Goal: Information Seeking & Learning: Check status

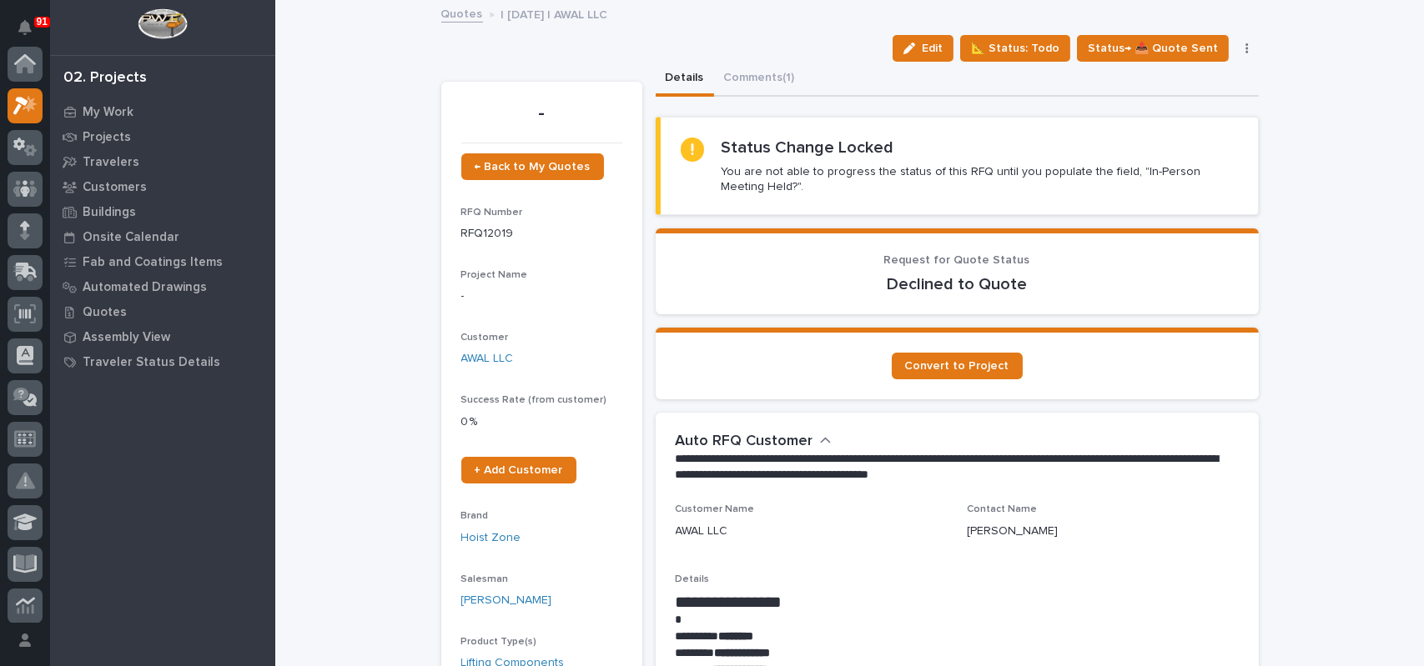
scroll to position [42, 0]
click at [739, 76] on button "Comments (1)" at bounding box center [759, 79] width 91 height 35
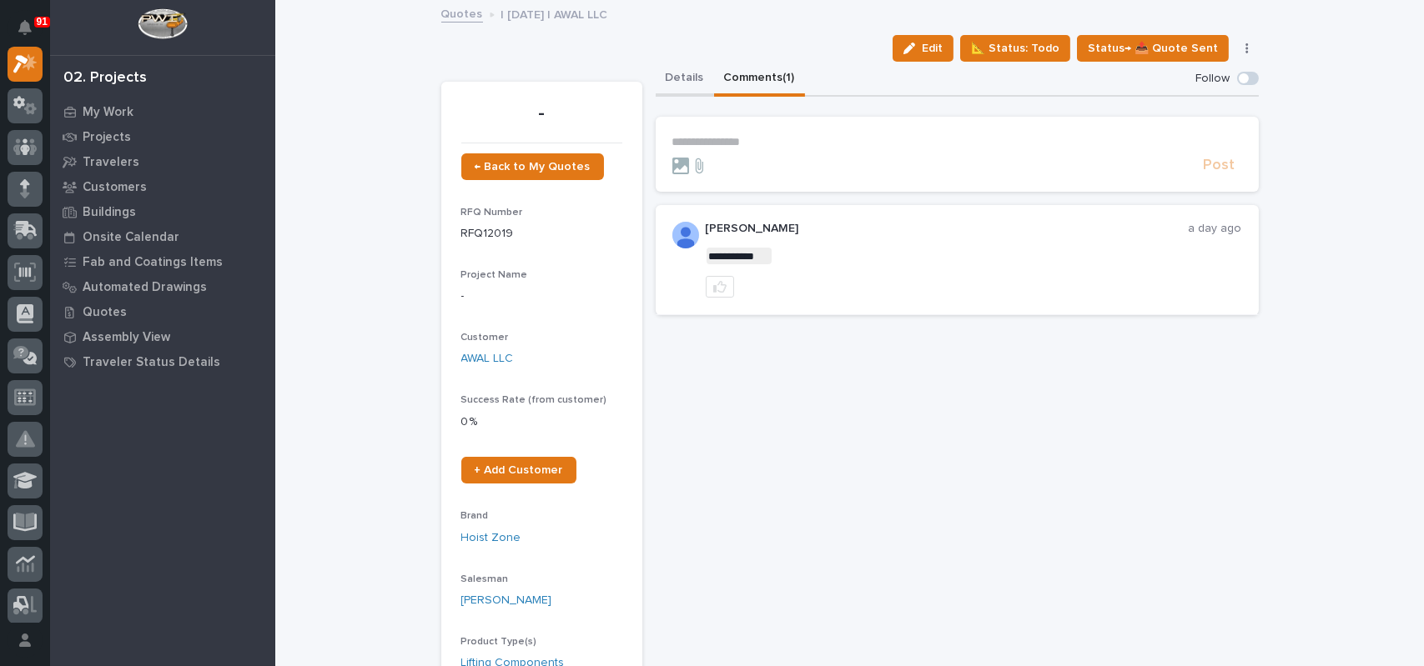
click at [677, 68] on button "Details" at bounding box center [685, 79] width 58 height 35
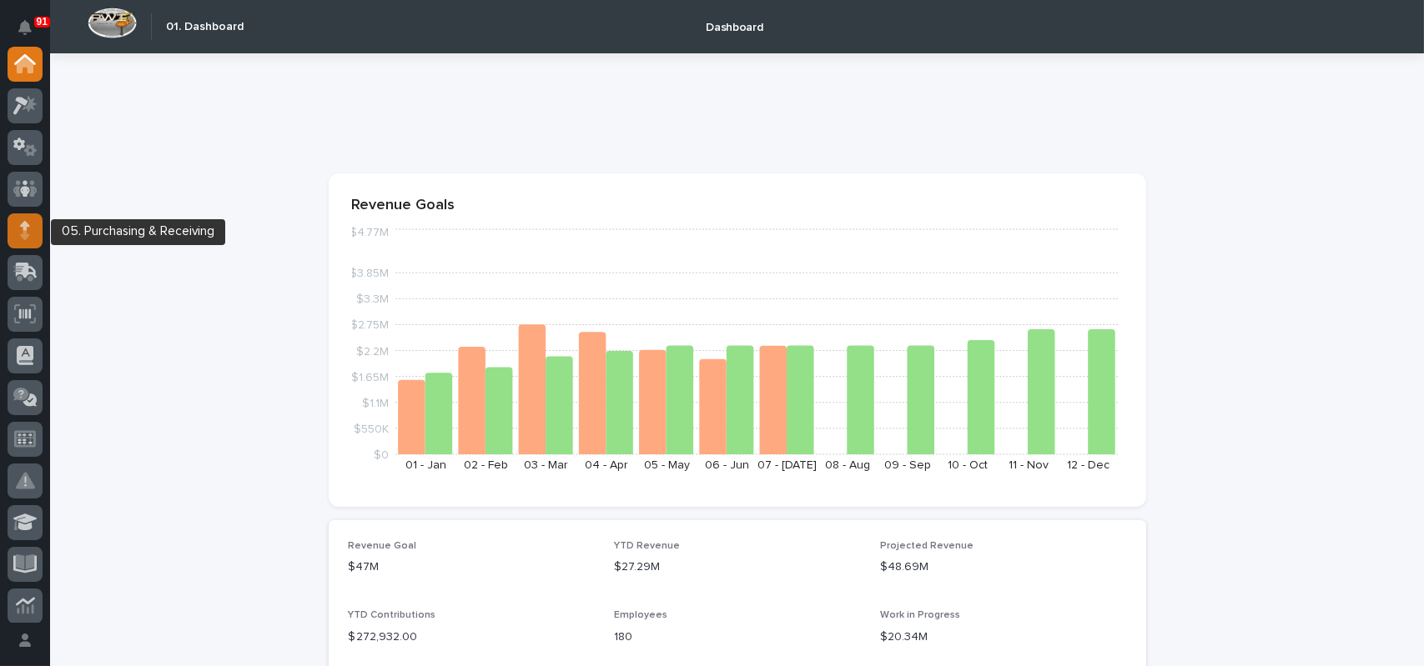
click at [28, 224] on icon at bounding box center [25, 230] width 10 height 19
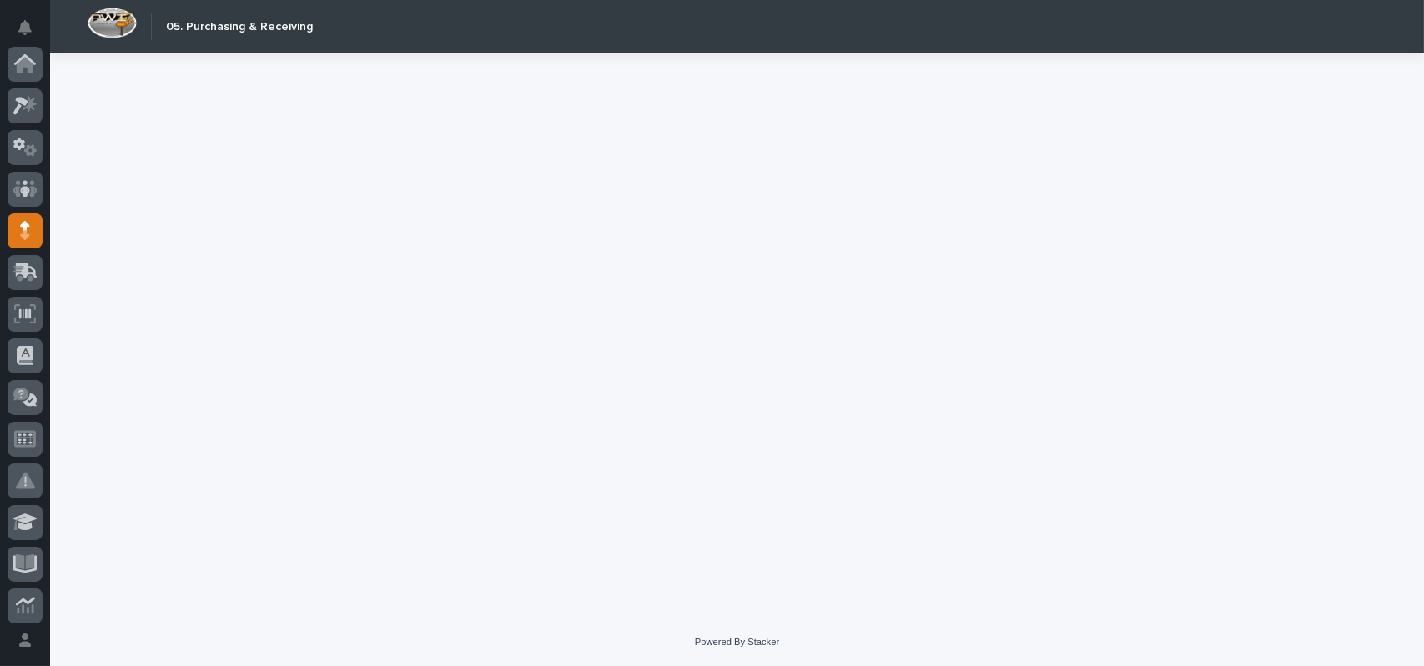
scroll to position [167, 0]
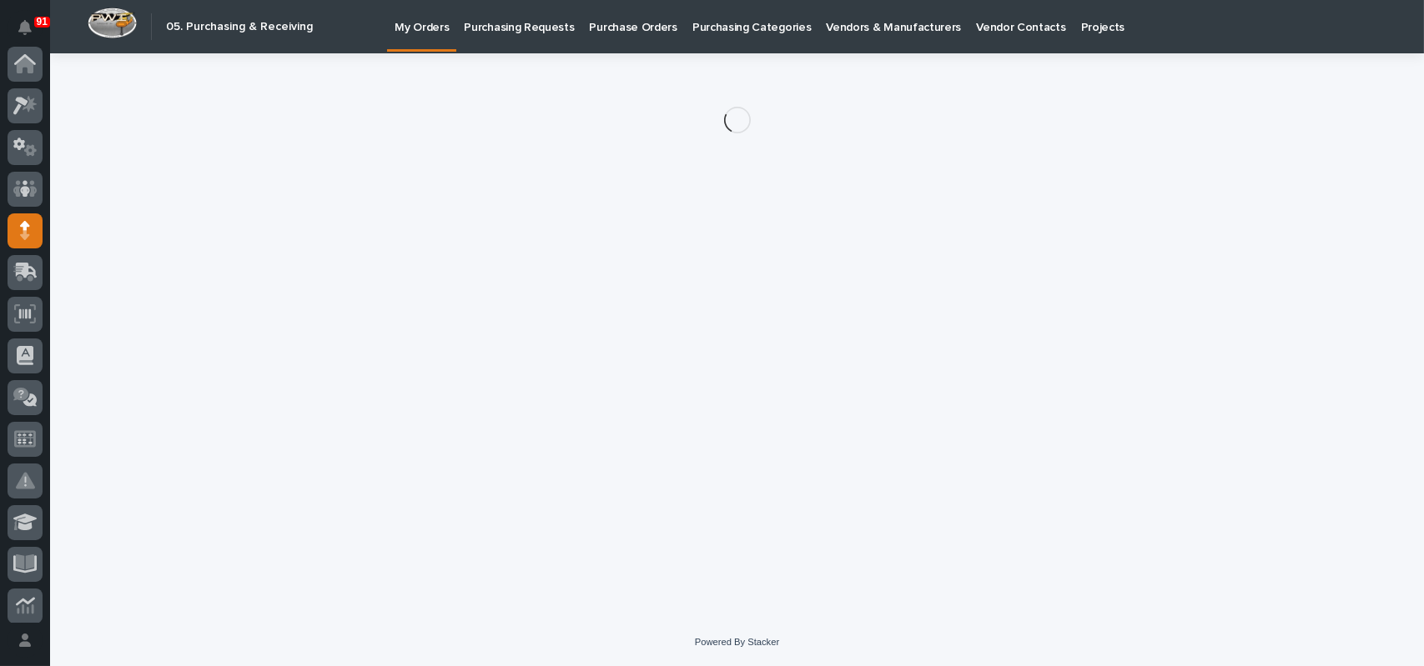
scroll to position [167, 0]
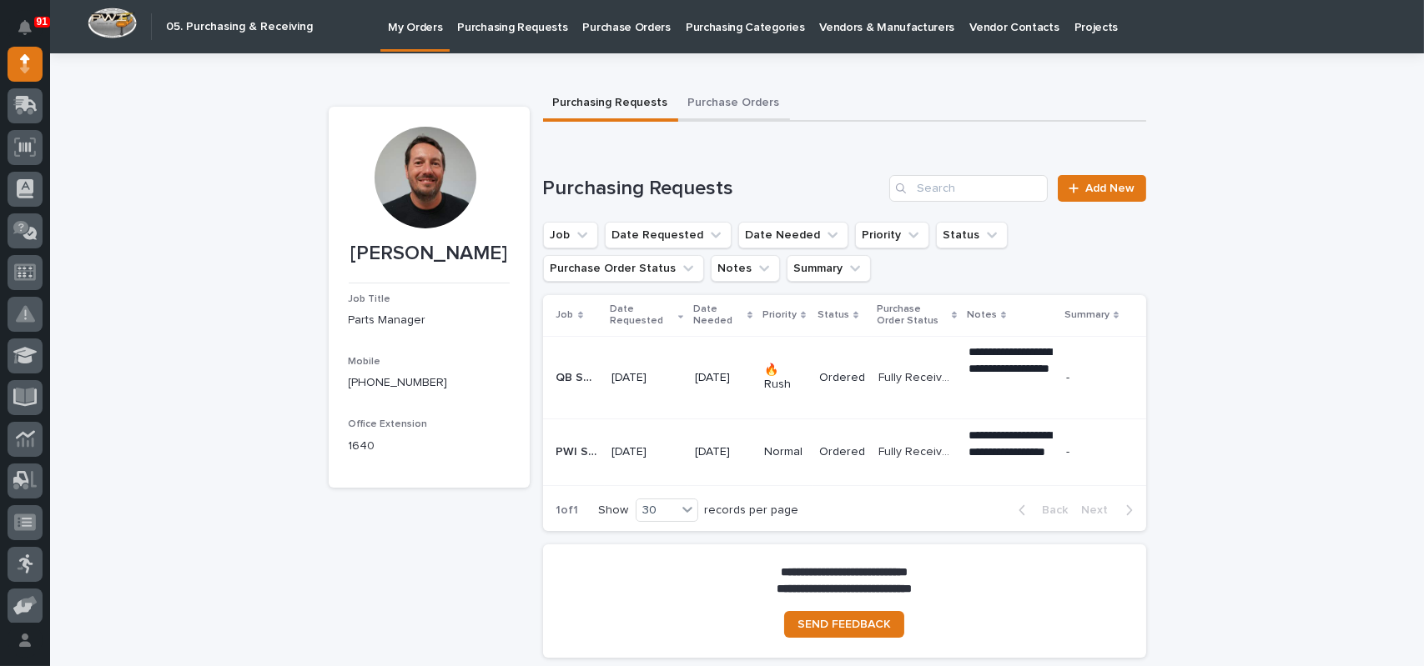
click at [702, 89] on button "Purchase Orders" at bounding box center [734, 104] width 112 height 35
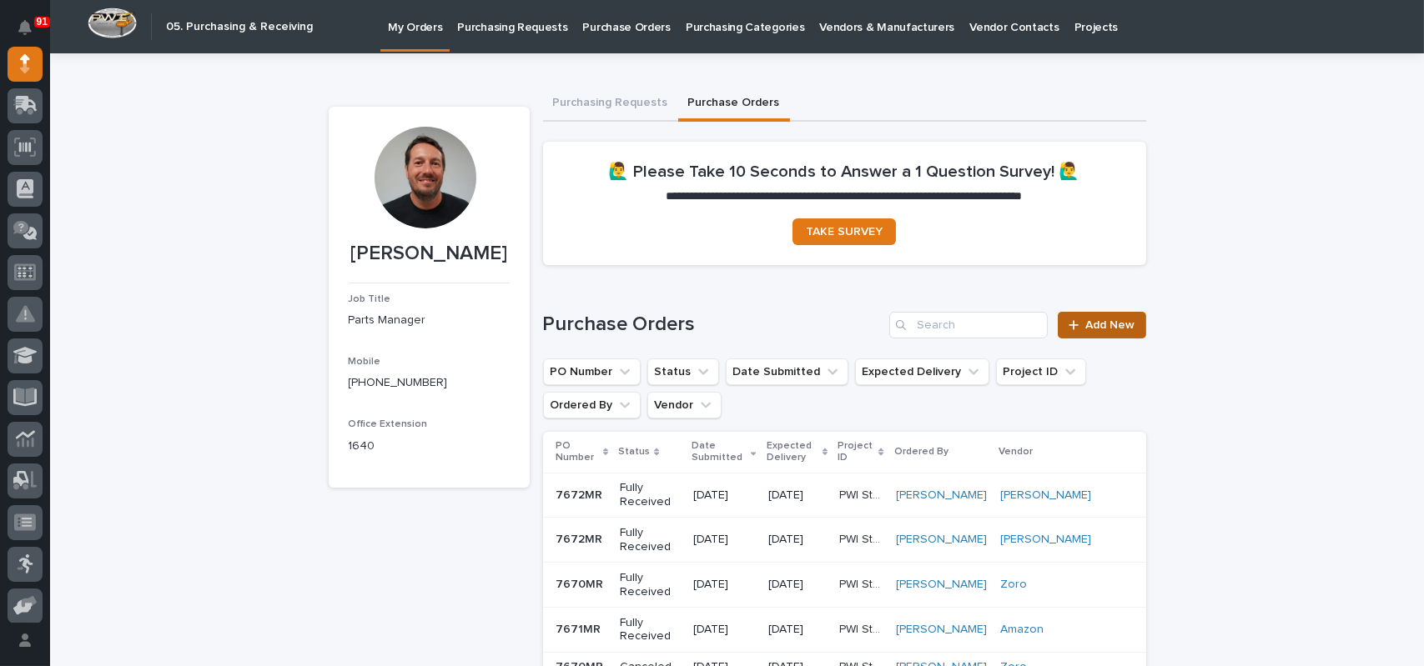
click at [1088, 315] on link "Add New" at bounding box center [1102, 325] width 88 height 27
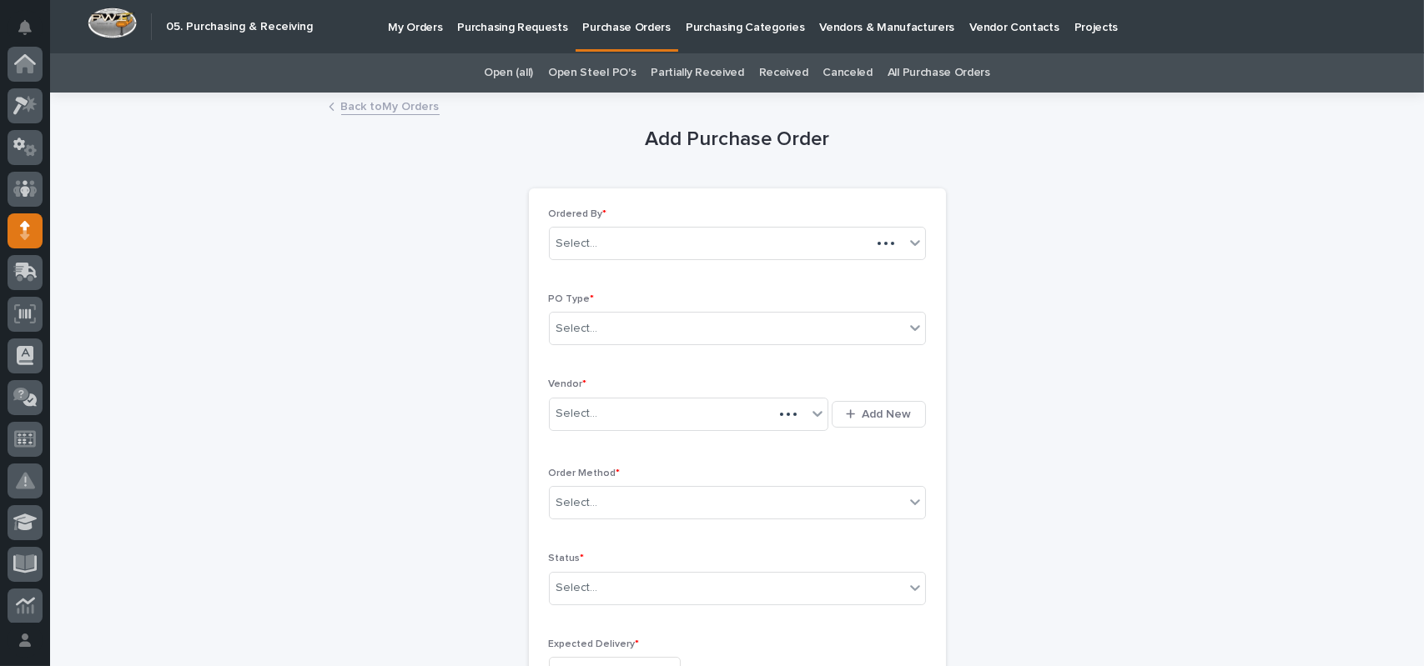
scroll to position [167, 0]
click at [666, 333] on div "Select..." at bounding box center [727, 329] width 355 height 28
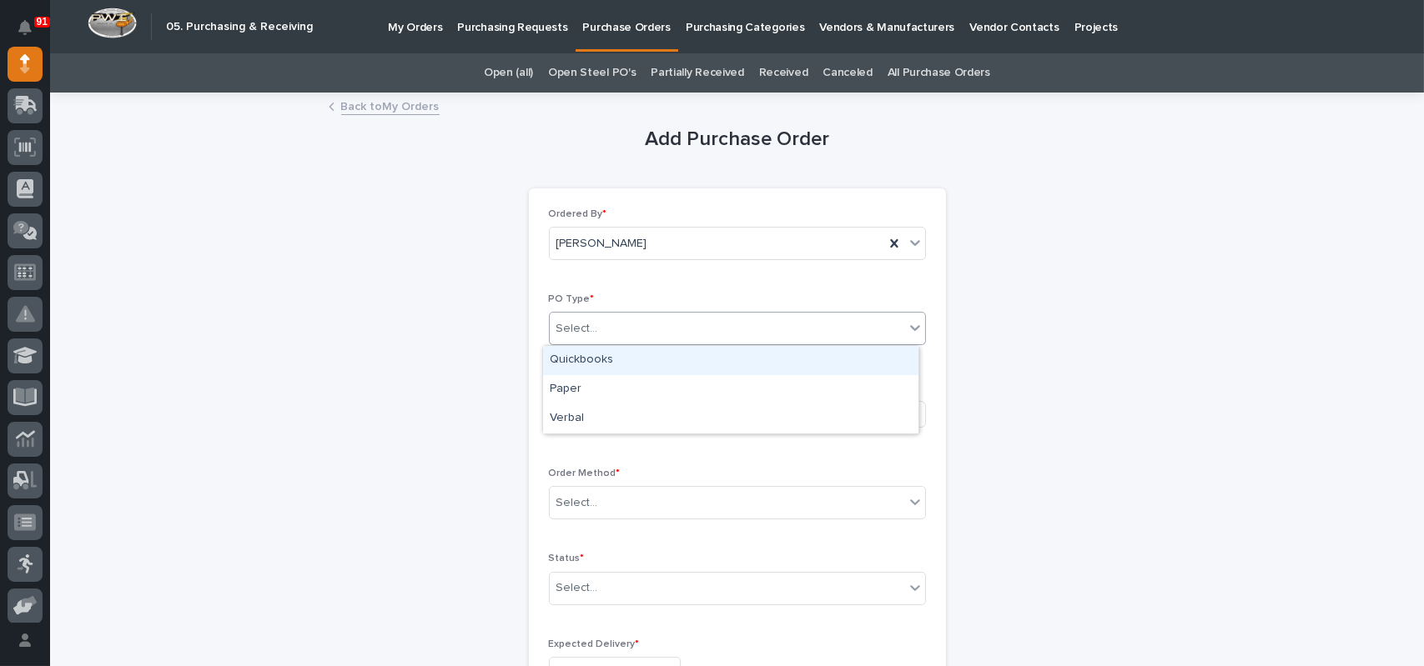
click at [594, 349] on div "Quickbooks" at bounding box center [730, 360] width 375 height 29
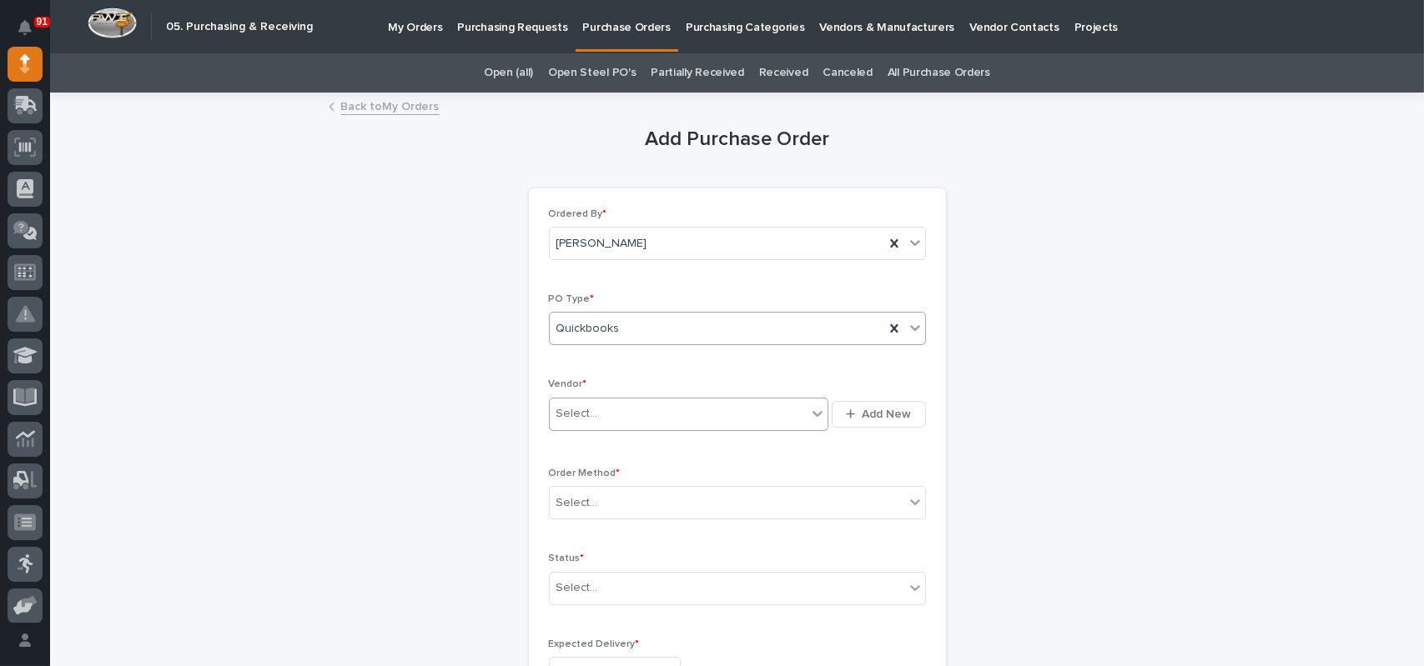
click at [576, 414] on div "Select..." at bounding box center [577, 414] width 42 height 18
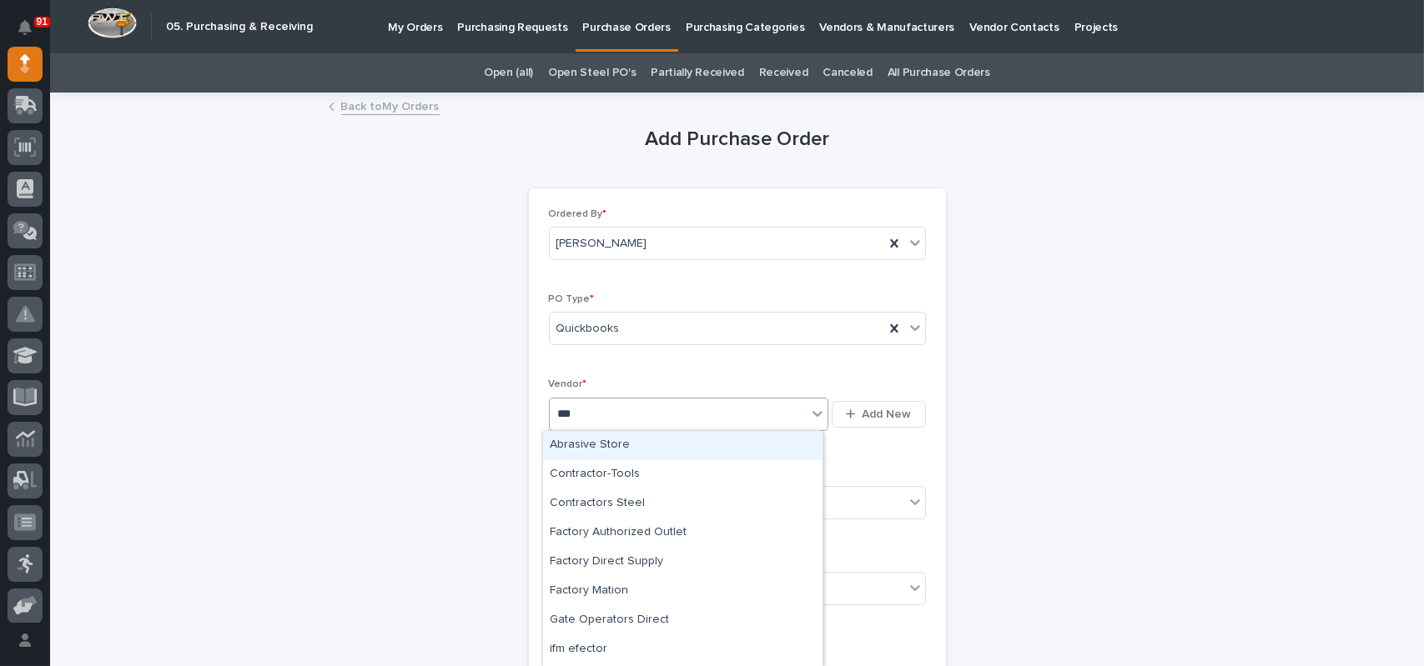
type input "****"
click at [601, 452] on div "Tork Products Inc" at bounding box center [682, 445] width 279 height 29
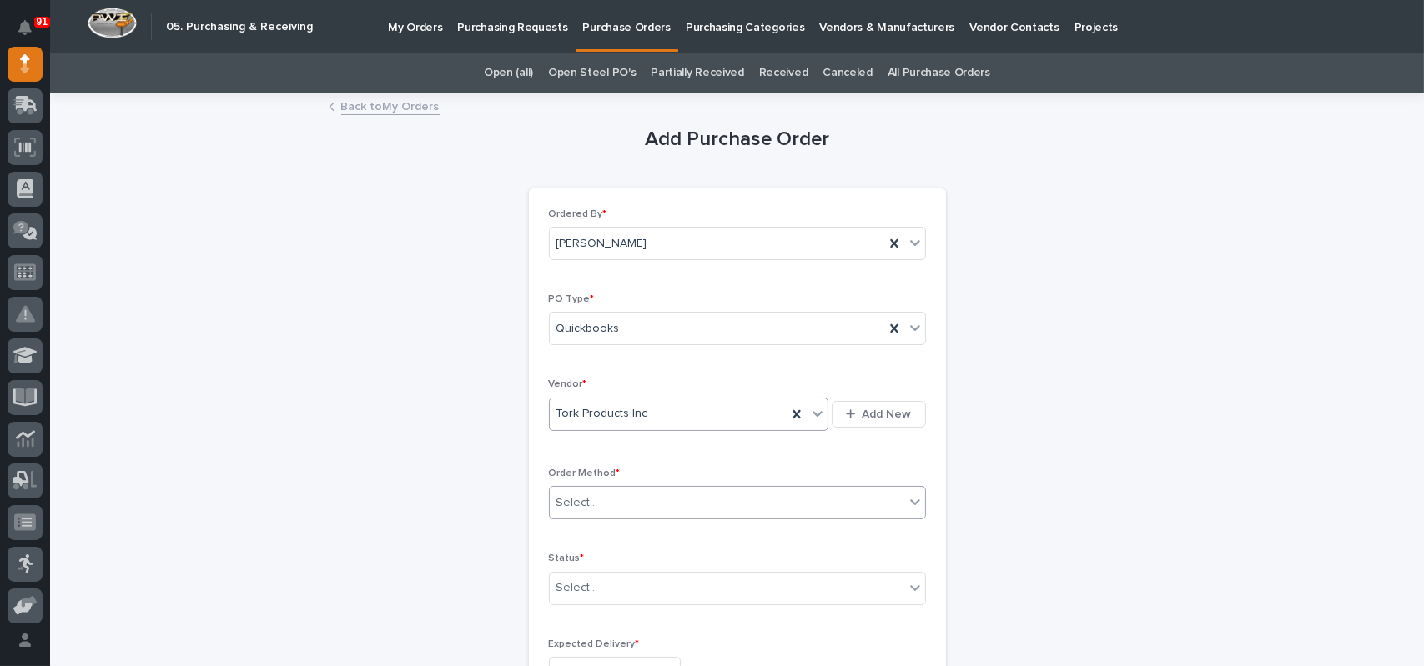
click at [596, 509] on div "Select..." at bounding box center [727, 504] width 355 height 28
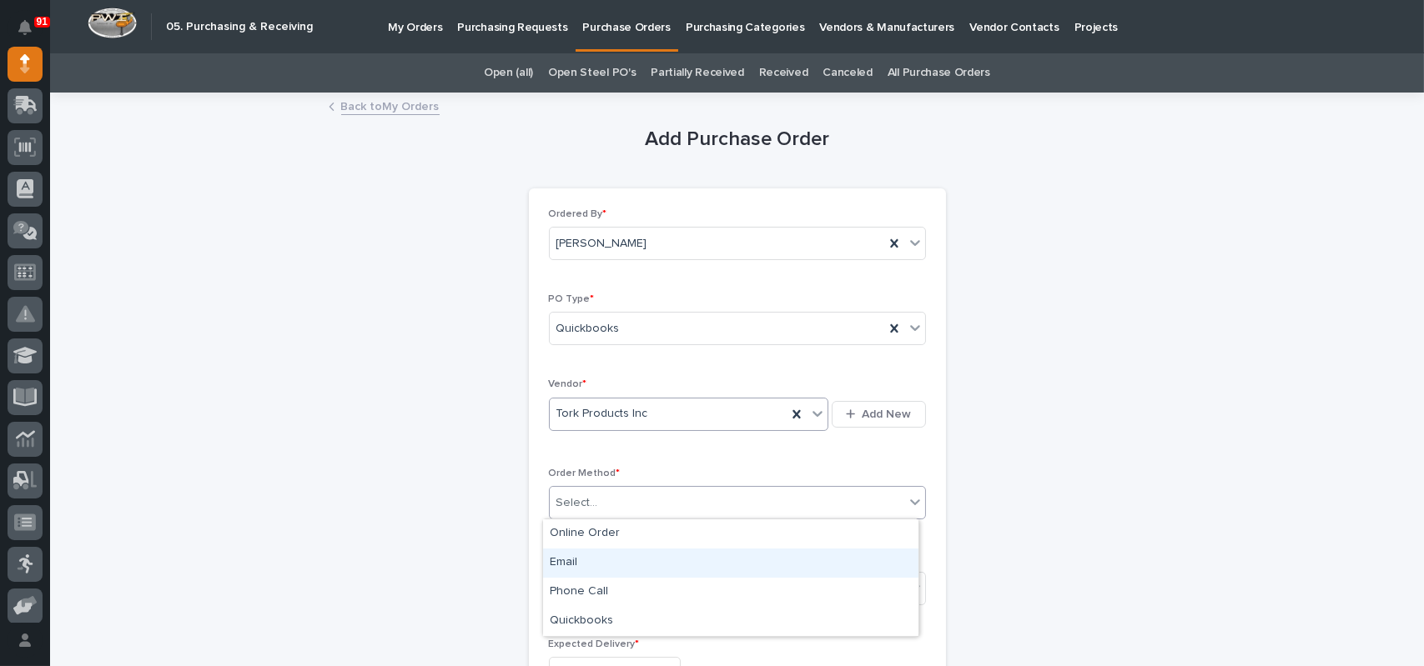
click at [581, 565] on div "Email" at bounding box center [730, 563] width 375 height 29
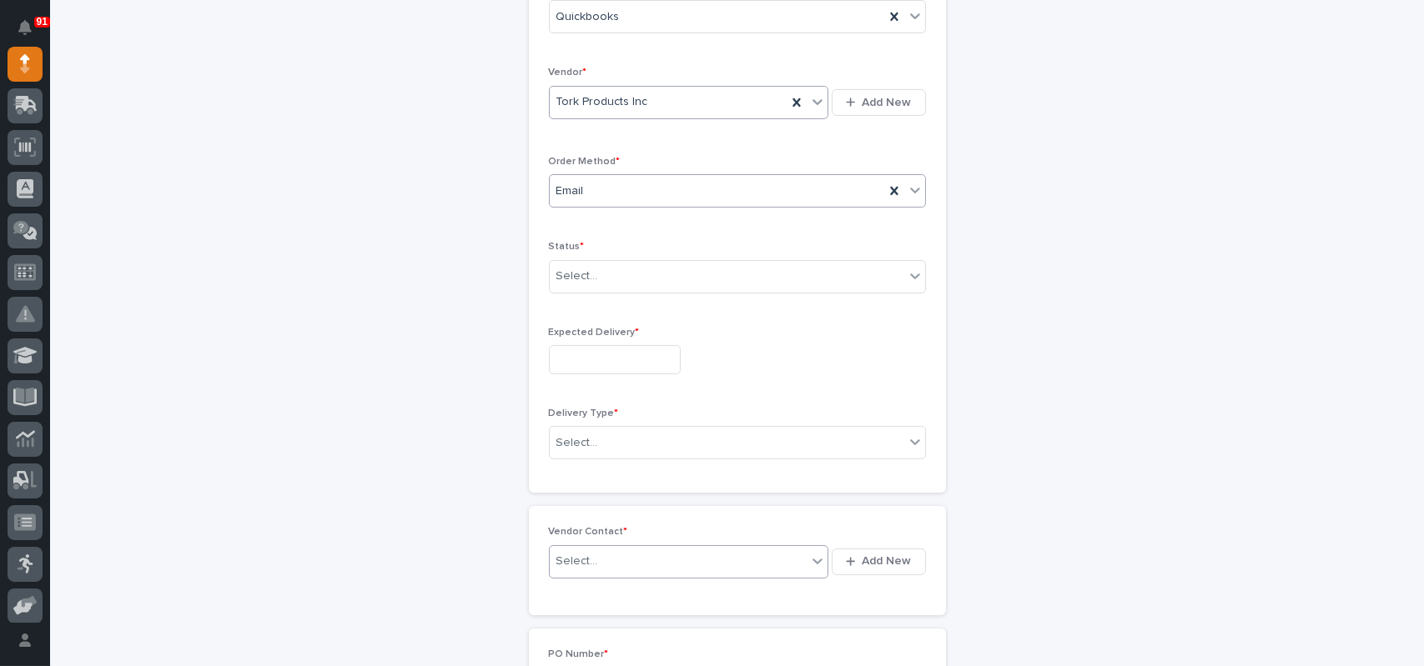
scroll to position [334, 0]
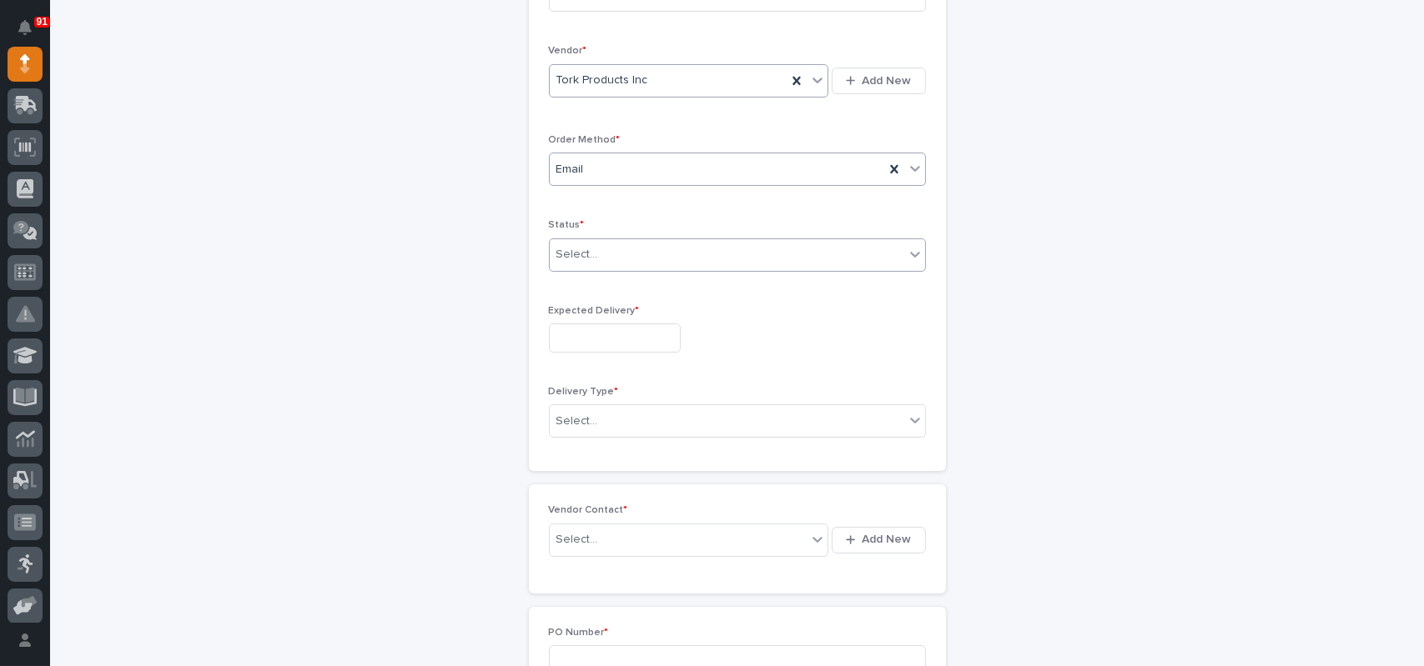
click at [623, 254] on div "Select..." at bounding box center [727, 255] width 355 height 28
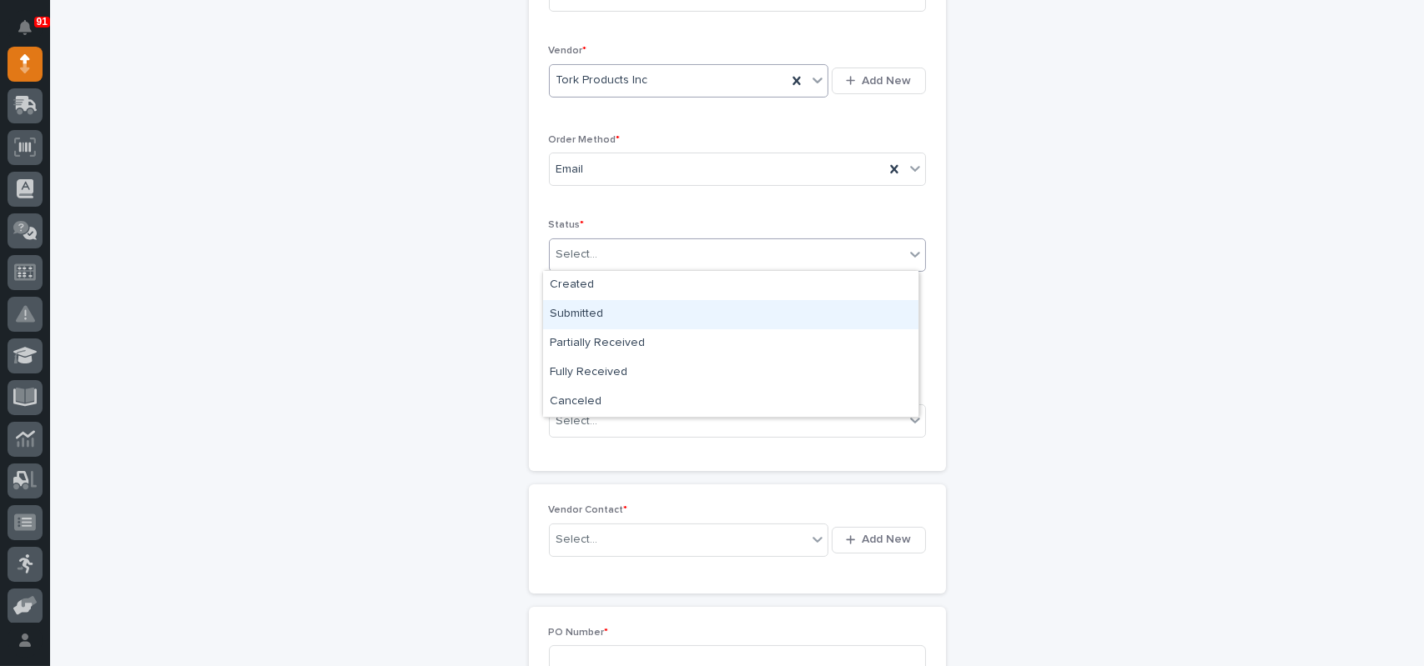
click at [600, 312] on div "Submitted" at bounding box center [730, 314] width 375 height 29
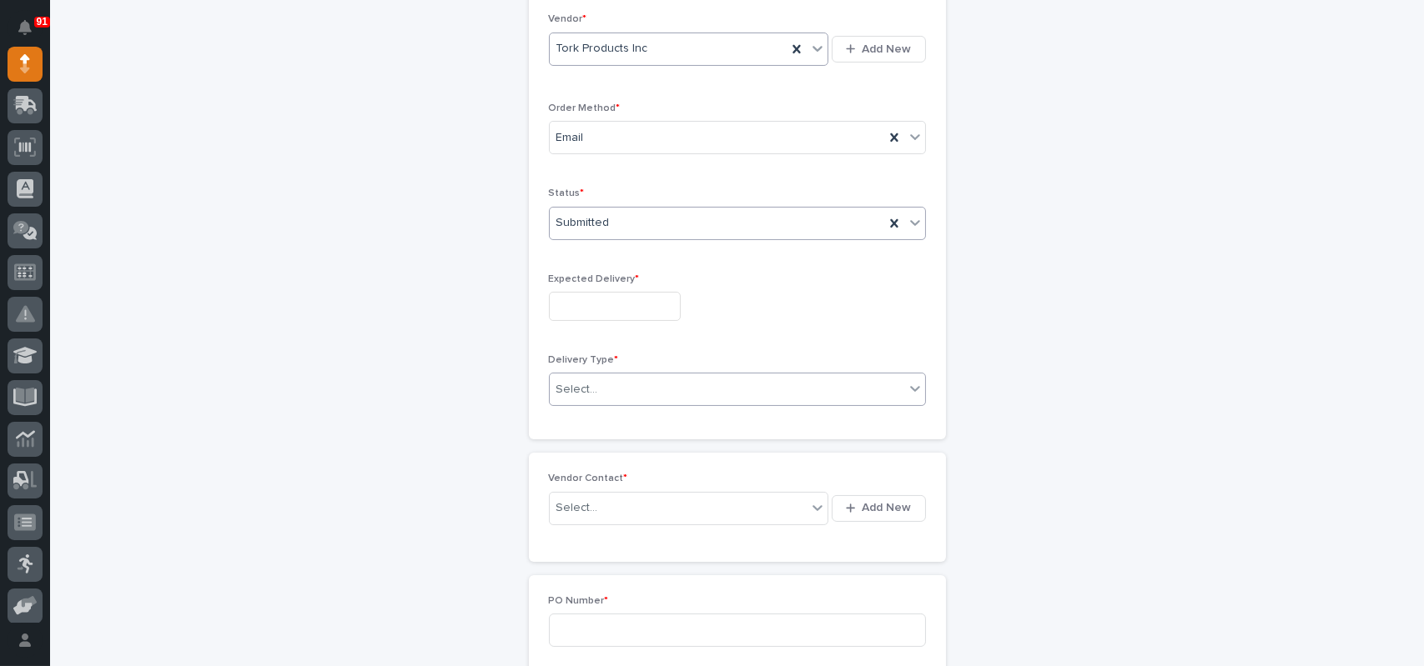
scroll to position [450, 0]
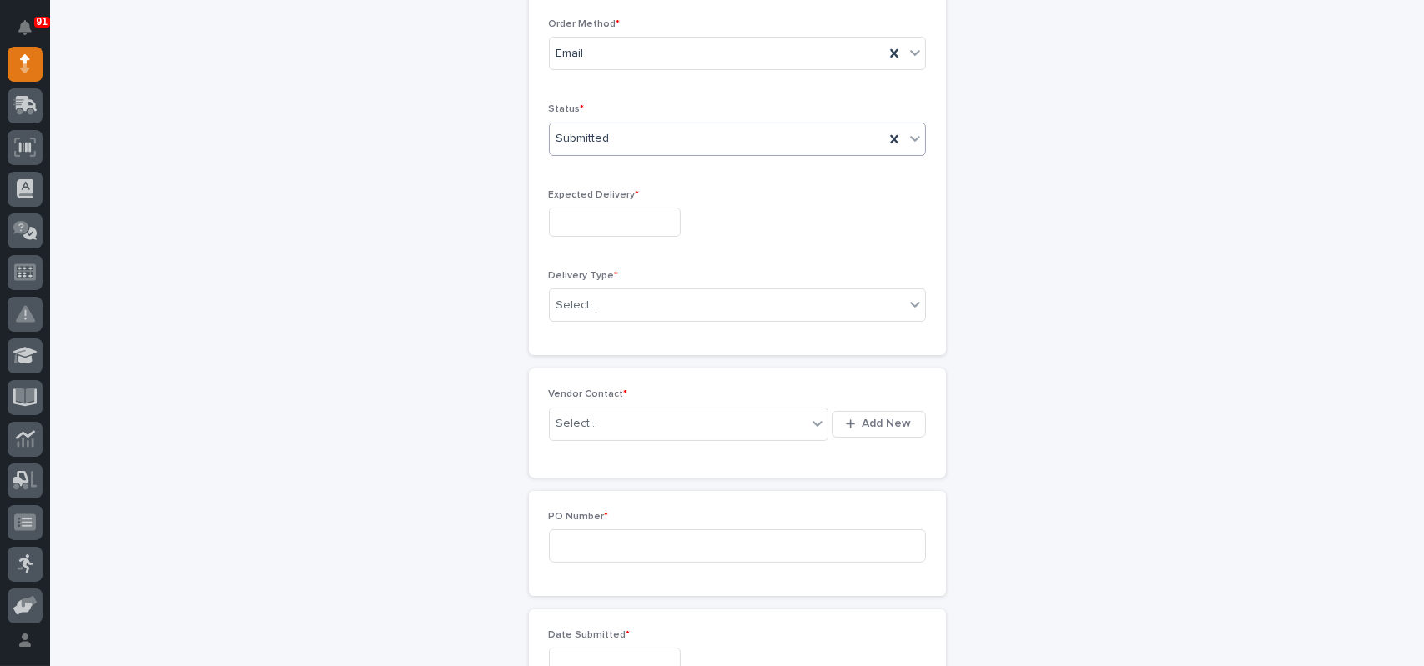
click at [636, 215] on input "text" at bounding box center [615, 222] width 132 height 29
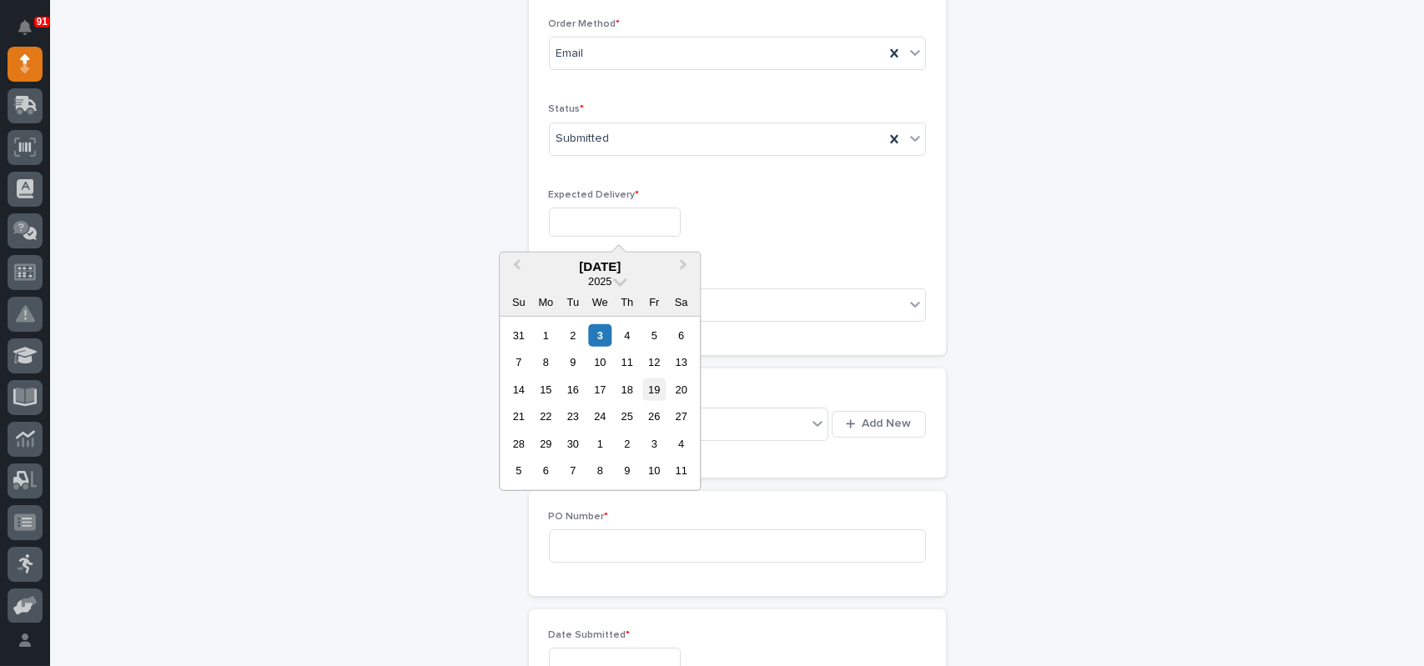
click at [653, 381] on div "19" at bounding box center [654, 390] width 23 height 23
type input "**********"
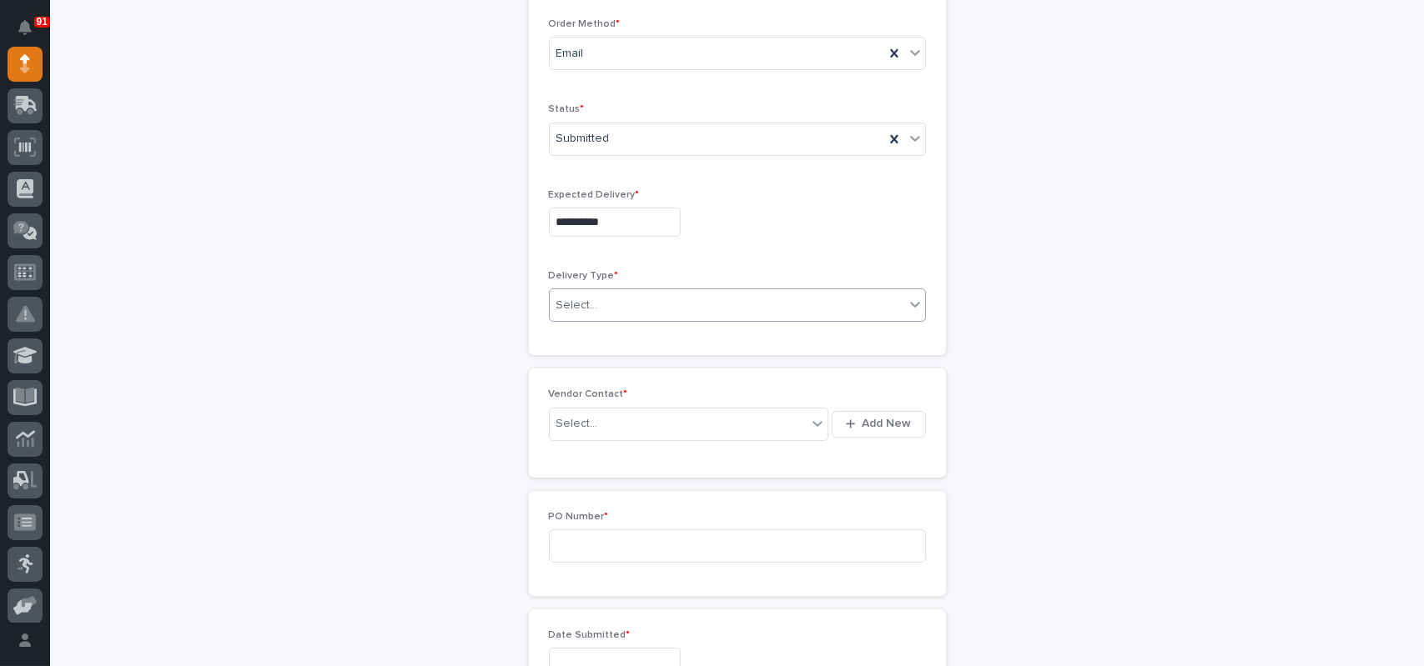
click at [597, 292] on div "Select..." at bounding box center [727, 306] width 355 height 28
click at [591, 335] on div "Deliver to PWI" at bounding box center [730, 335] width 375 height 29
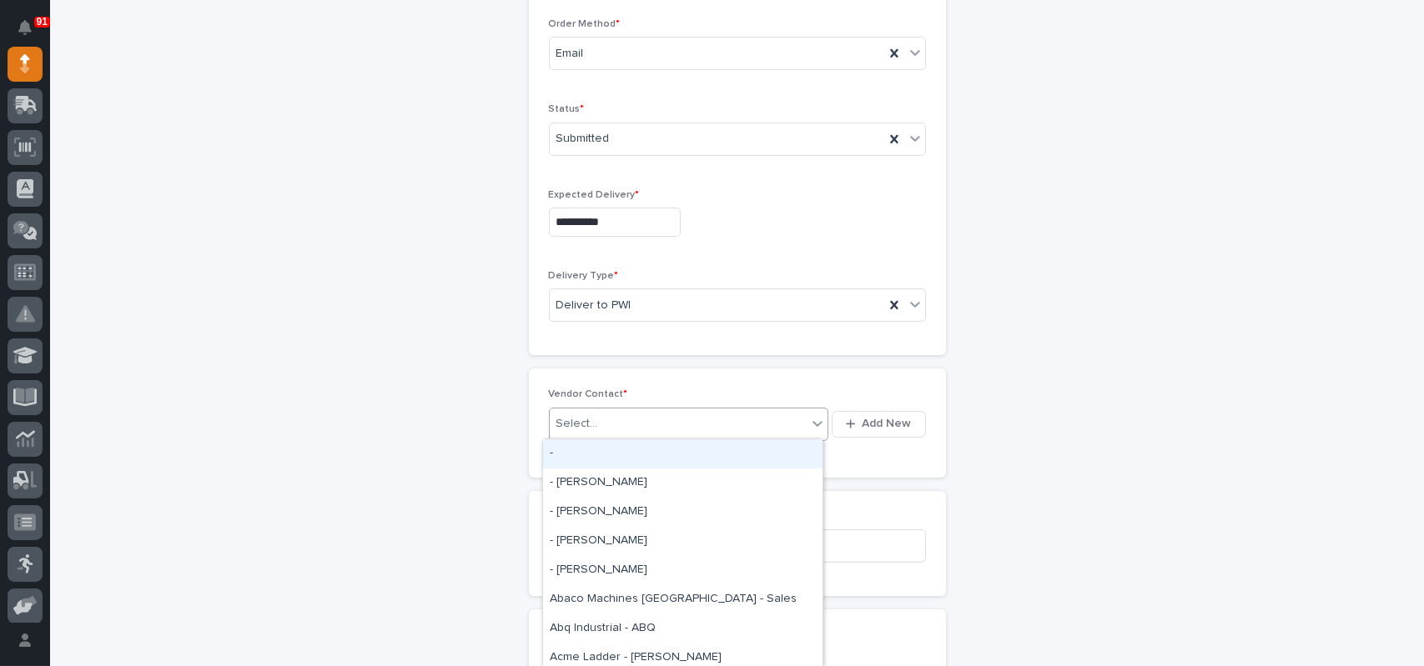
click at [564, 415] on div "Select..." at bounding box center [577, 424] width 42 height 18
type input "***"
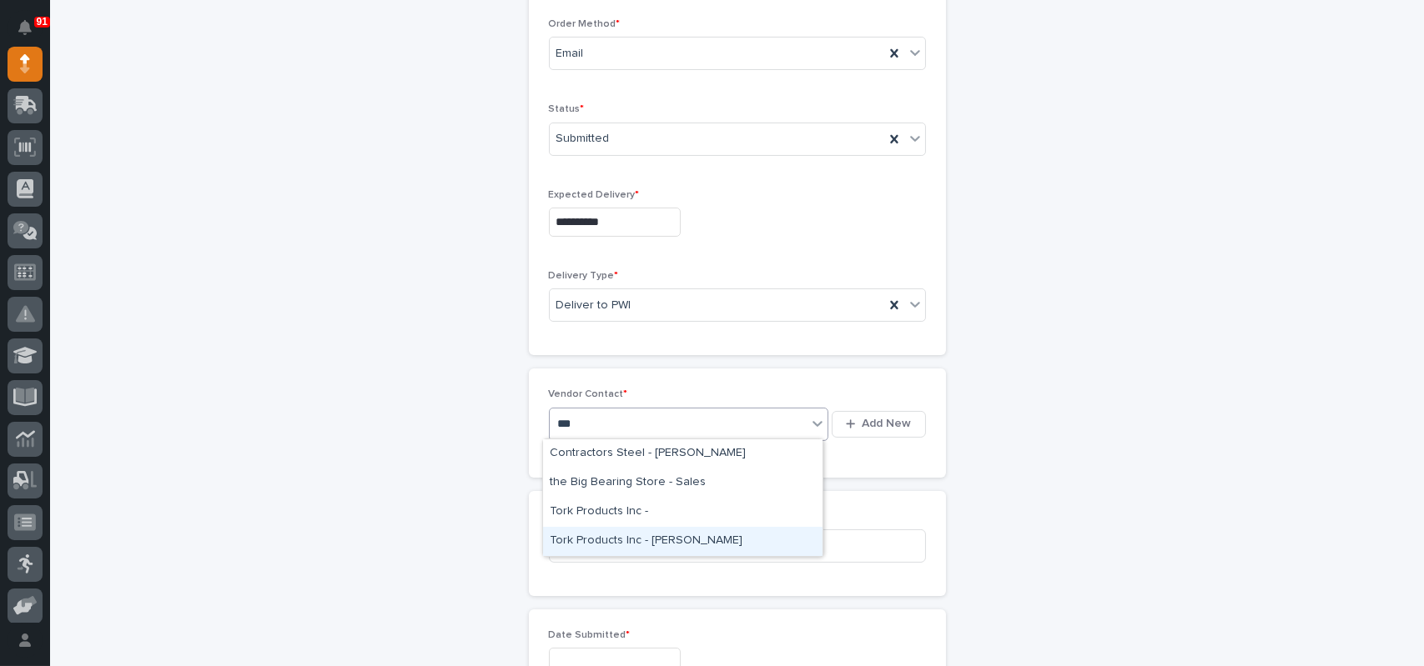
click at [574, 538] on div "Tork Products Inc - [PERSON_NAME]" at bounding box center [682, 541] width 279 height 29
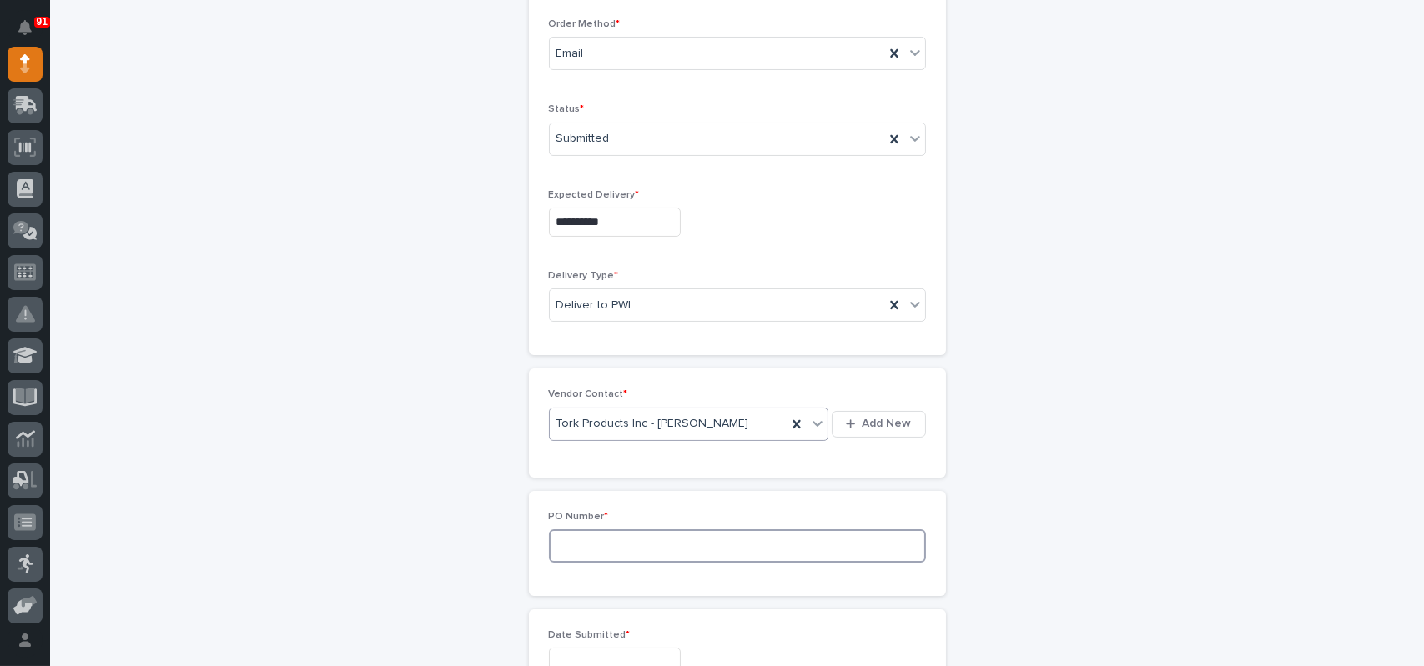
click at [574, 538] on input at bounding box center [737, 546] width 377 height 33
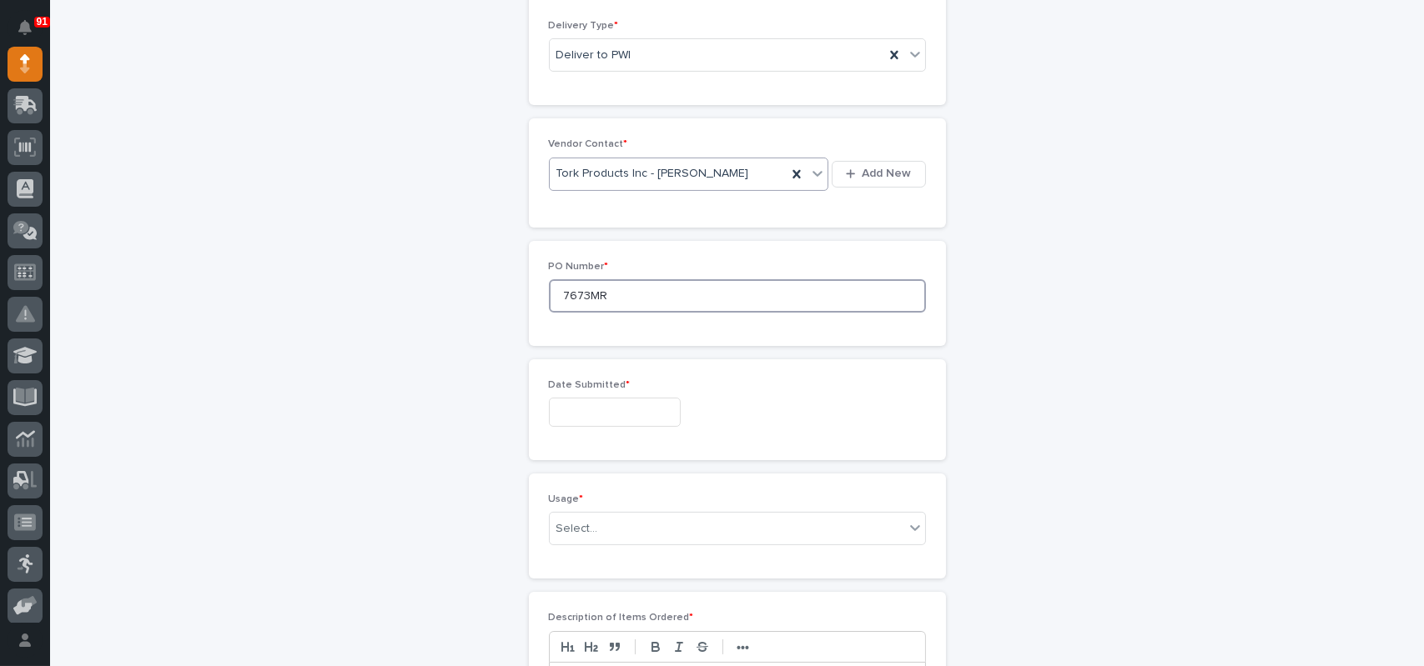
type input "7673MR"
click at [567, 406] on input "text" at bounding box center [615, 412] width 132 height 29
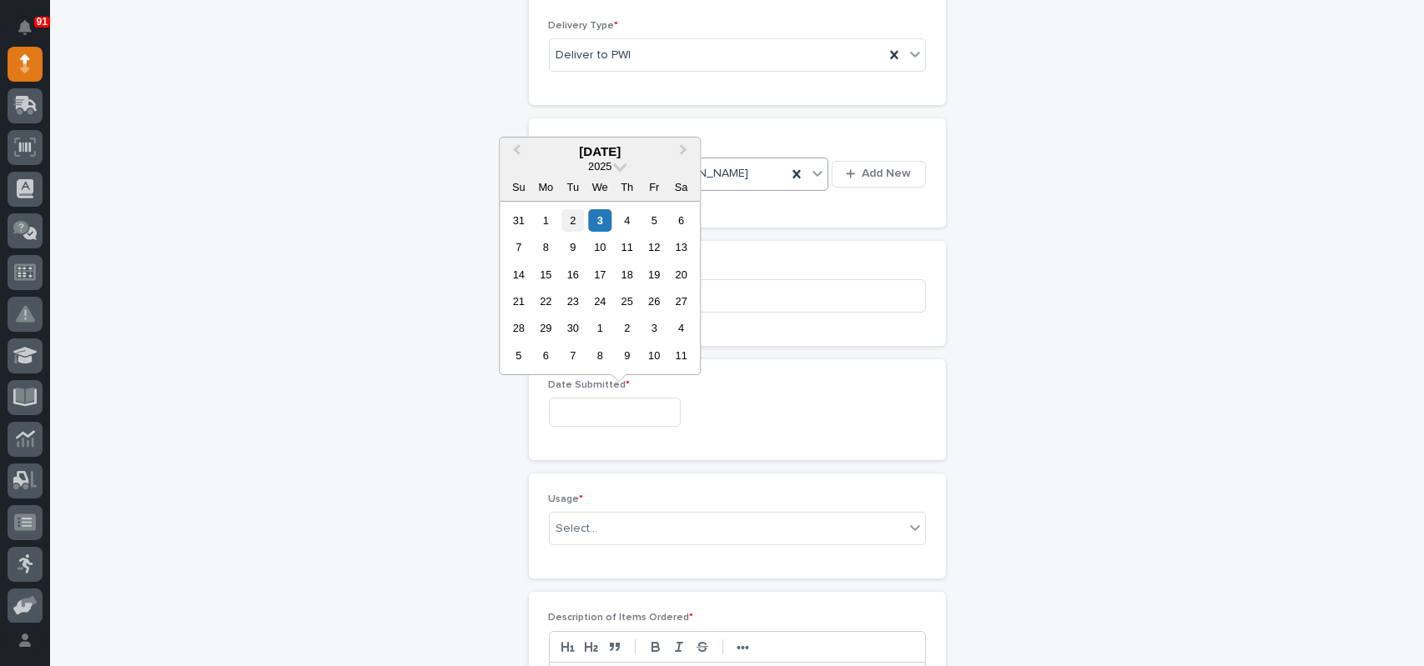
click at [574, 218] on div "2" at bounding box center [572, 220] width 23 height 23
type input "**********"
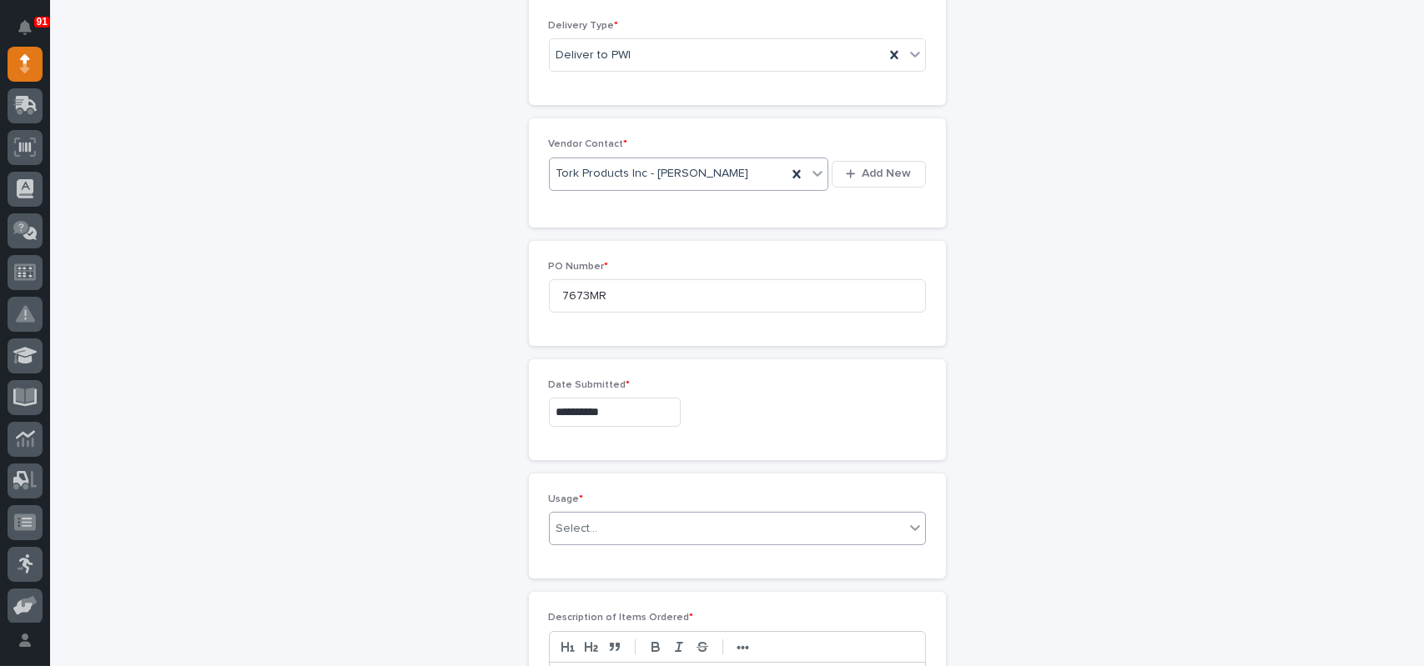
click at [590, 521] on div "Select..." at bounding box center [727, 529] width 355 height 28
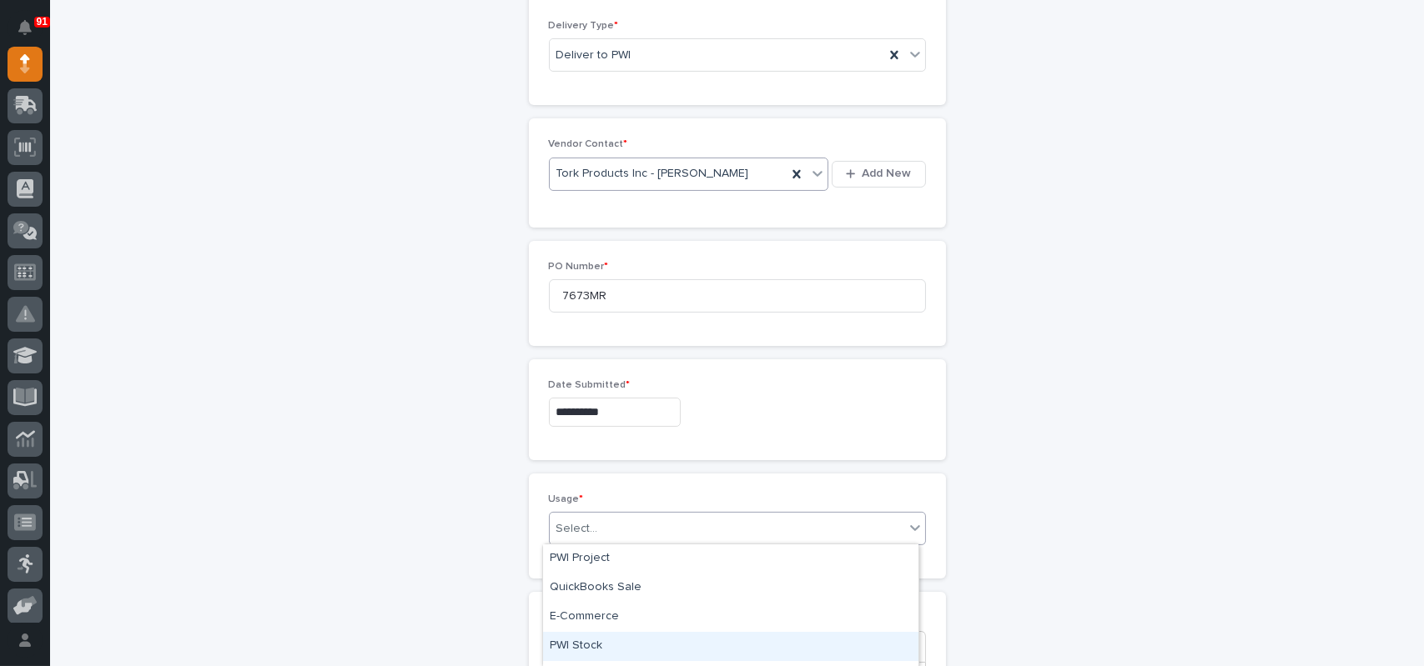
click at [583, 633] on div "PWI Stock" at bounding box center [730, 646] width 375 height 29
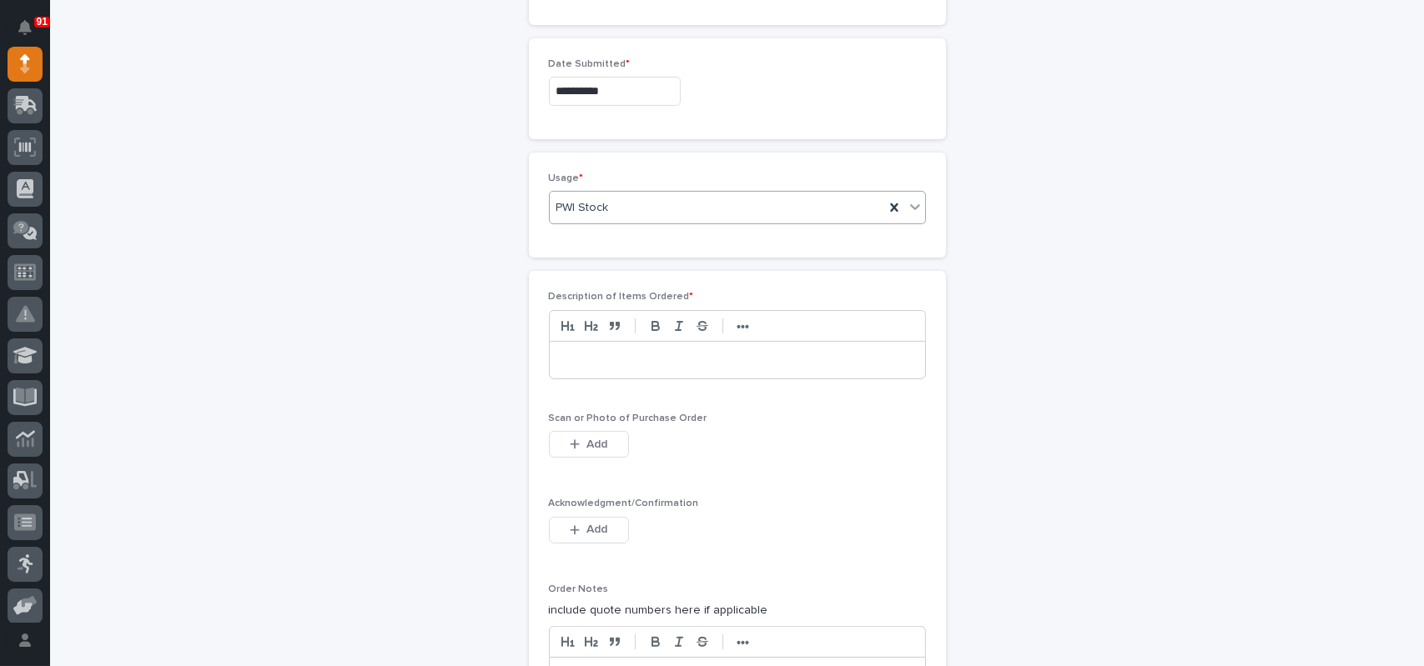
scroll to position [1033, 0]
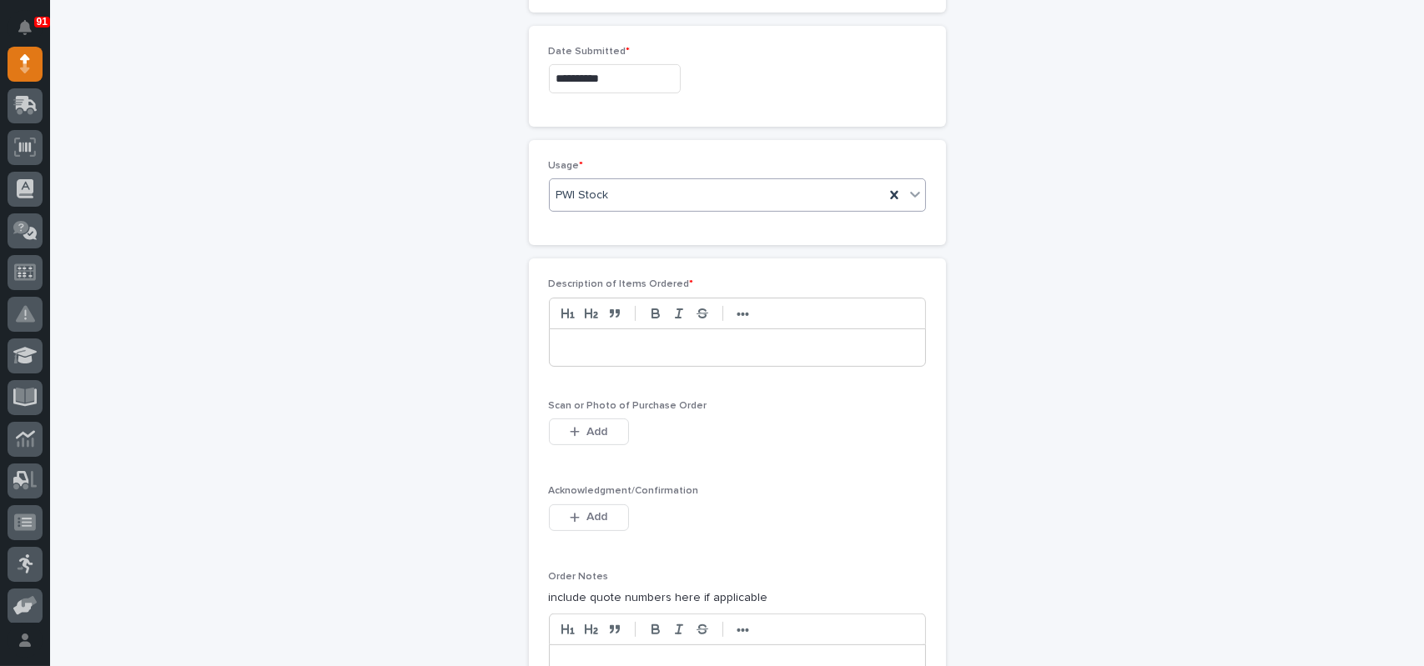
click at [636, 345] on p at bounding box center [737, 347] width 350 height 17
click at [612, 431] on button "Add" at bounding box center [589, 432] width 80 height 27
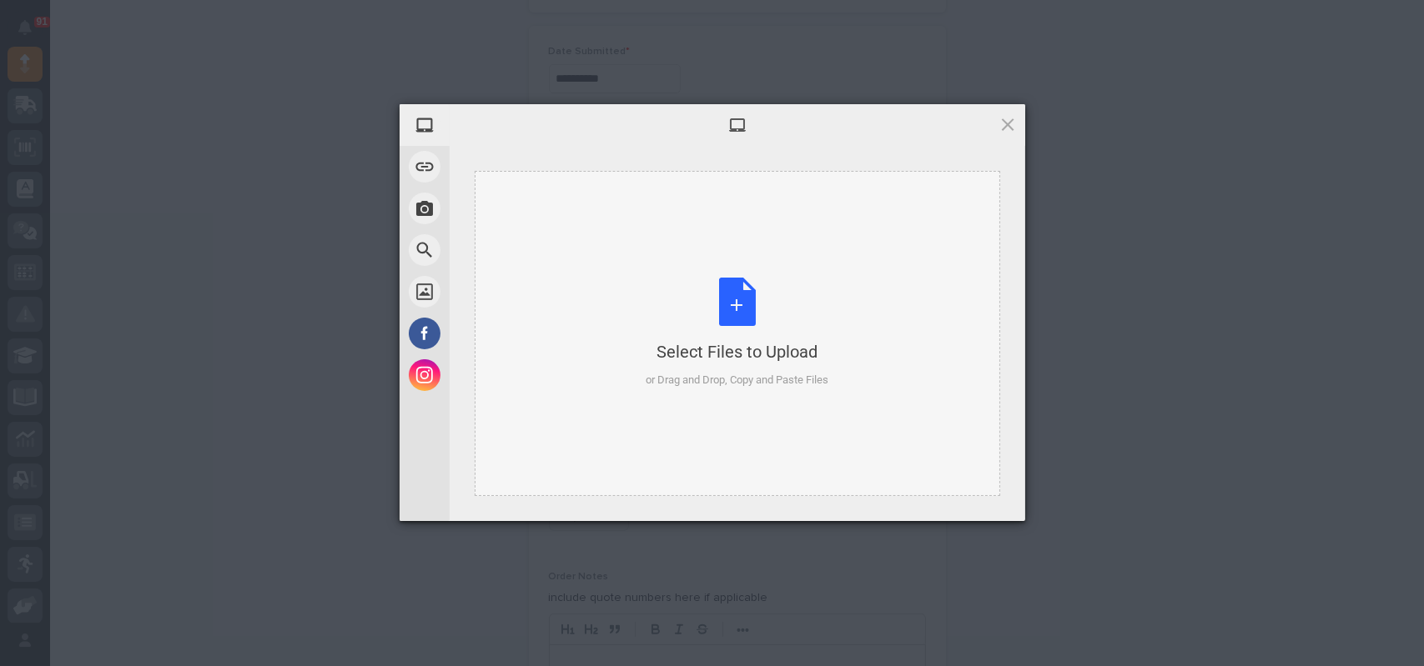
click at [744, 311] on div "Select Files to Upload or Drag and Drop, Copy and Paste Files" at bounding box center [737, 333] width 183 height 111
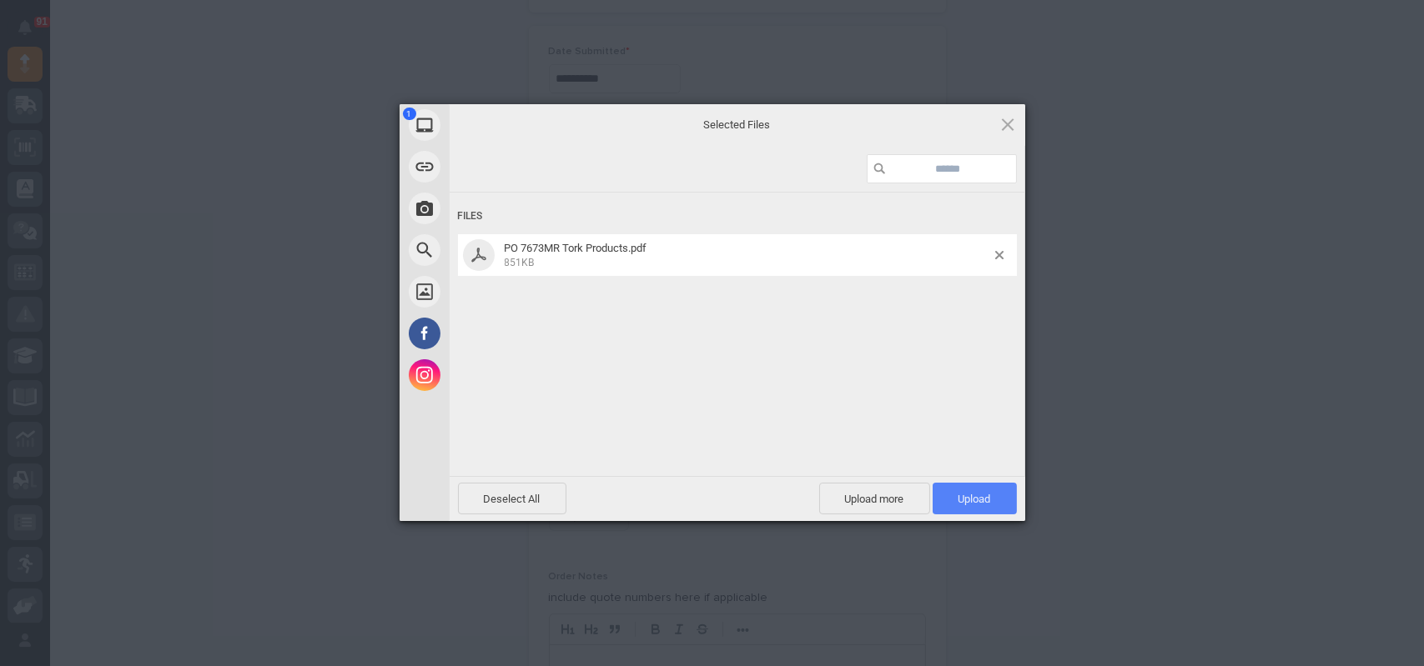
click at [998, 494] on span "Upload 1" at bounding box center [975, 499] width 84 height 32
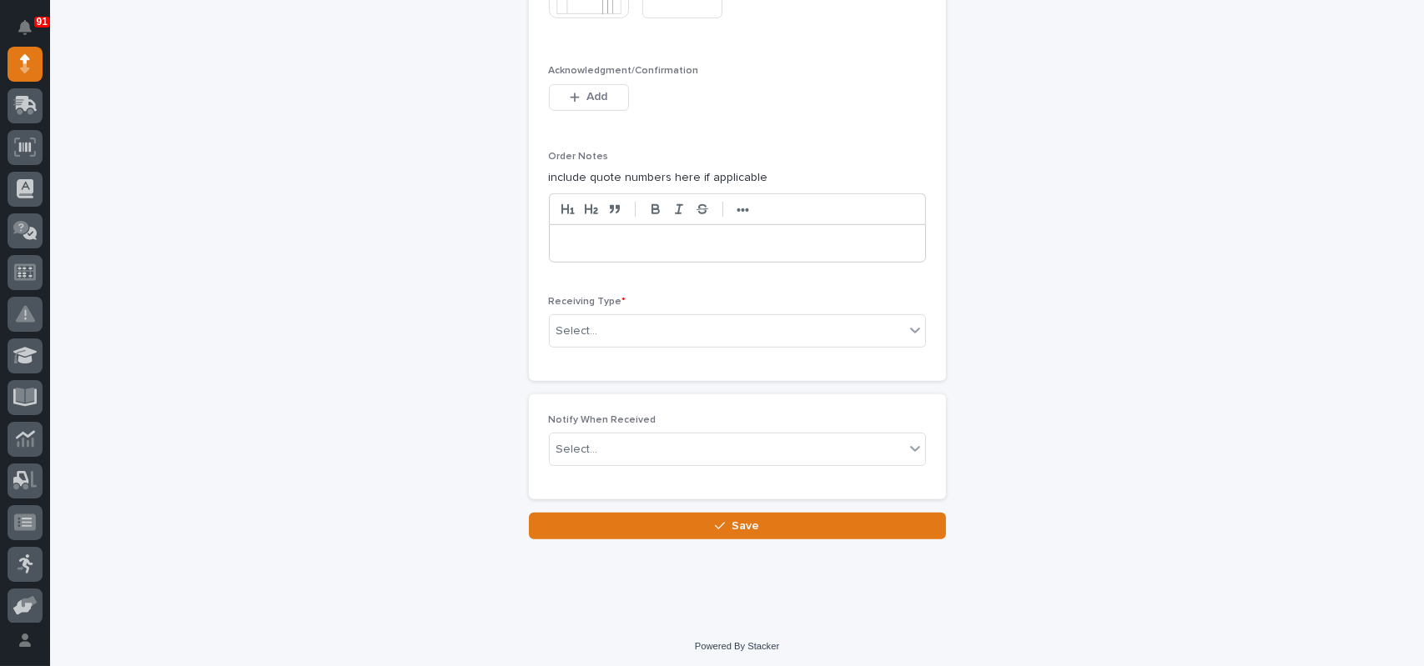
scroll to position [1515, 0]
click at [628, 320] on div "Select..." at bounding box center [727, 331] width 355 height 28
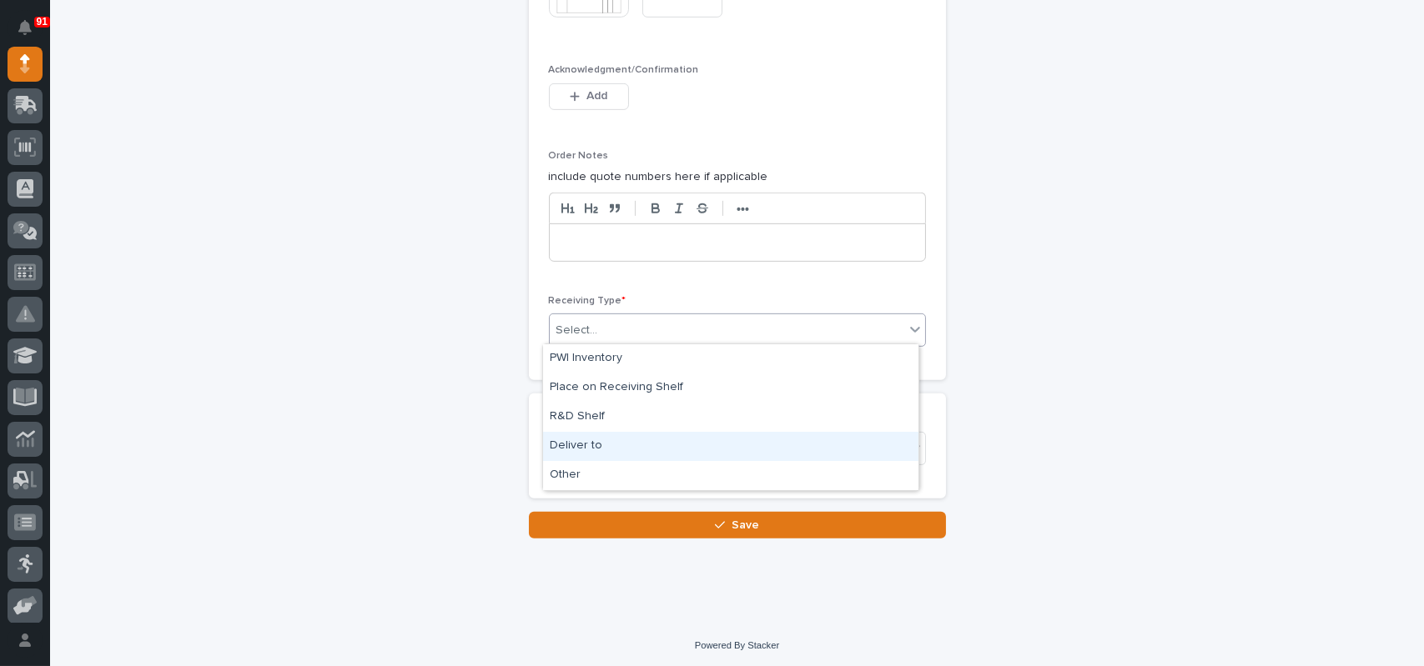
click at [575, 438] on div "Deliver to" at bounding box center [730, 446] width 375 height 29
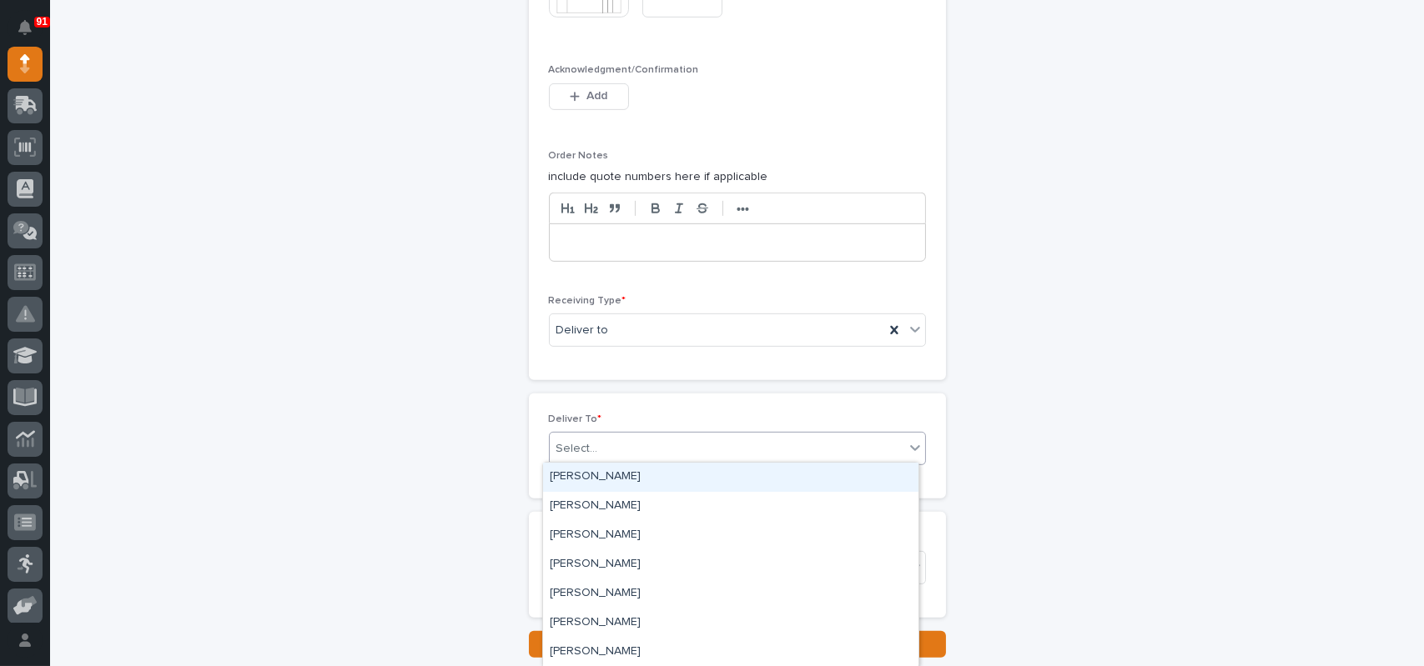
click at [621, 440] on div "Select..." at bounding box center [727, 449] width 355 height 28
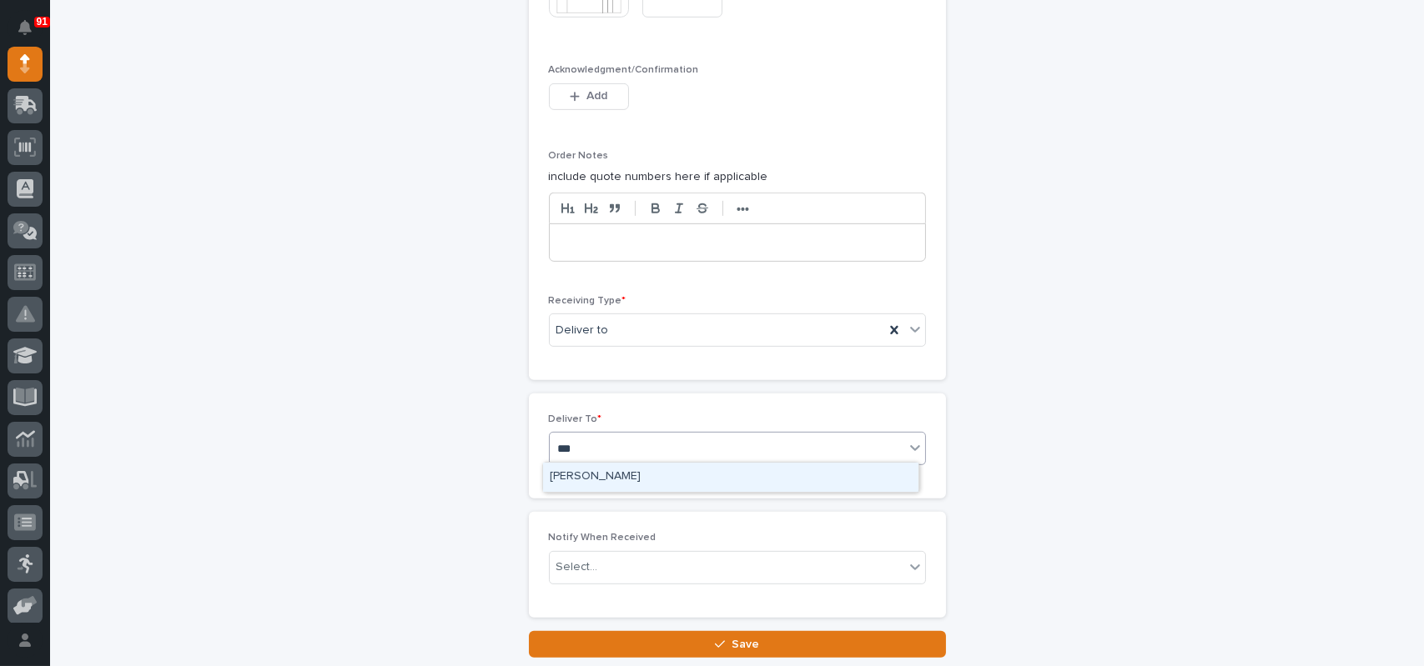
type input "****"
click at [606, 478] on div "[PERSON_NAME]" at bounding box center [730, 477] width 375 height 29
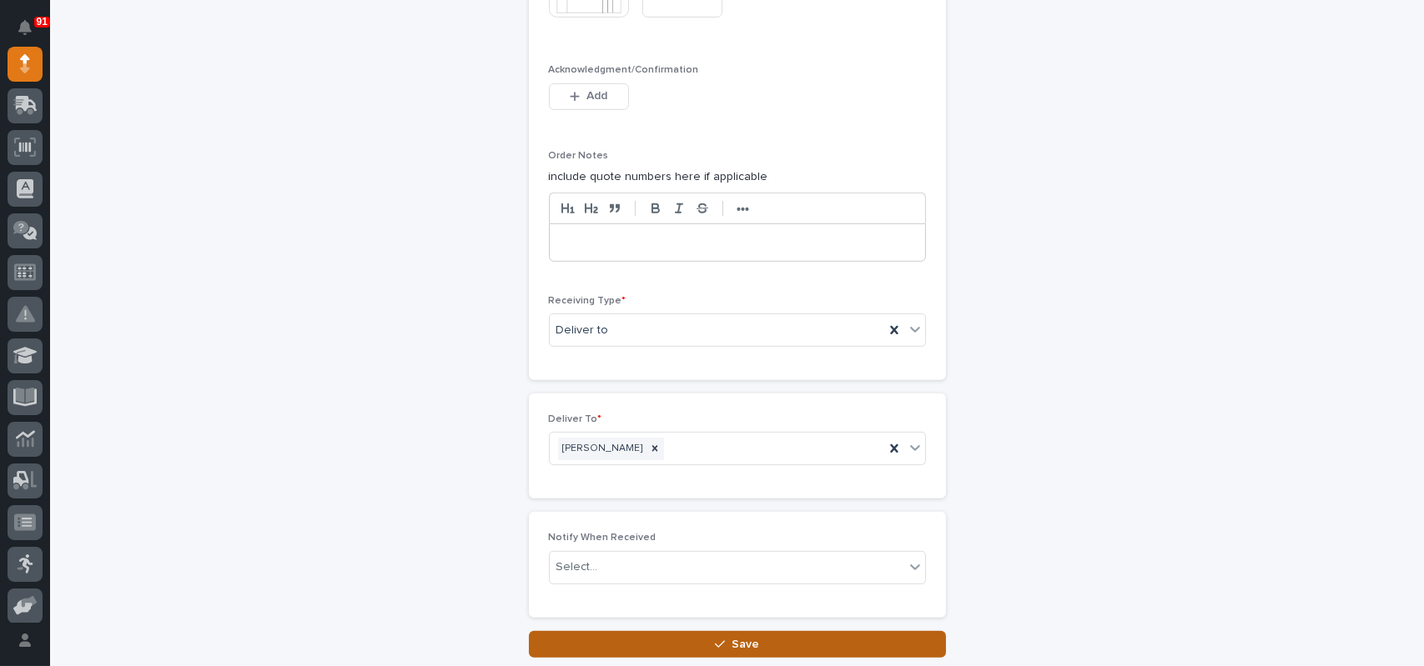
click at [732, 637] on span "Save" at bounding box center [746, 644] width 28 height 15
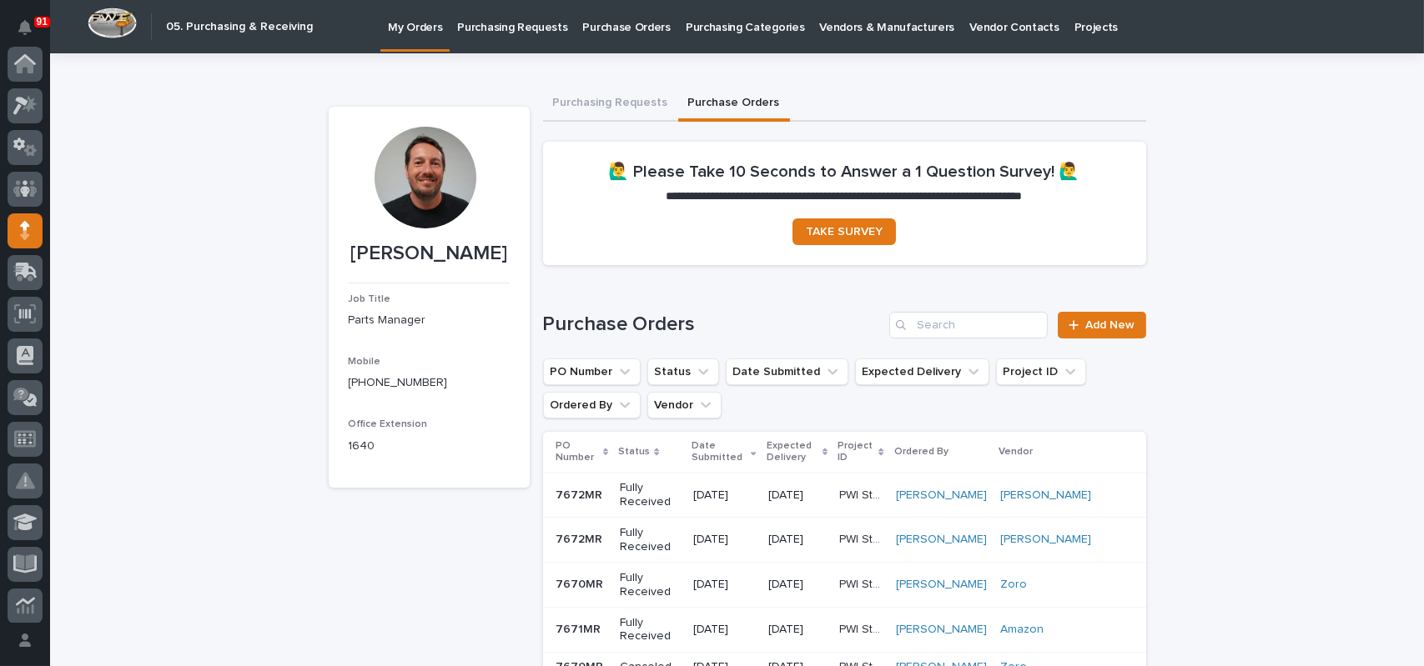
scroll to position [167, 0]
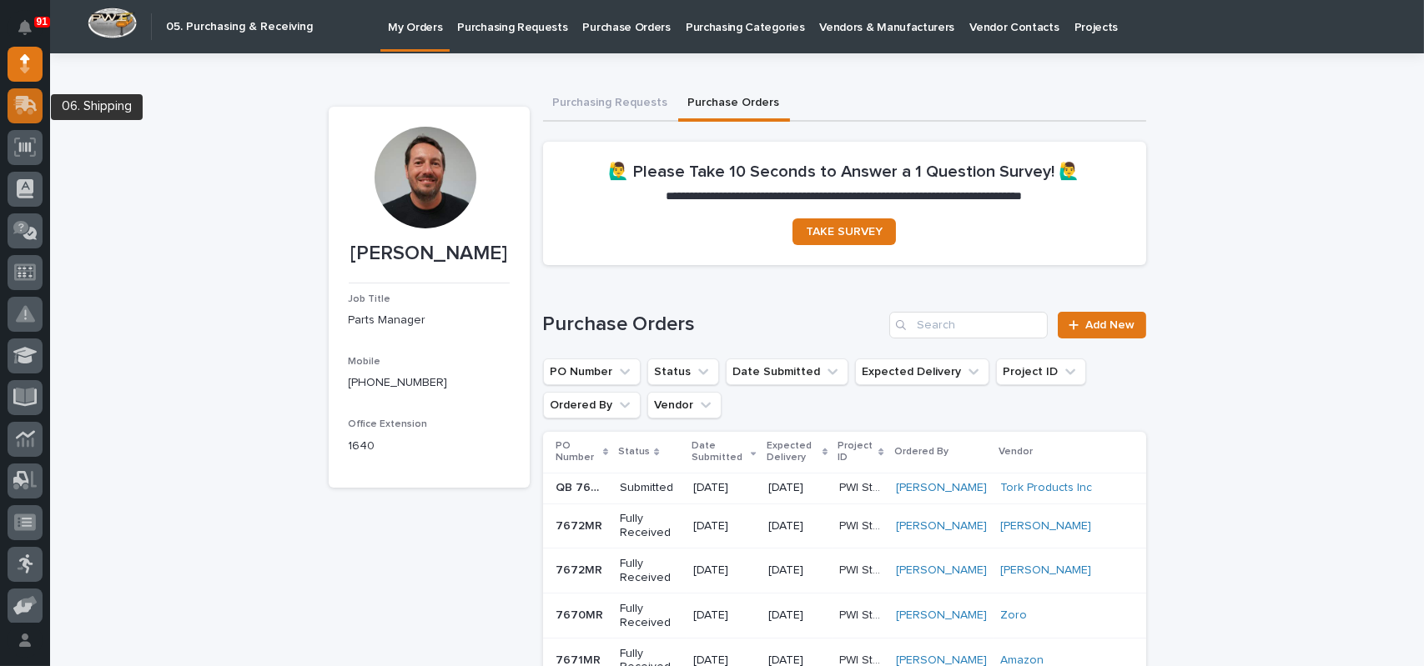
click at [36, 103] on icon at bounding box center [25, 105] width 24 height 19
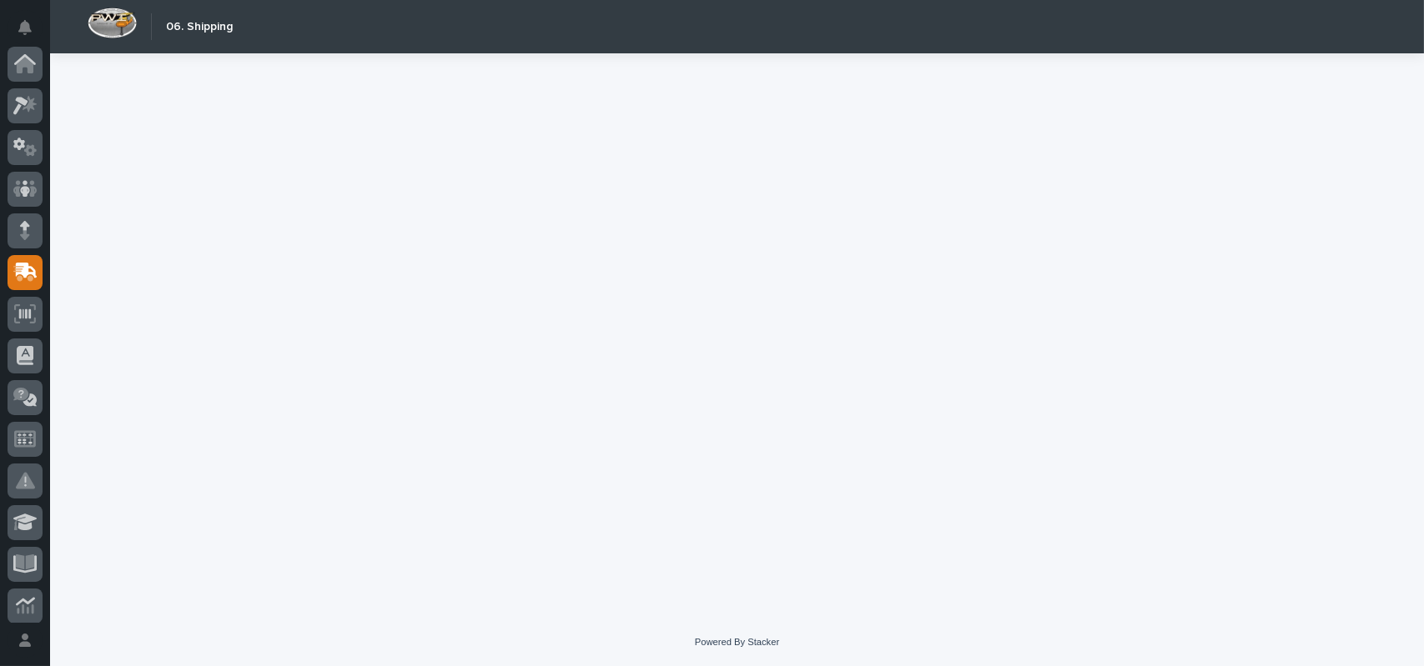
scroll to position [209, 0]
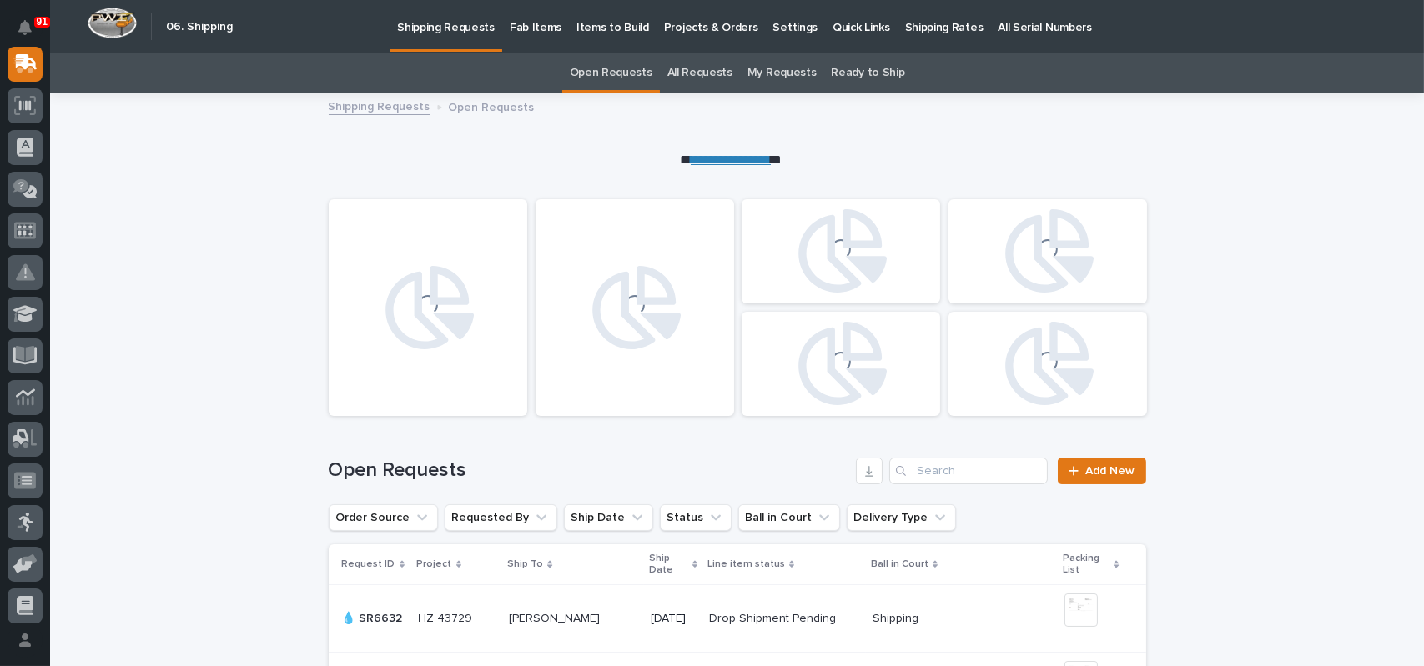
click at [719, 76] on link "All Requests" at bounding box center [699, 72] width 65 height 39
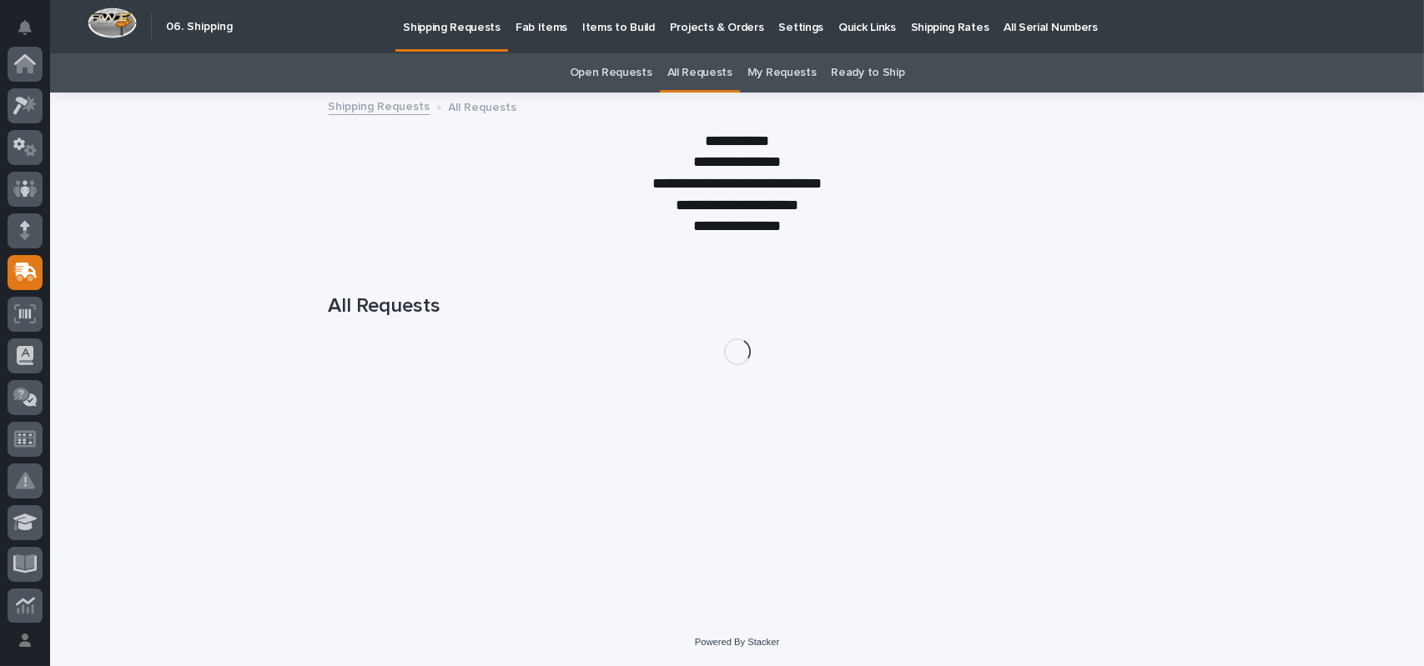
scroll to position [209, 0]
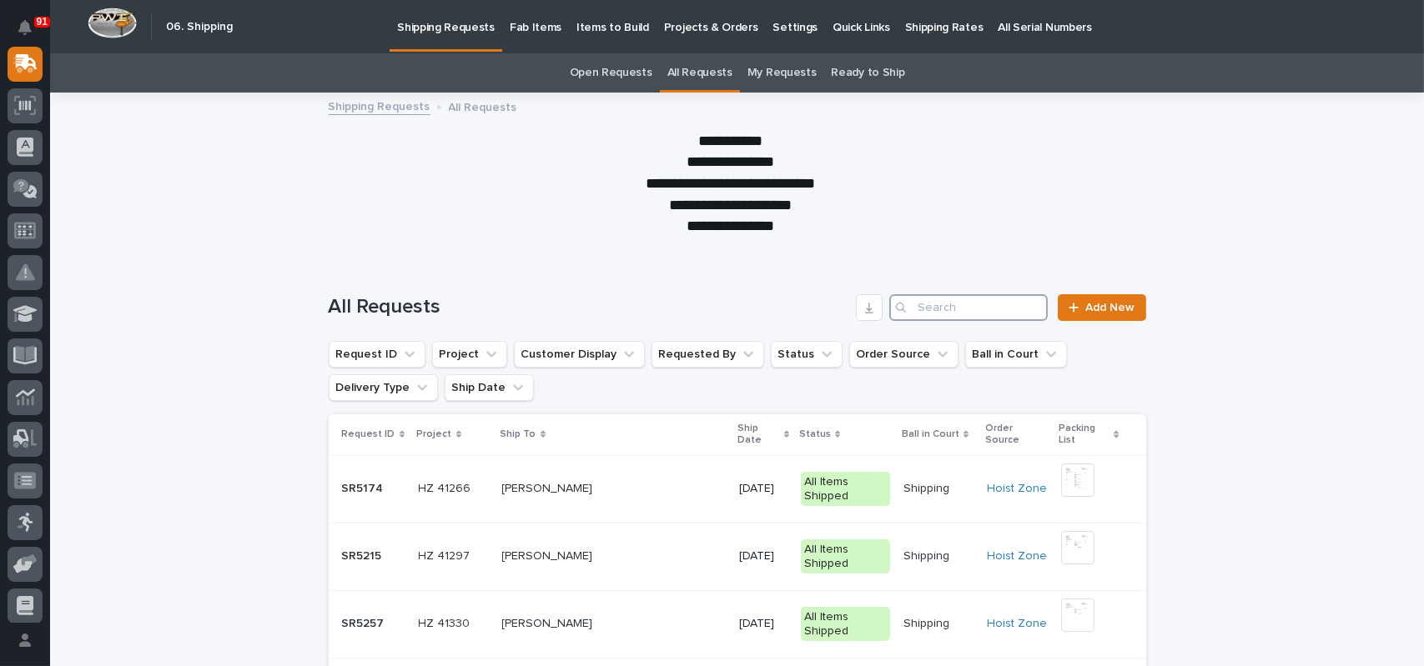
click at [948, 309] on input "Search" at bounding box center [968, 307] width 158 height 27
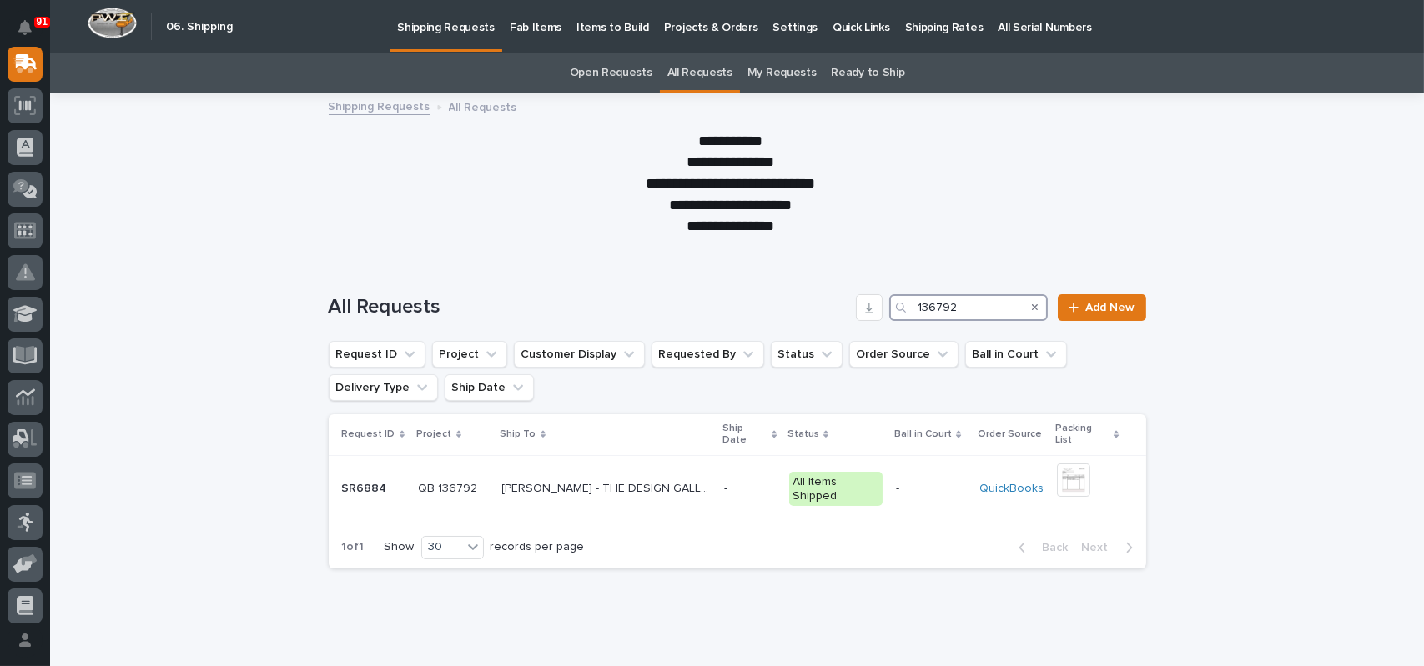
drag, startPoint x: 982, startPoint y: 303, endPoint x: 837, endPoint y: 299, distance: 145.2
click at [836, 299] on div "All Requests 136792 Add New" at bounding box center [737, 307] width 817 height 27
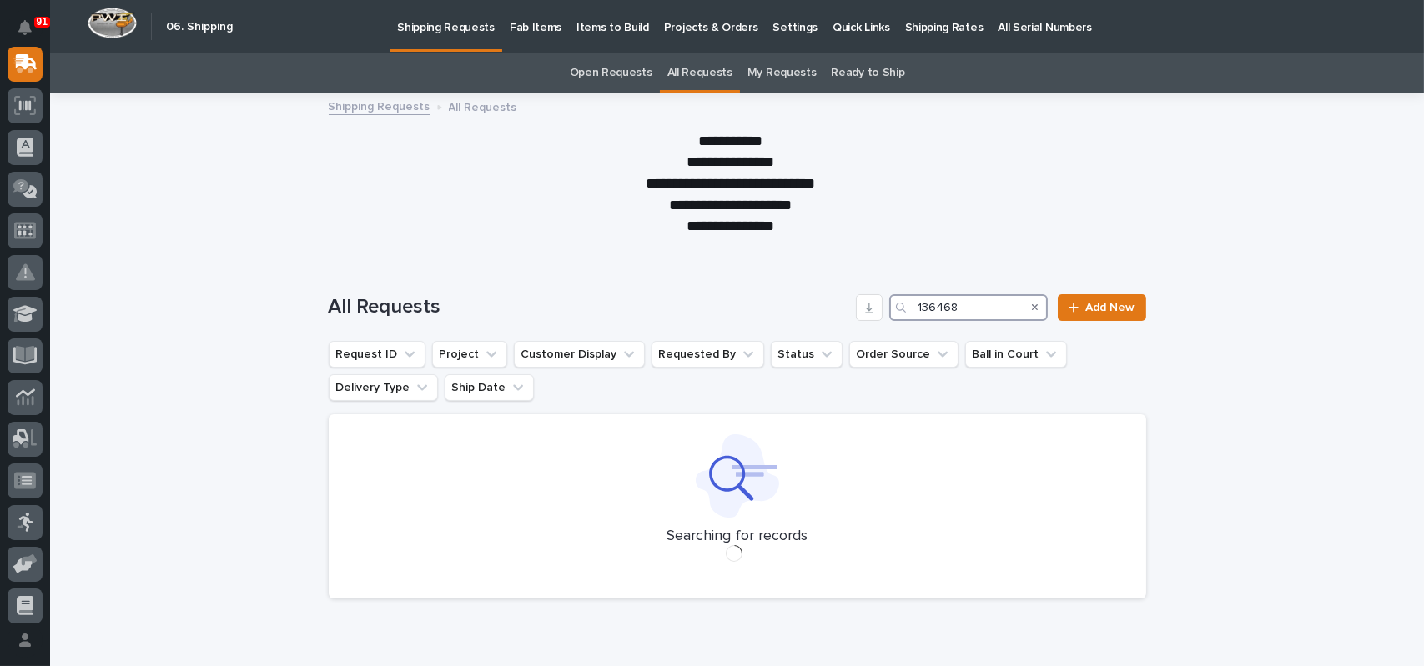
type input "136468"
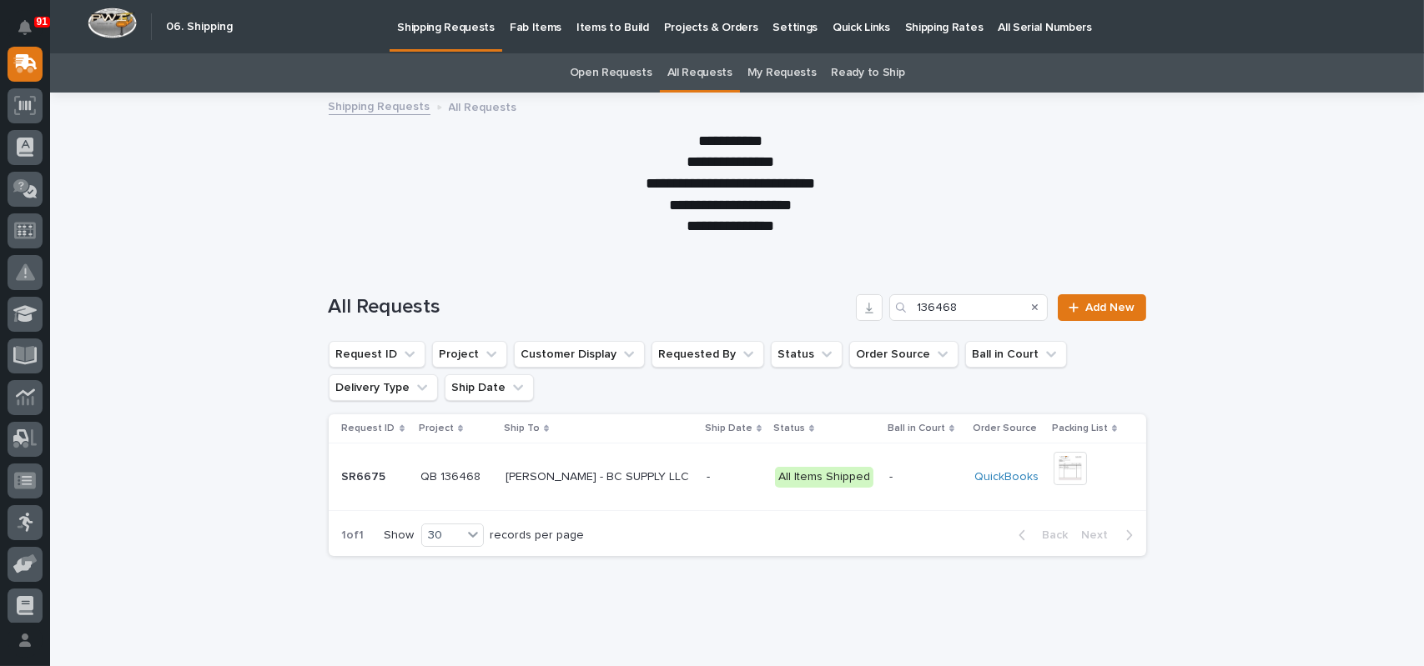
click at [551, 475] on p "[PERSON_NAME] - BC SUPPLY LLC" at bounding box center [598, 476] width 187 height 18
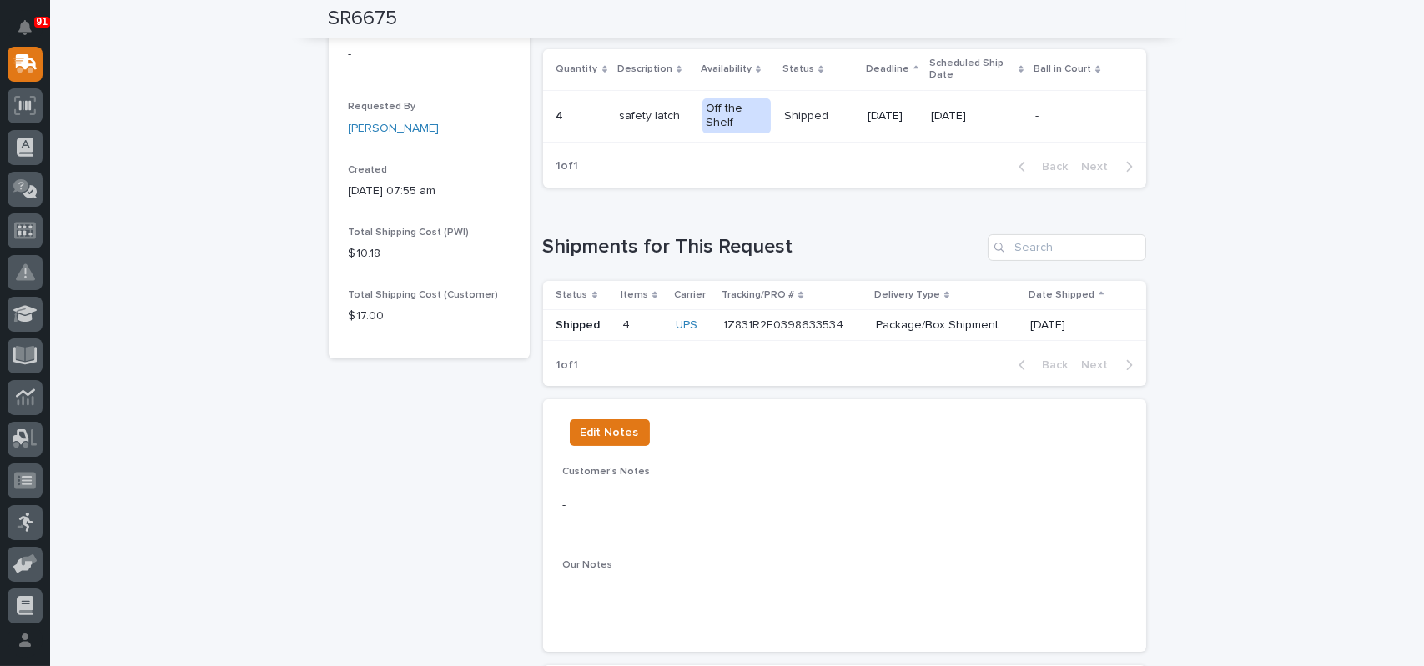
scroll to position [500, 0]
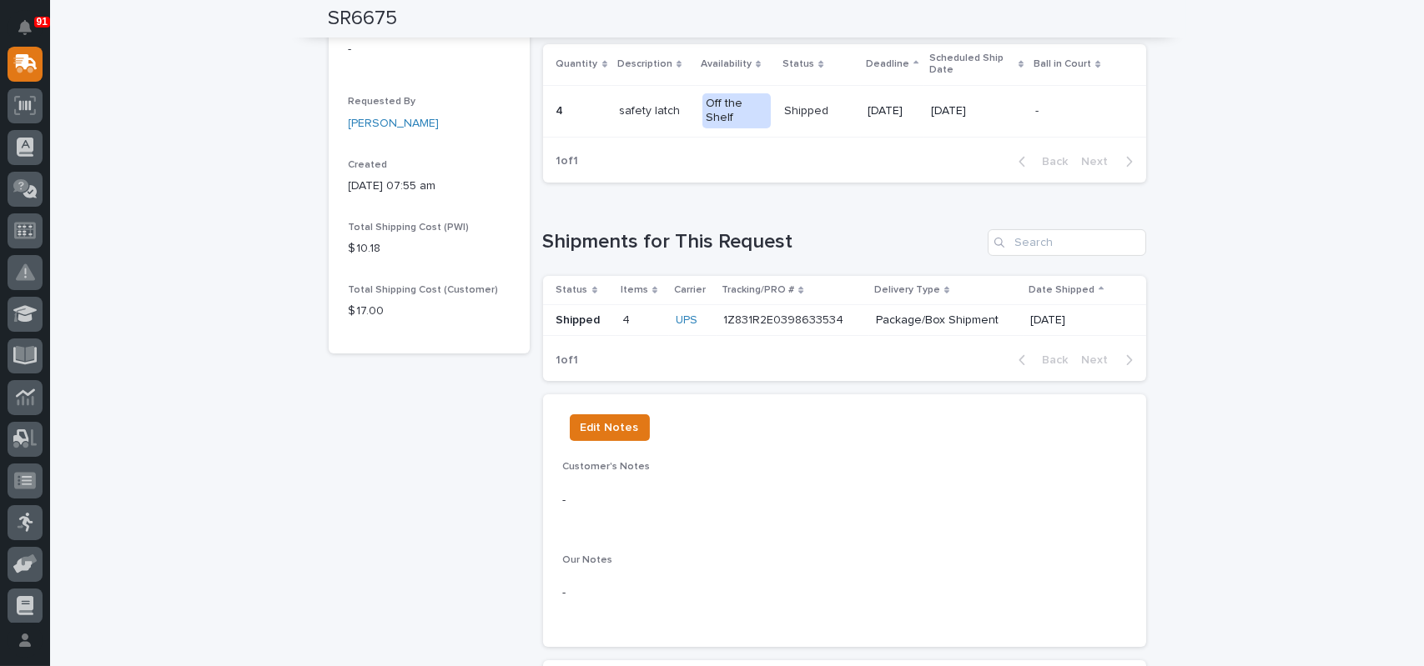
click at [776, 329] on div "1Z831R2E0398633534 1Z831R2E0398633534" at bounding box center [792, 321] width 138 height 28
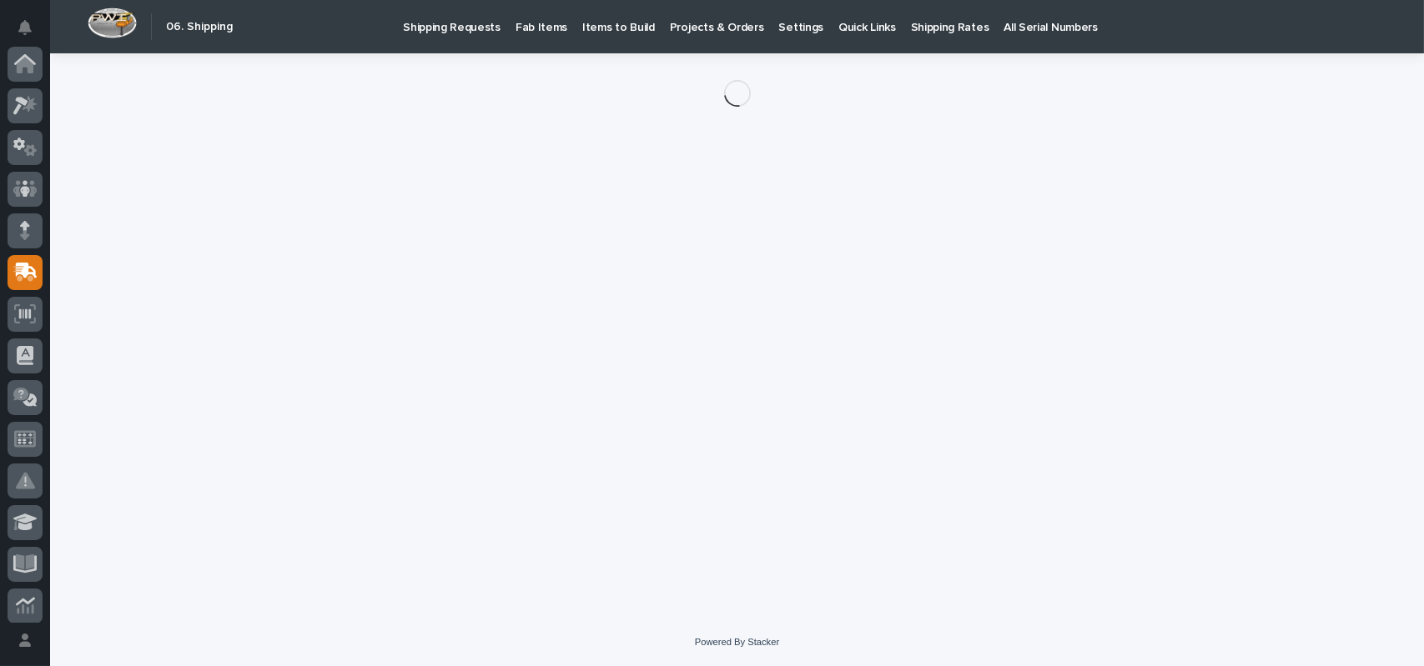
scroll to position [209, 0]
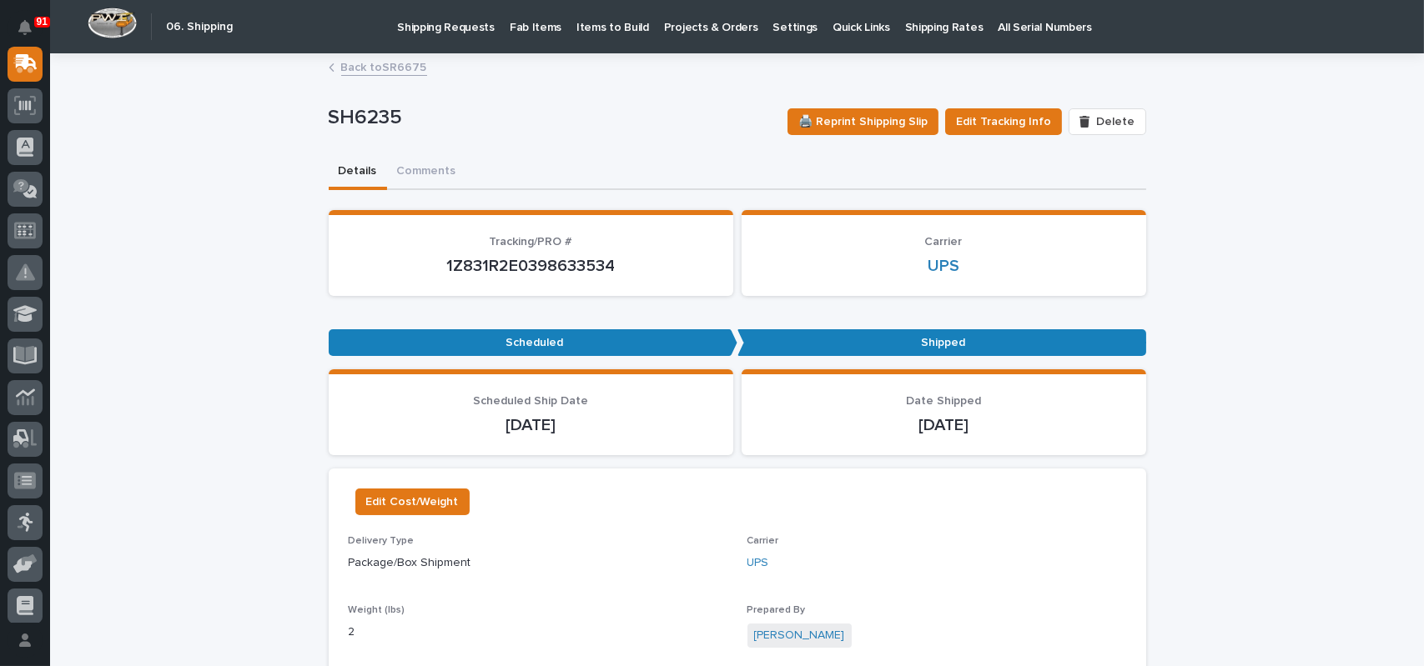
click at [558, 260] on p "1Z831R2E0398633534" at bounding box center [531, 266] width 365 height 20
copy p "1Z831R2E0398633534"
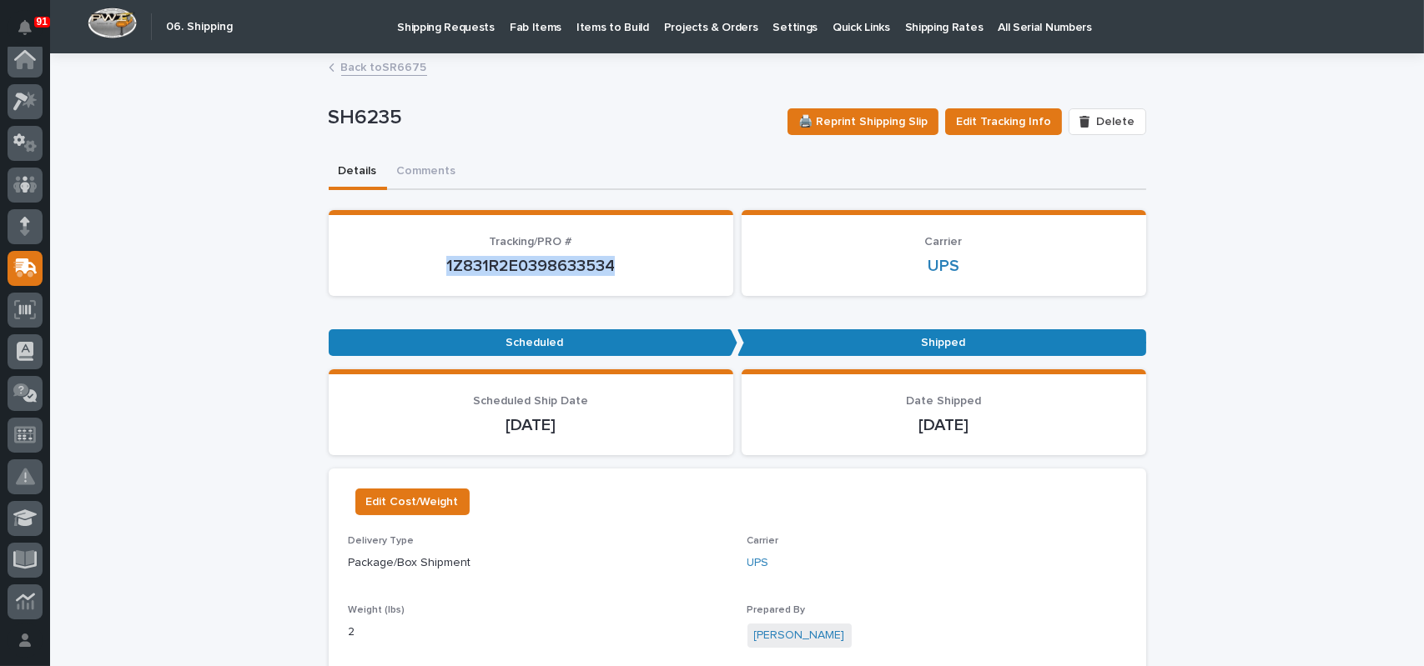
scroll to position [0, 0]
click at [27, 281] on div at bounding box center [25, 272] width 35 height 35
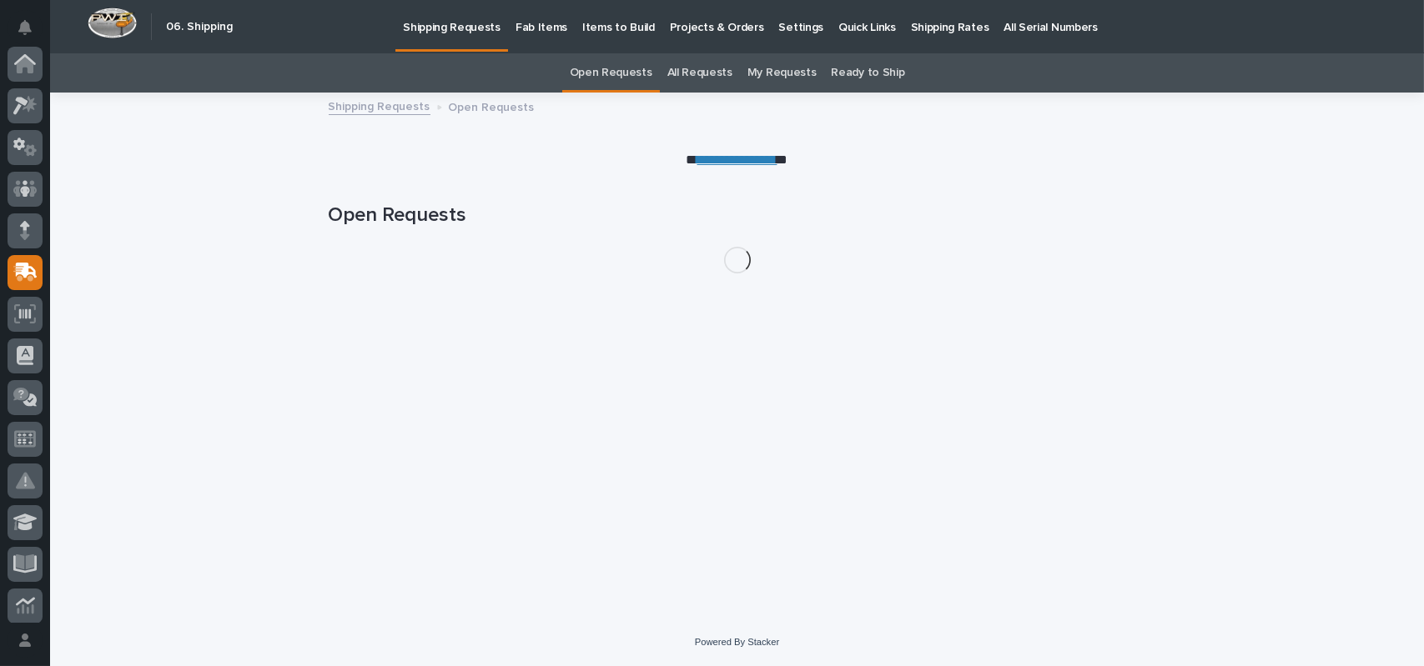
scroll to position [209, 0]
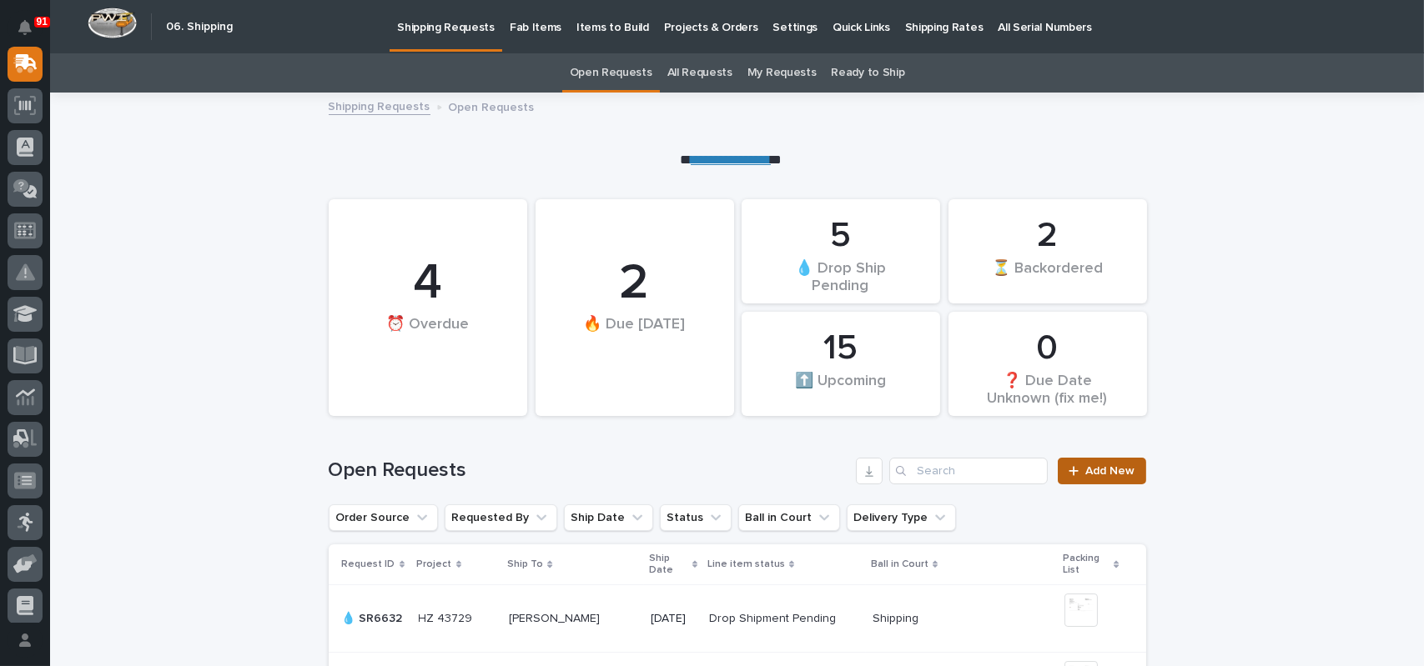
click at [1094, 465] on span "Add New" at bounding box center [1110, 471] width 49 height 12
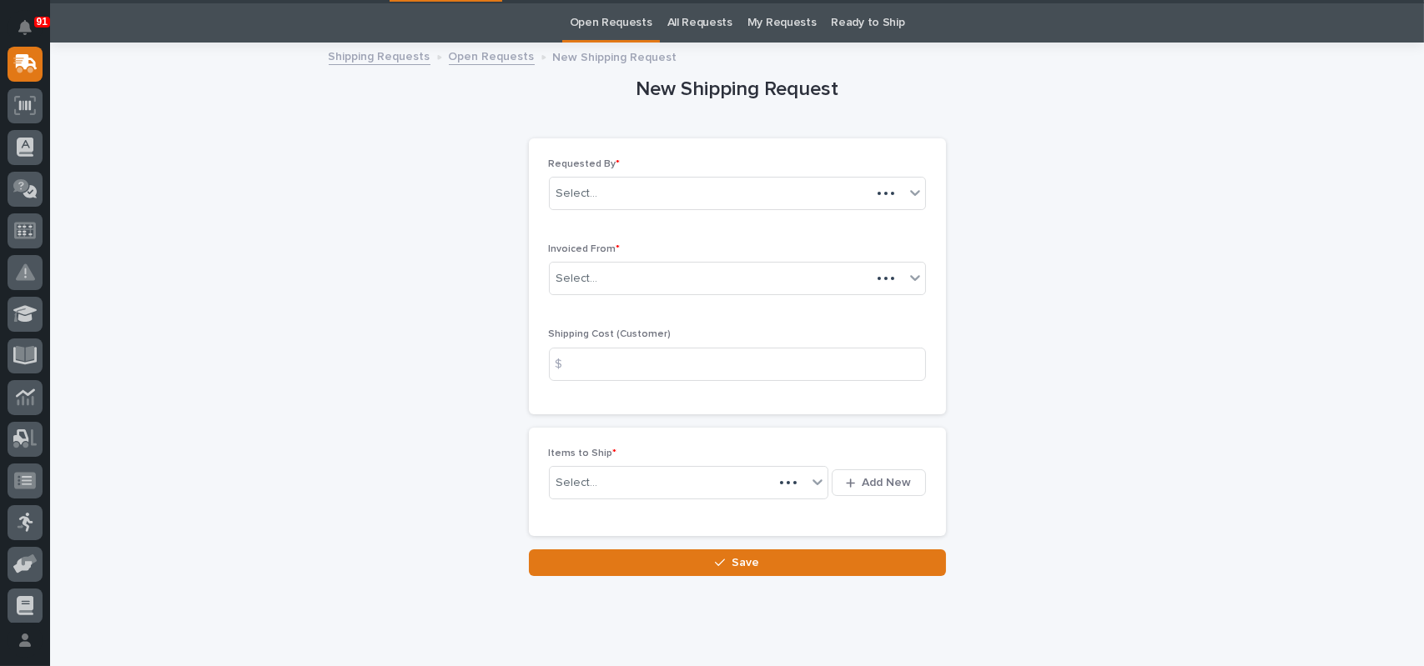
scroll to position [53, 0]
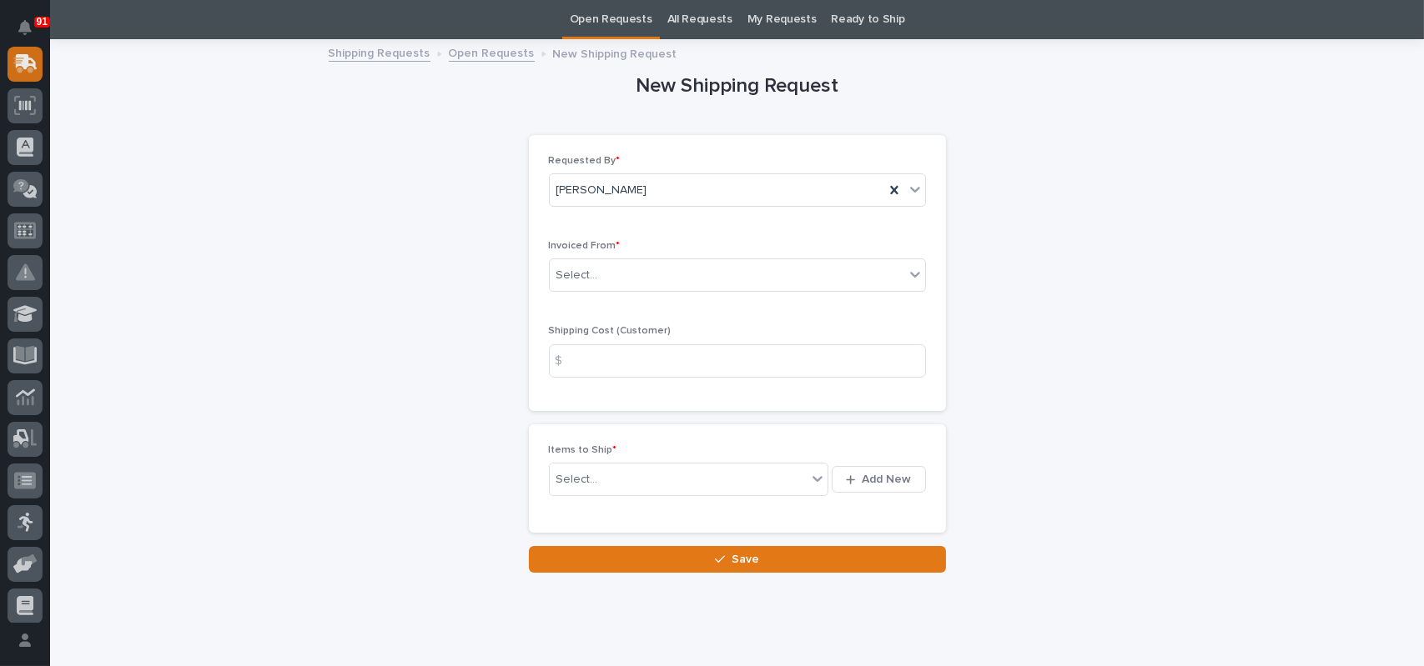
click at [22, 63] on icon at bounding box center [27, 62] width 22 height 16
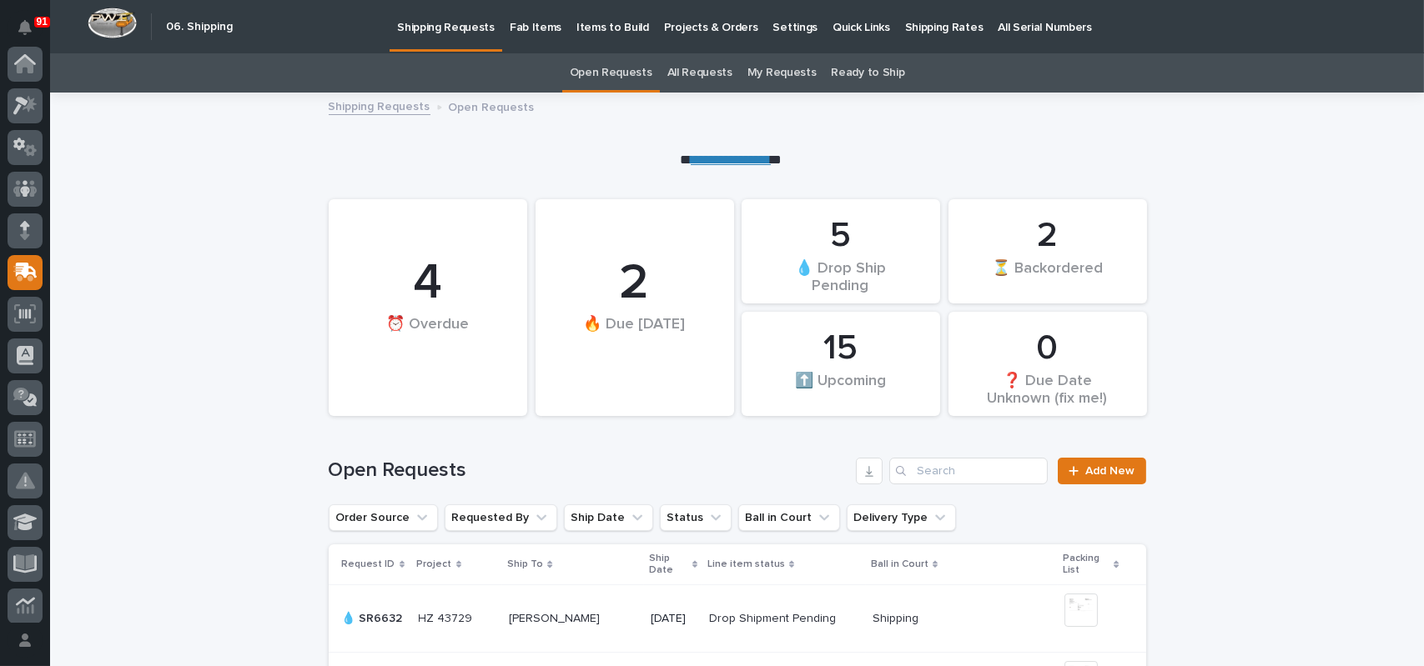
scroll to position [209, 0]
click at [686, 68] on link "All Requests" at bounding box center [699, 72] width 65 height 39
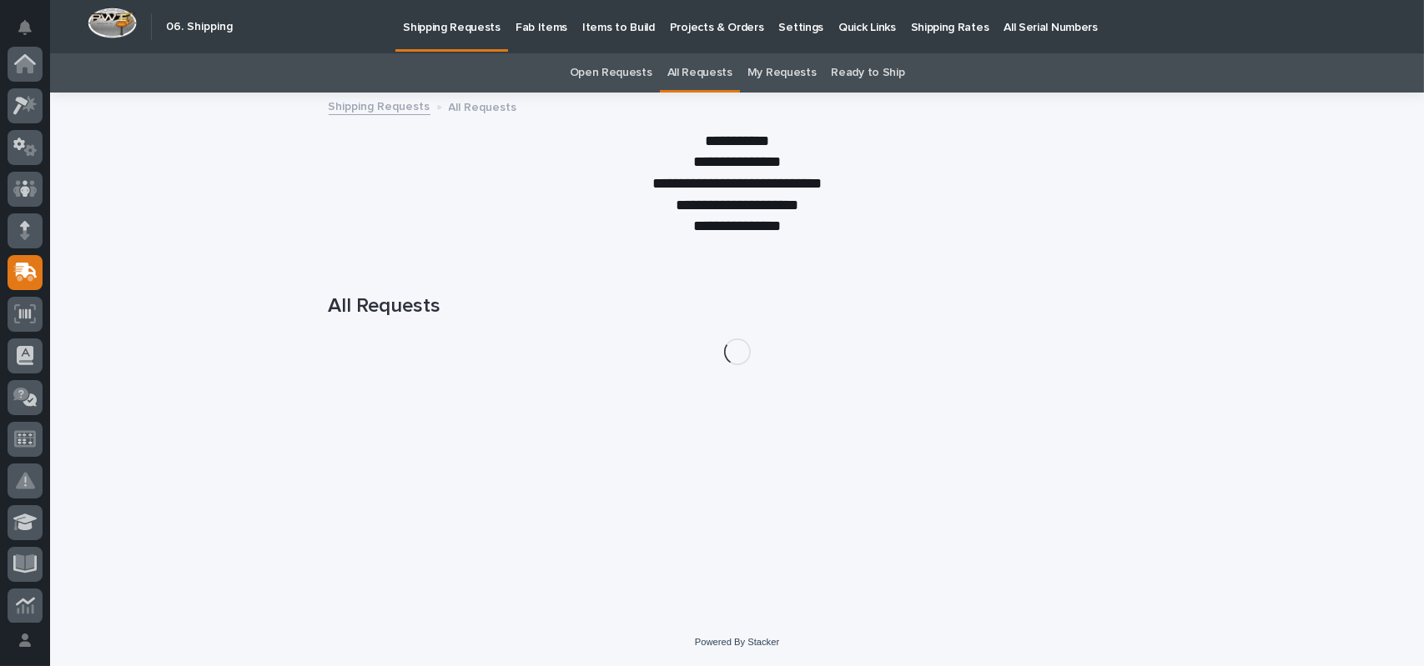
scroll to position [209, 0]
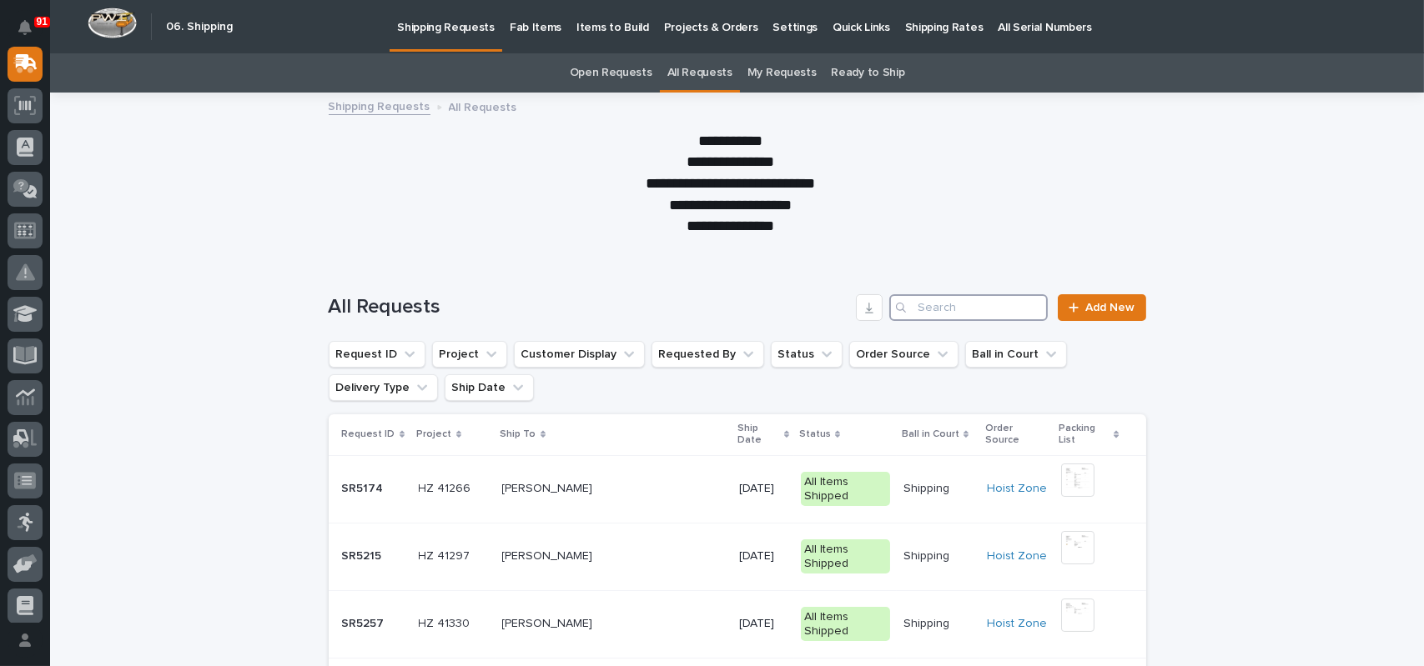
click at [958, 310] on input "Search" at bounding box center [968, 307] width 158 height 27
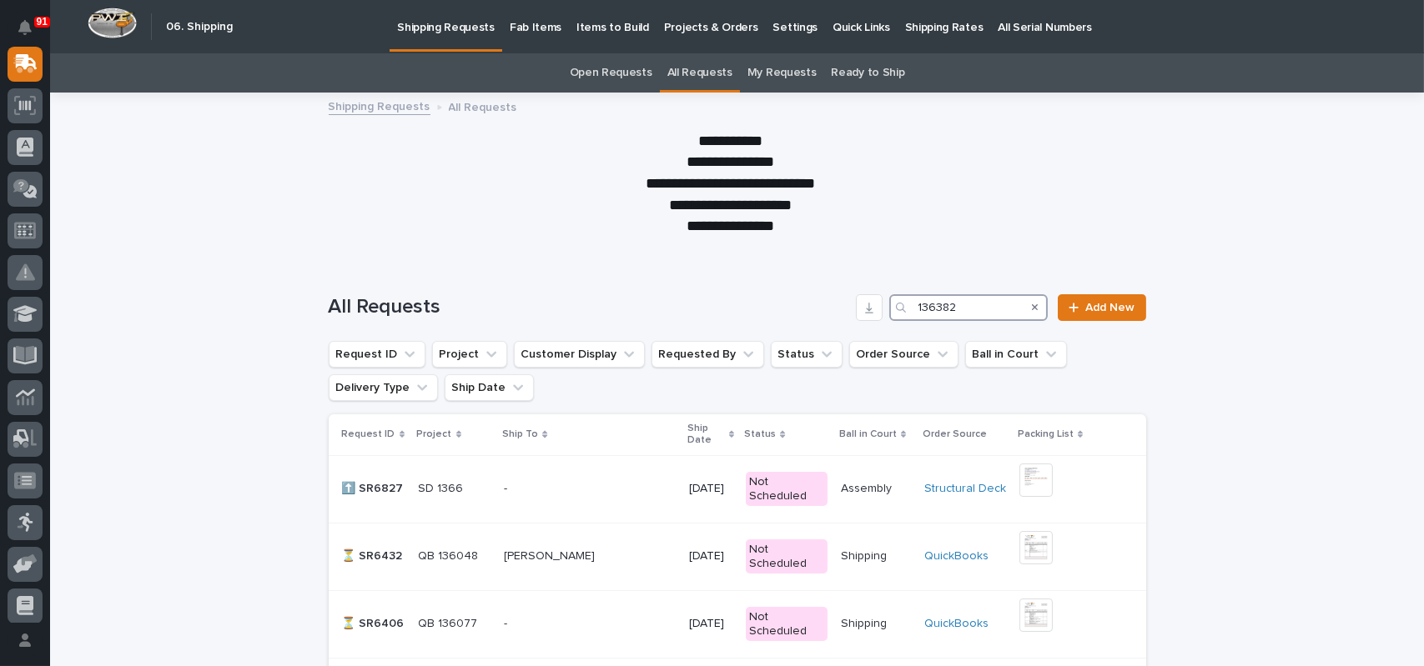
type input "136382"
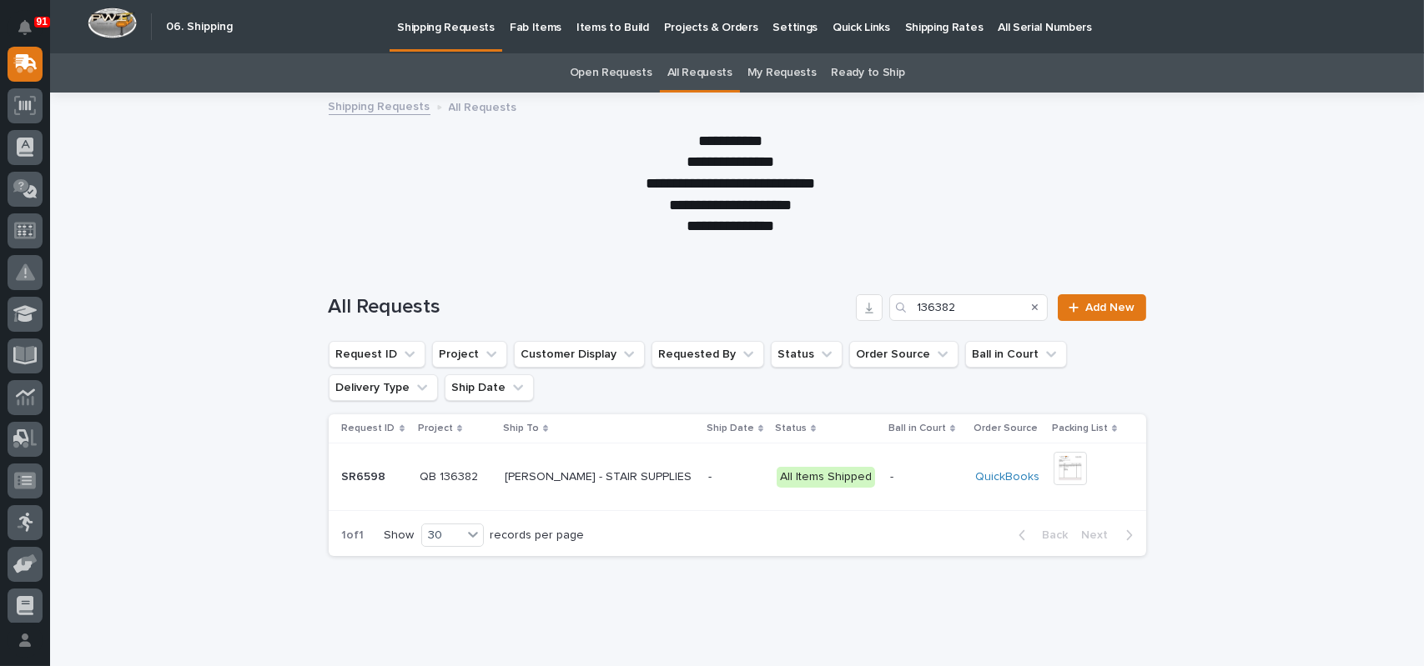
click at [527, 476] on p "[PERSON_NAME] - STAIR SUPPLIES" at bounding box center [600, 476] width 190 height 18
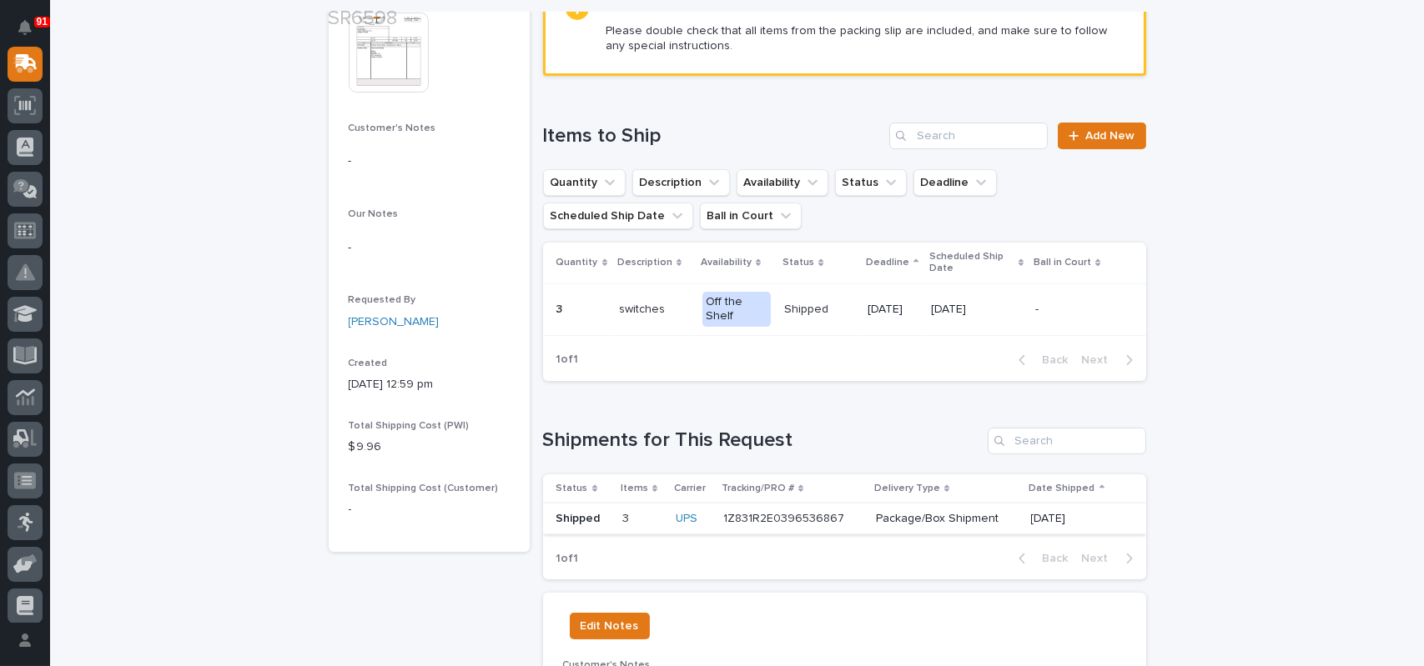
scroll to position [334, 0]
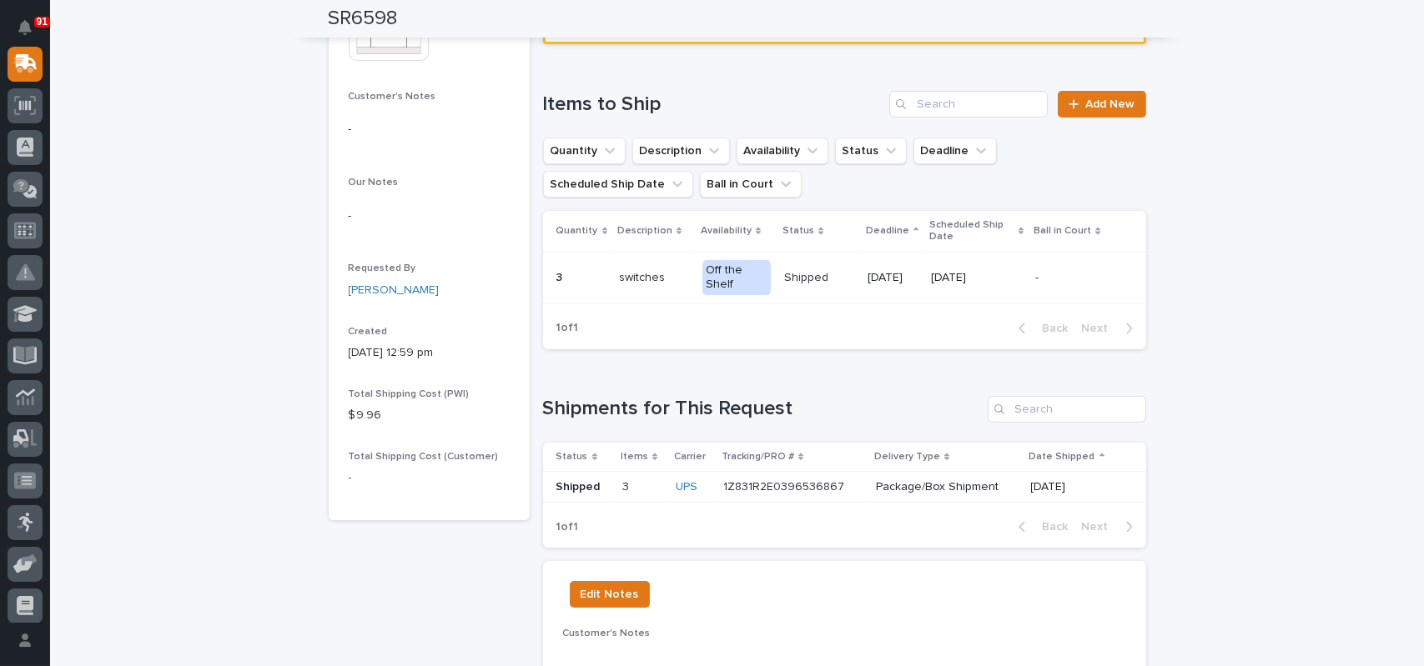
click at [813, 484] on p "1Z831R2E0396536867" at bounding box center [785, 486] width 124 height 18
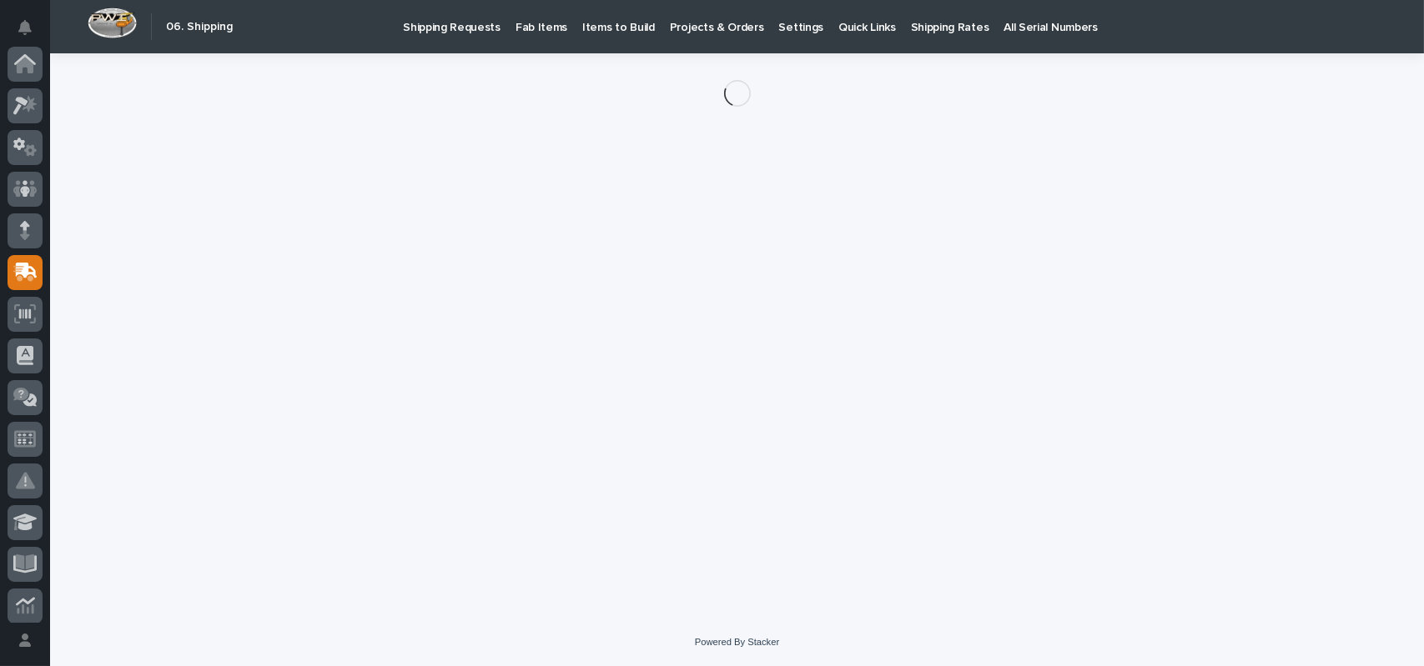
scroll to position [209, 0]
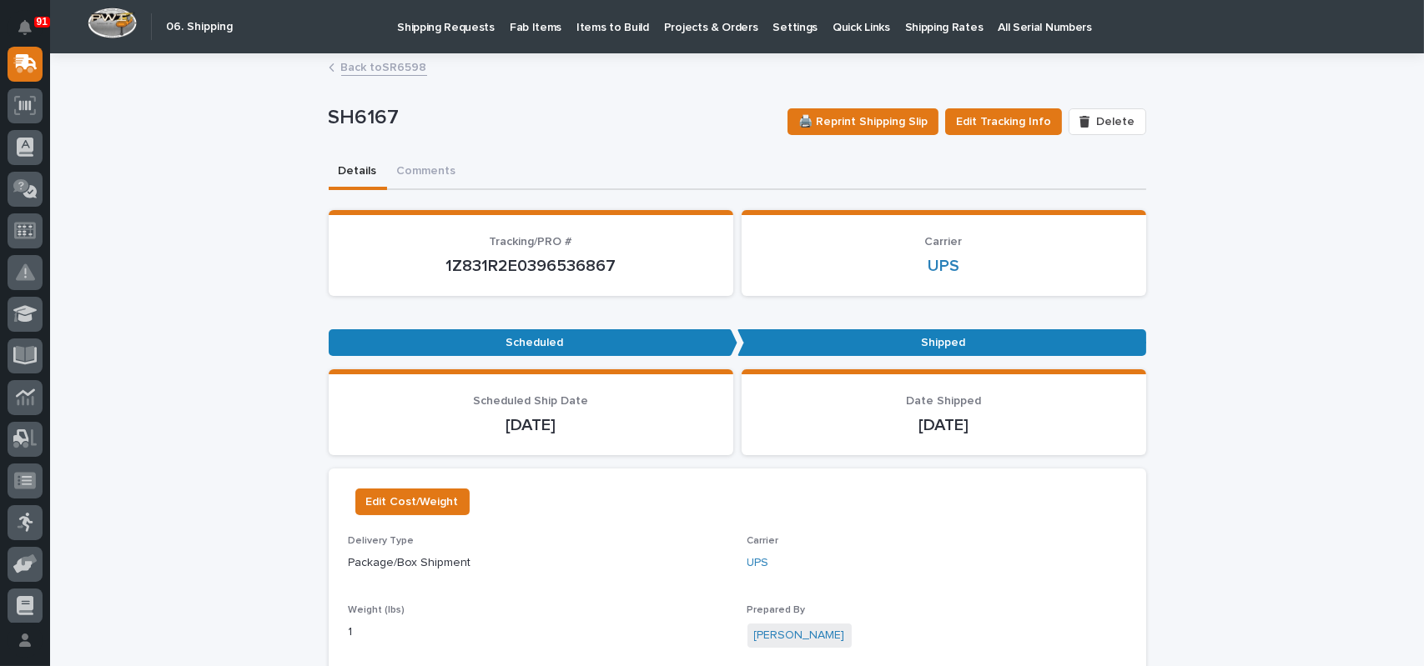
click at [492, 269] on p "1Z831R2E0396536867" at bounding box center [531, 266] width 365 height 20
copy p "1Z831R2E0396536867"
click at [390, 64] on link "Back to SR6598" at bounding box center [384, 66] width 86 height 19
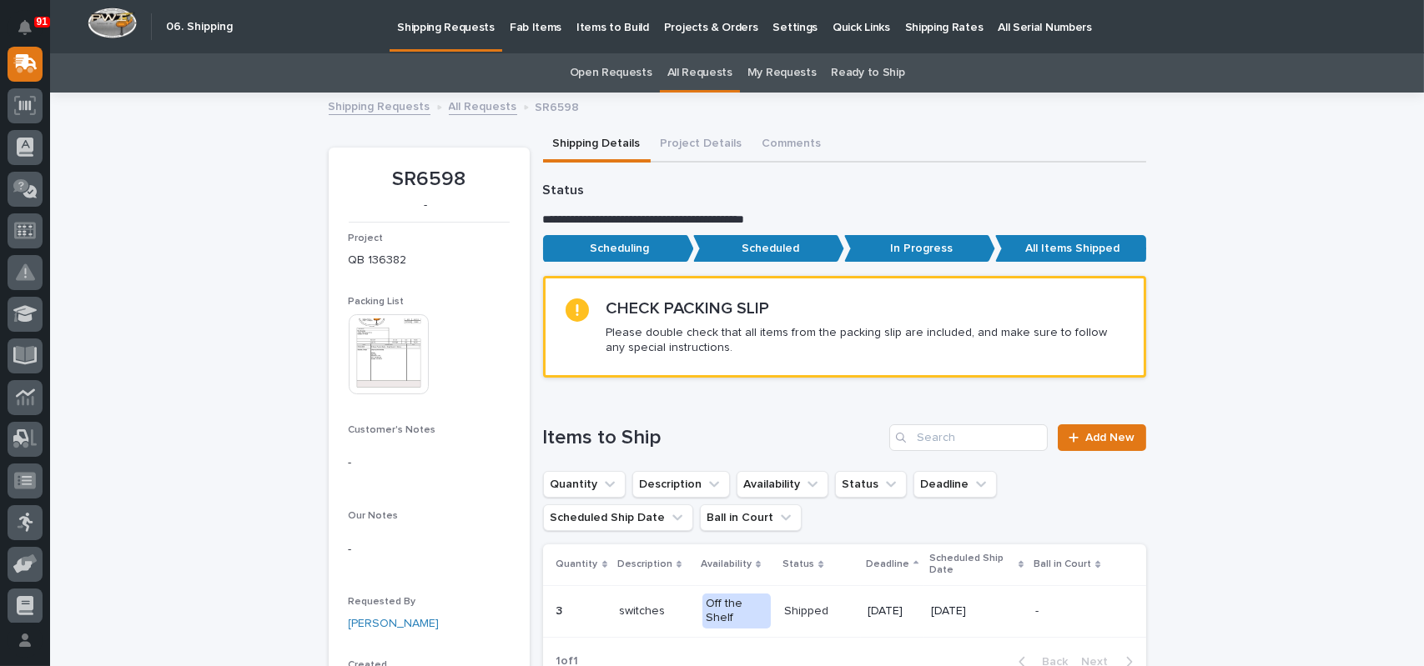
click at [674, 67] on link "All Requests" at bounding box center [699, 72] width 65 height 39
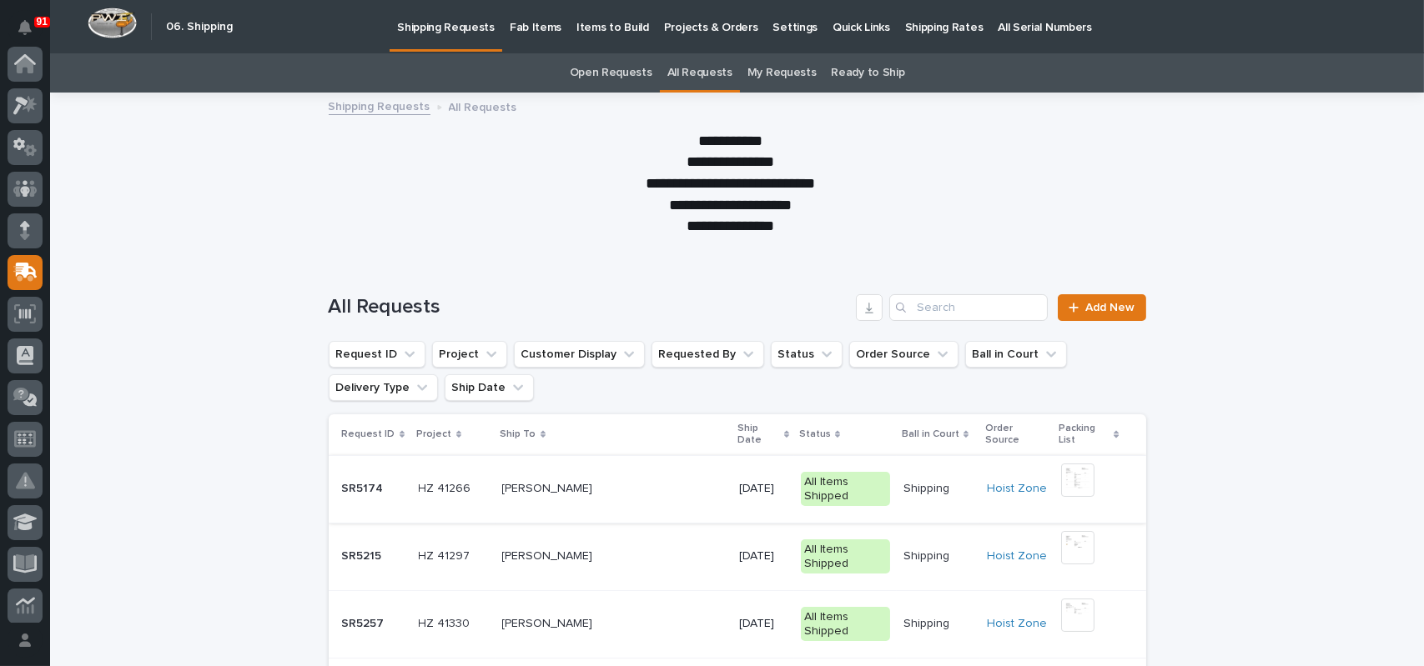
scroll to position [209, 0]
click at [923, 305] on input "Search" at bounding box center [968, 307] width 158 height 27
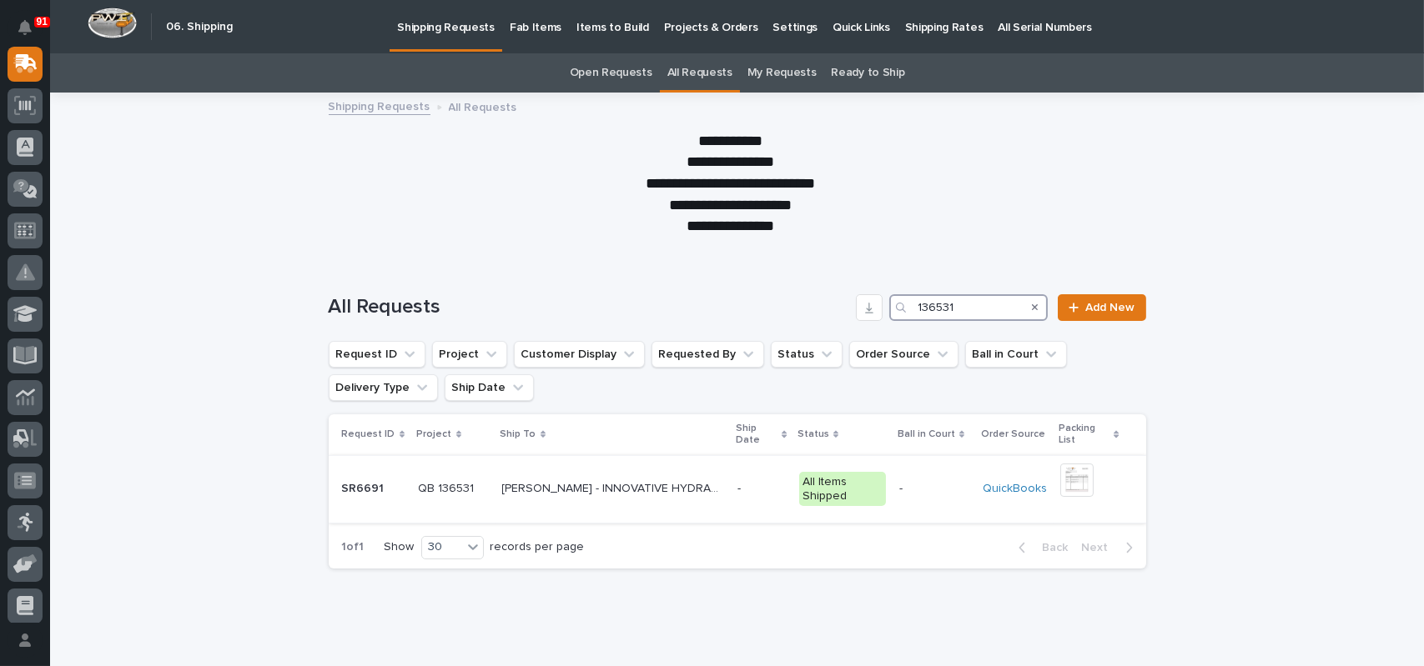
type input "136531"
click at [614, 490] on p "[PERSON_NAME] - INNOVATIVE HYDRAULICS LLC" at bounding box center [615, 488] width 226 height 18
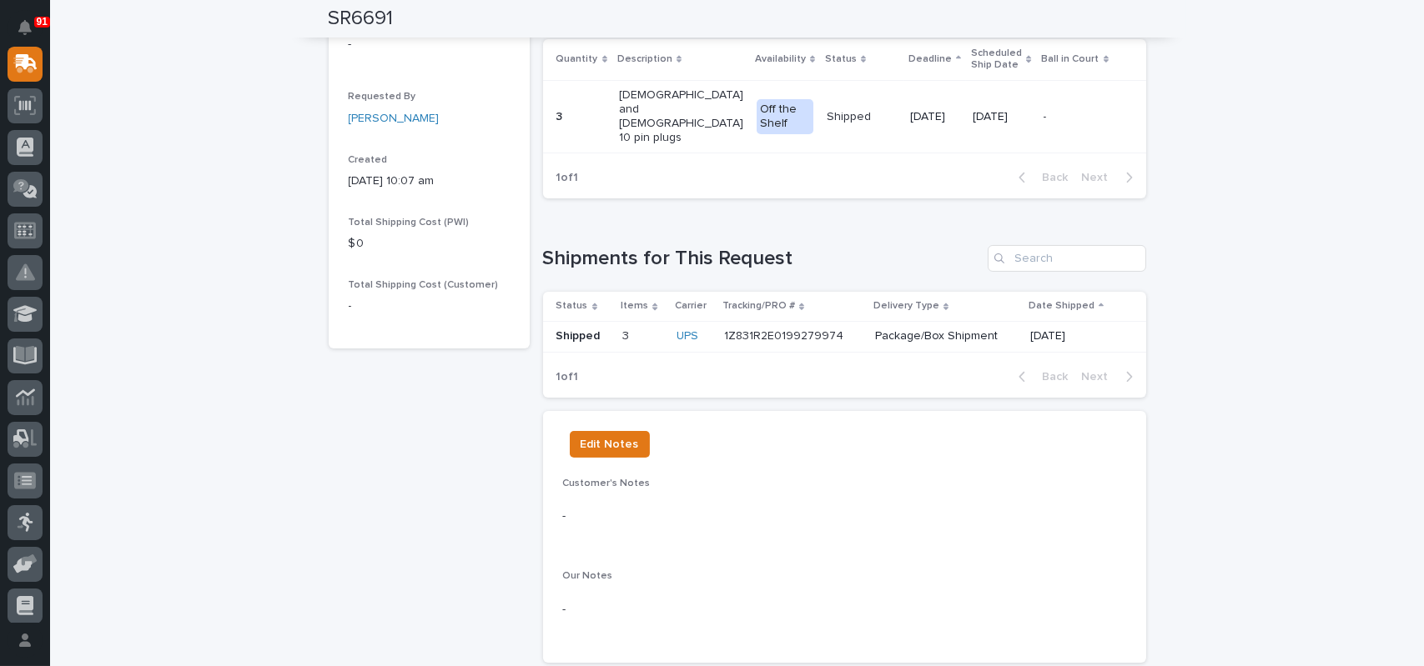
scroll to position [500, 0]
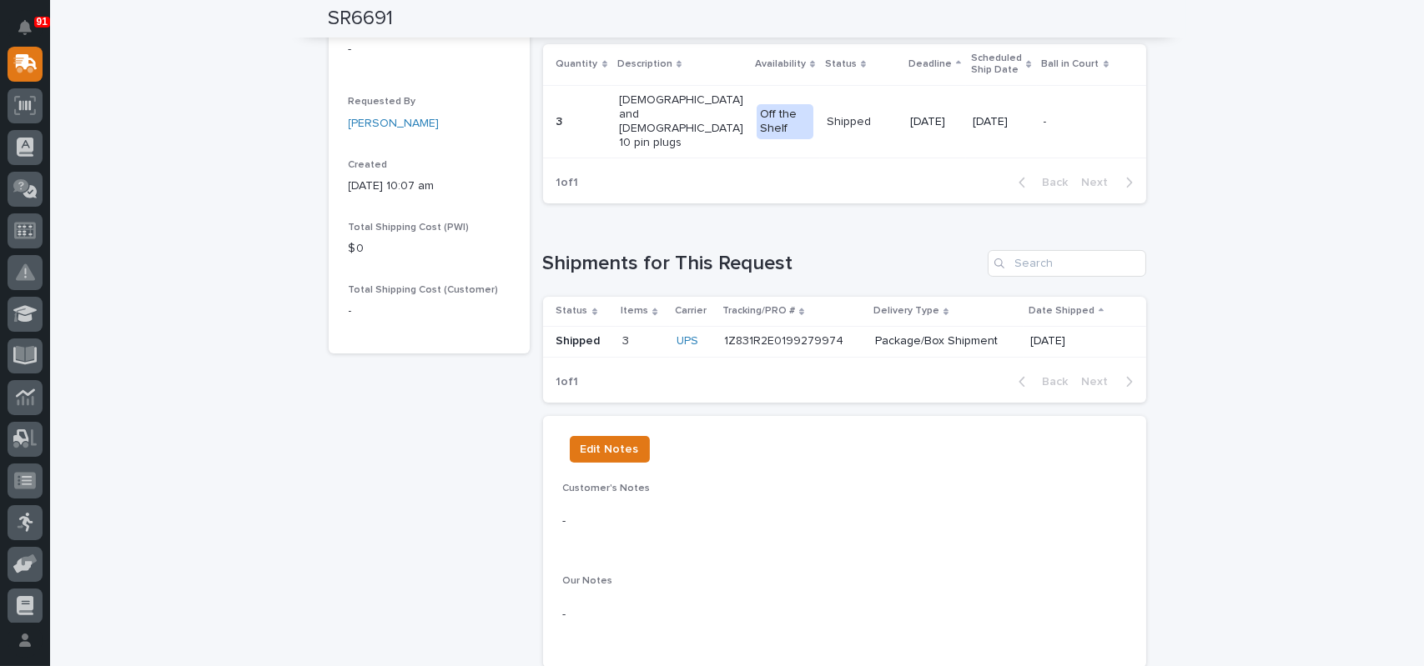
click at [813, 331] on p "1Z831R2E0199279974" at bounding box center [785, 340] width 123 height 18
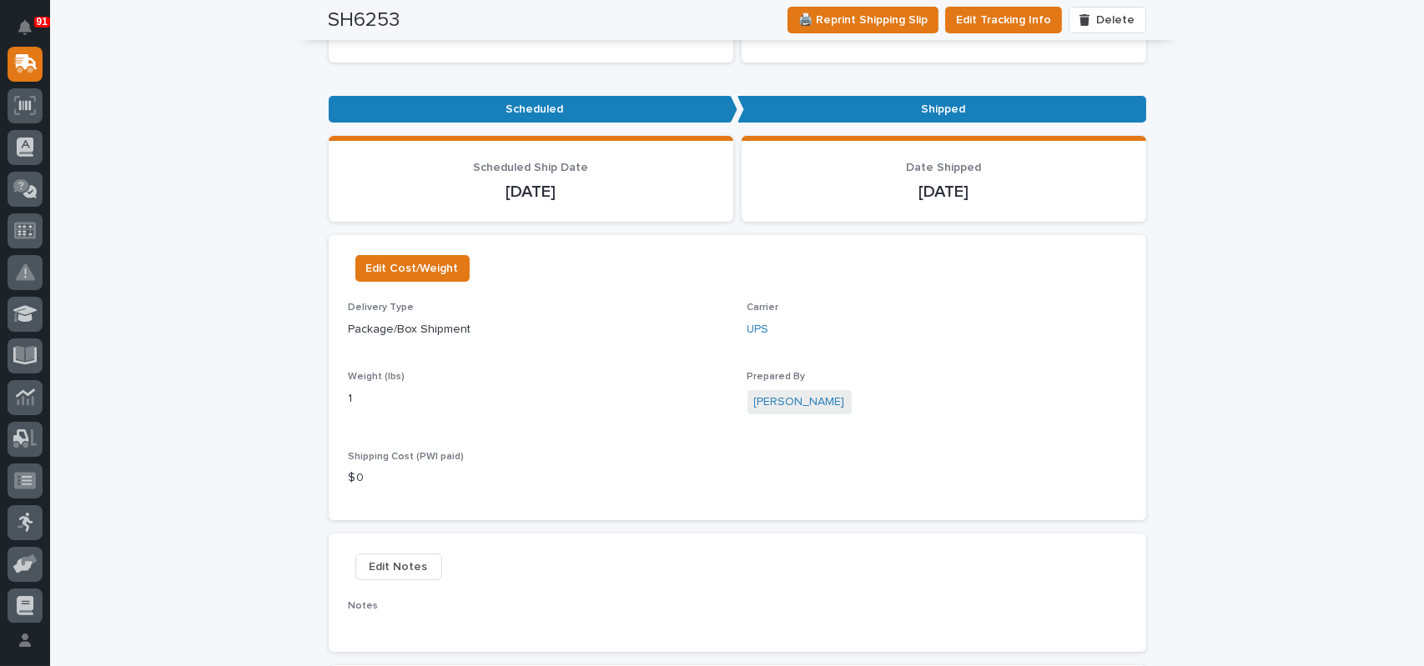
scroll to position [167, 0]
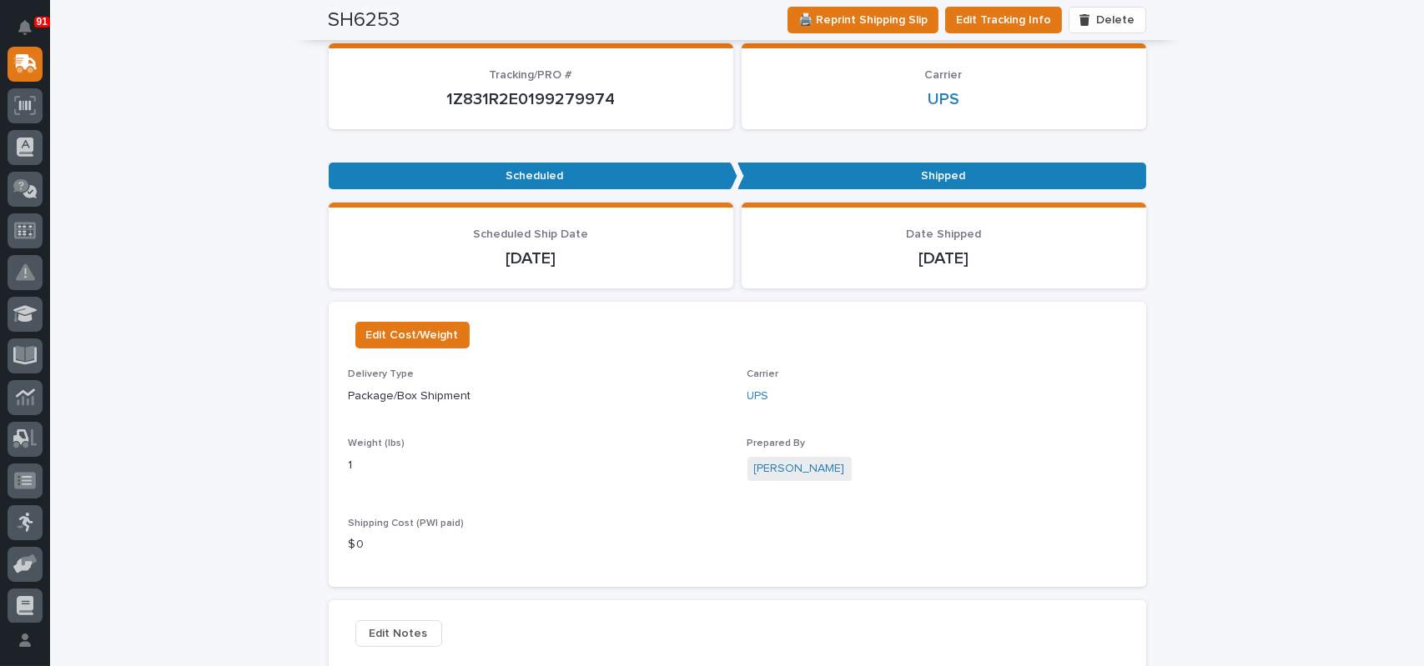
click at [553, 100] on p "1Z831R2E0199279974" at bounding box center [531, 99] width 365 height 20
copy p "1Z831R2E0199279974"
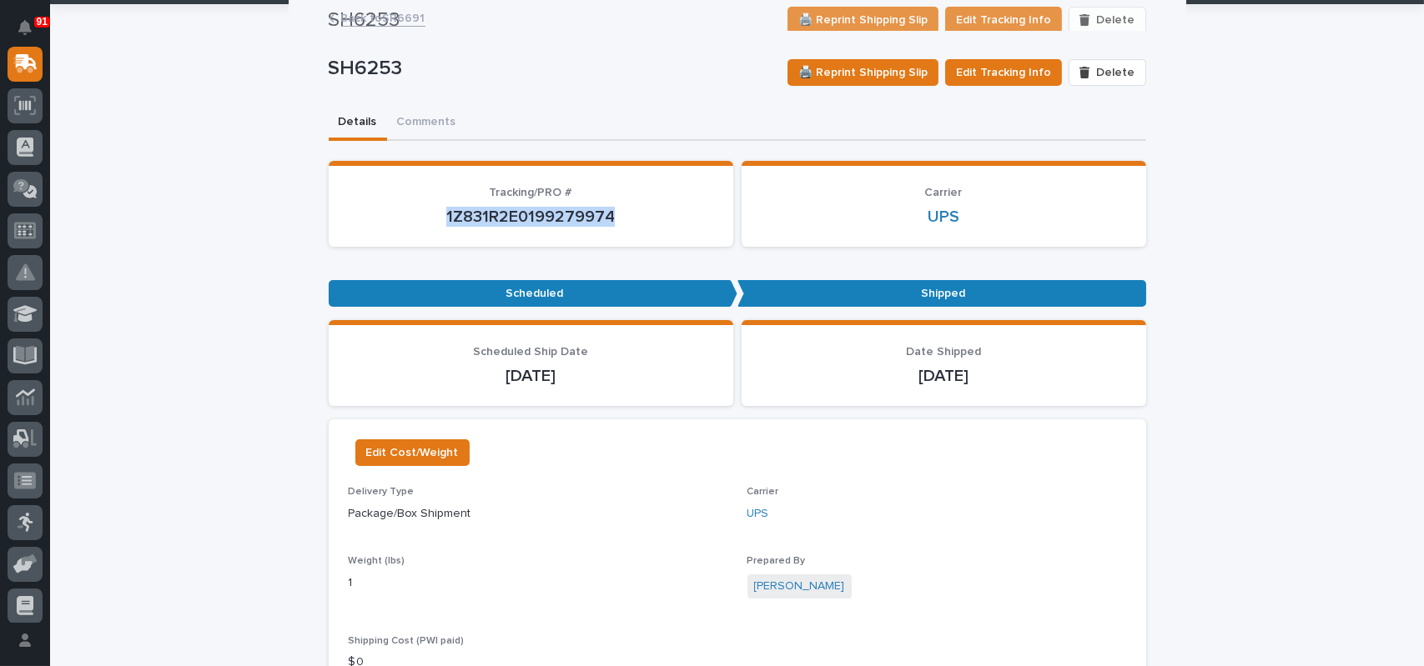
scroll to position [0, 0]
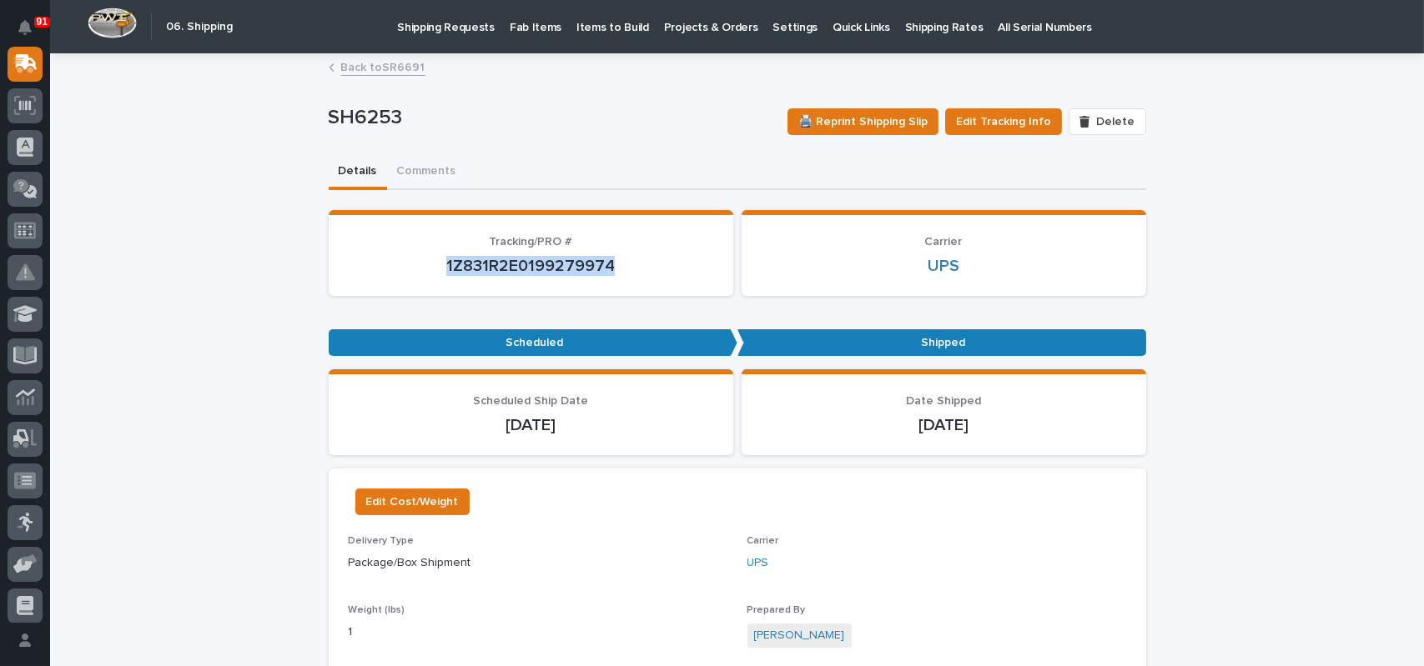
click at [392, 62] on link "Back to SR6691" at bounding box center [383, 66] width 84 height 19
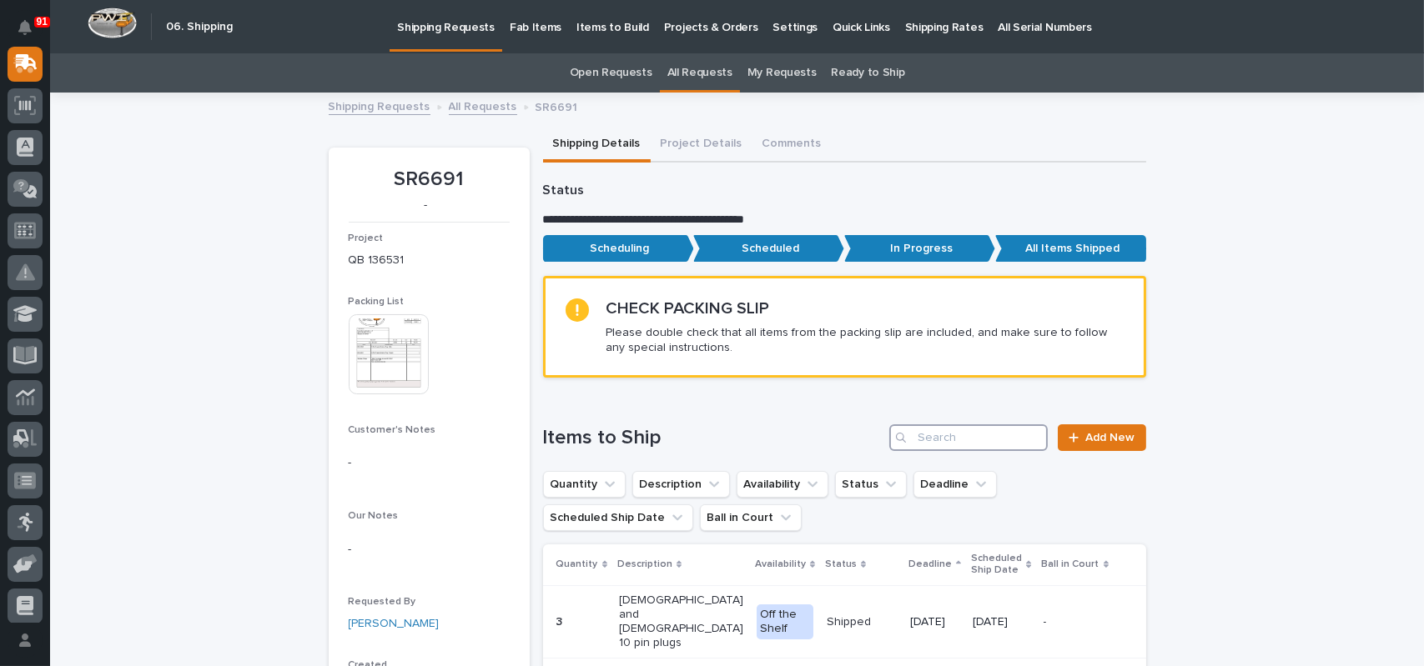
click at [955, 435] on input "Search" at bounding box center [968, 438] width 158 height 27
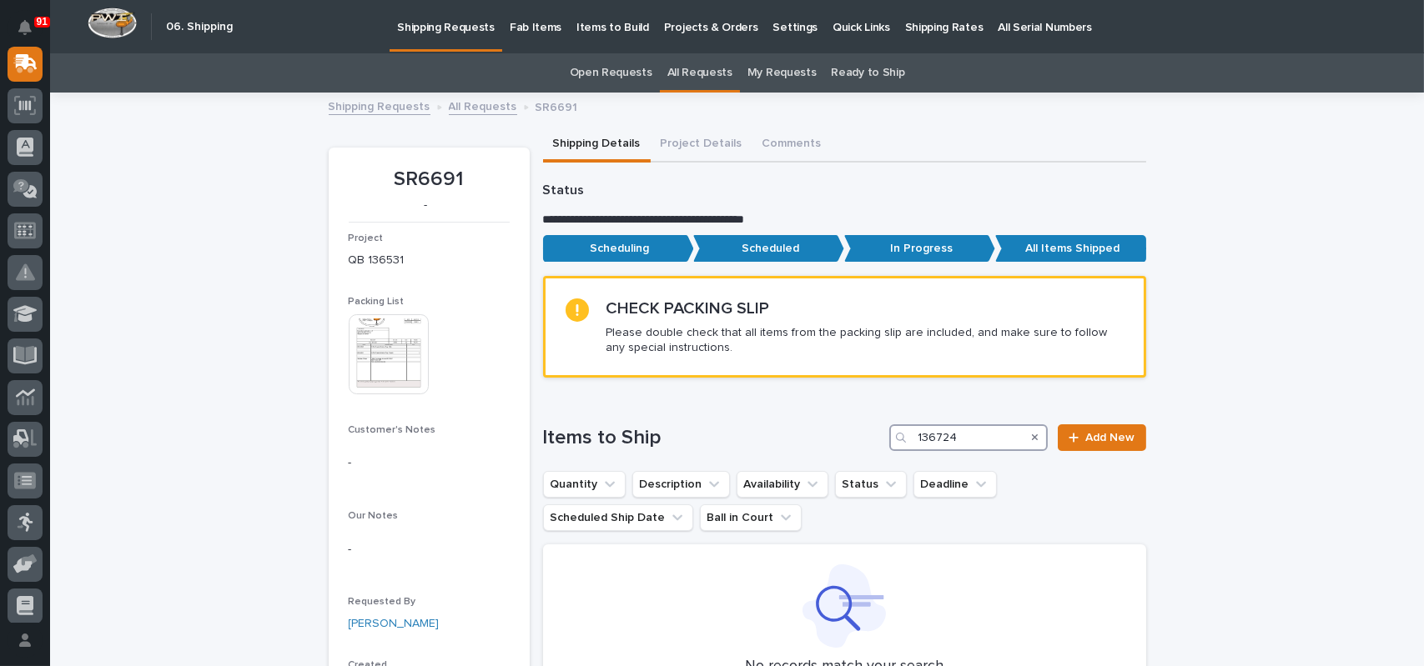
type input "136724"
click at [686, 70] on link "All Requests" at bounding box center [699, 72] width 65 height 39
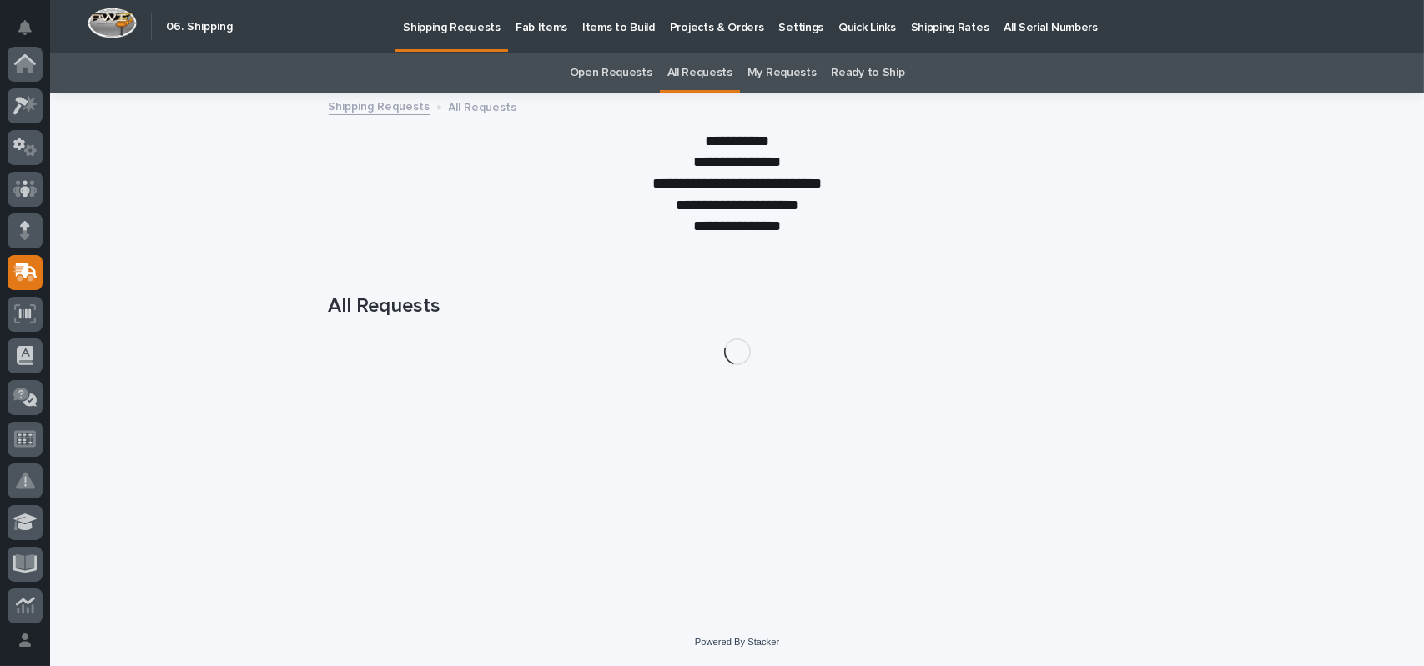
scroll to position [209, 0]
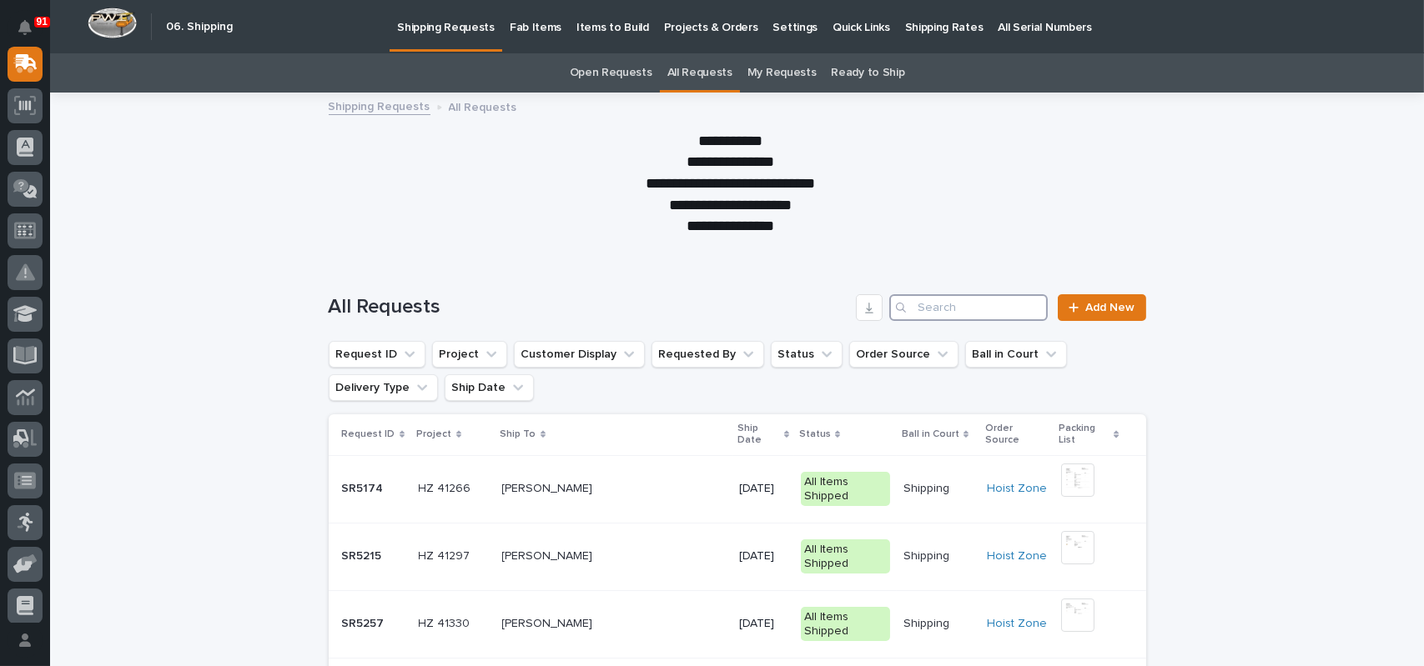
click at [965, 307] on input "Search" at bounding box center [968, 307] width 158 height 27
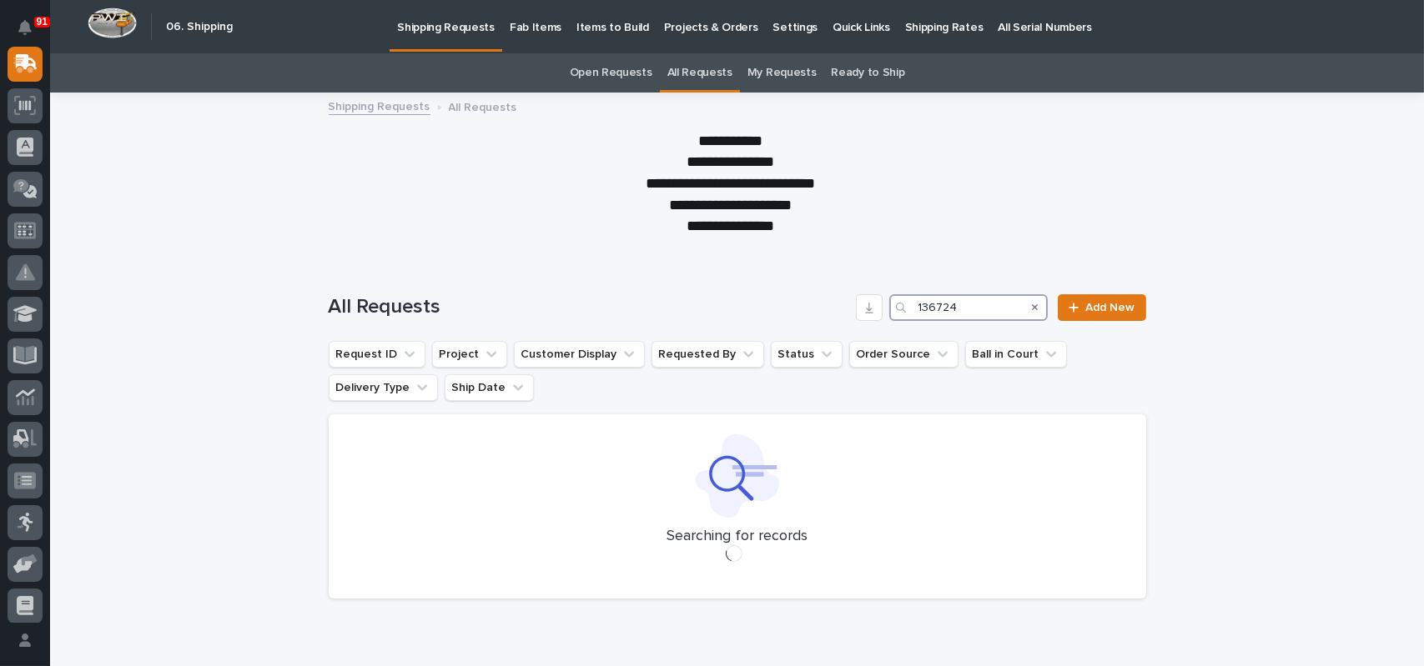
type input "136724"
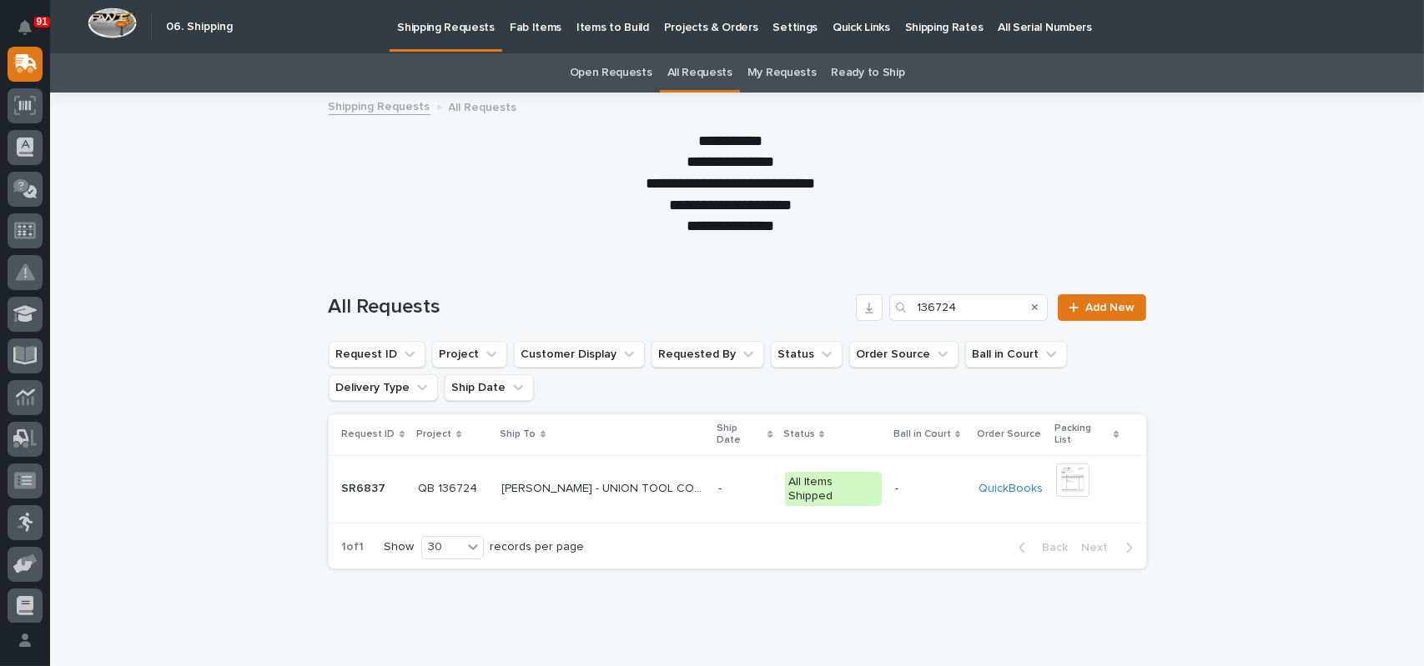
click at [541, 479] on p "[PERSON_NAME] - UNION TOOL CORP" at bounding box center [605, 488] width 207 height 18
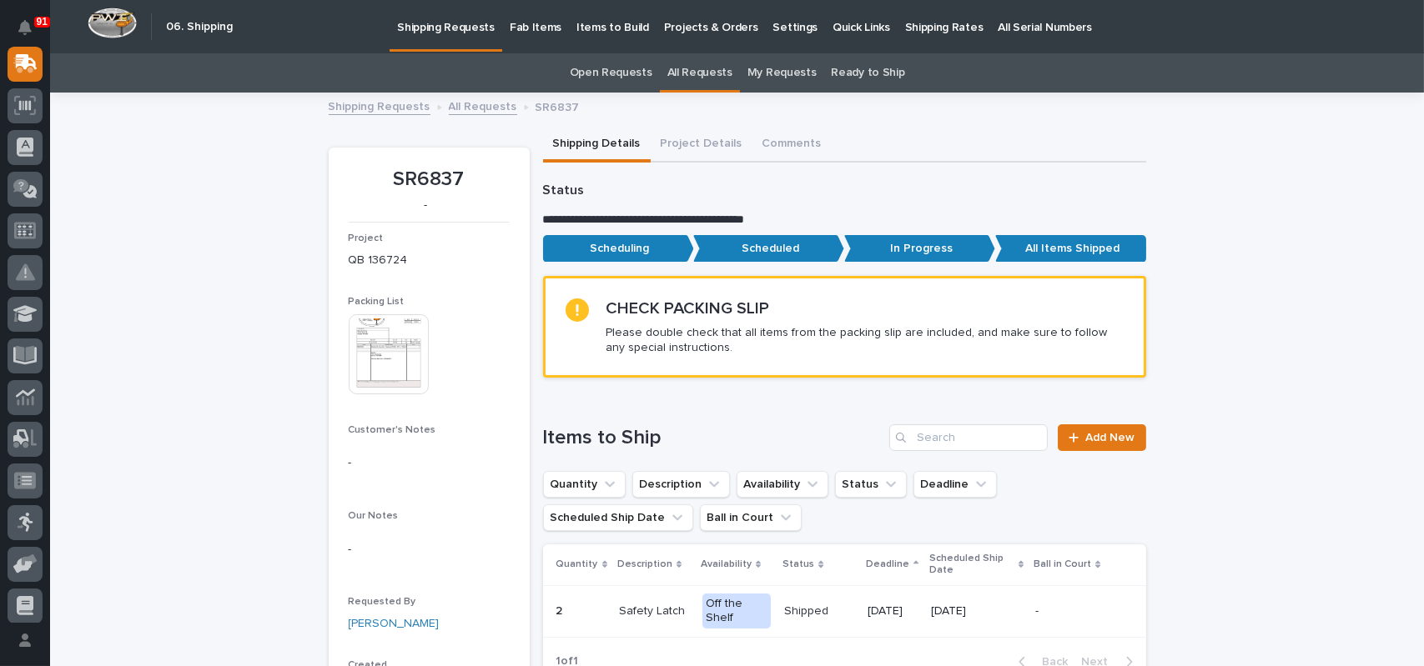
scroll to position [250, 0]
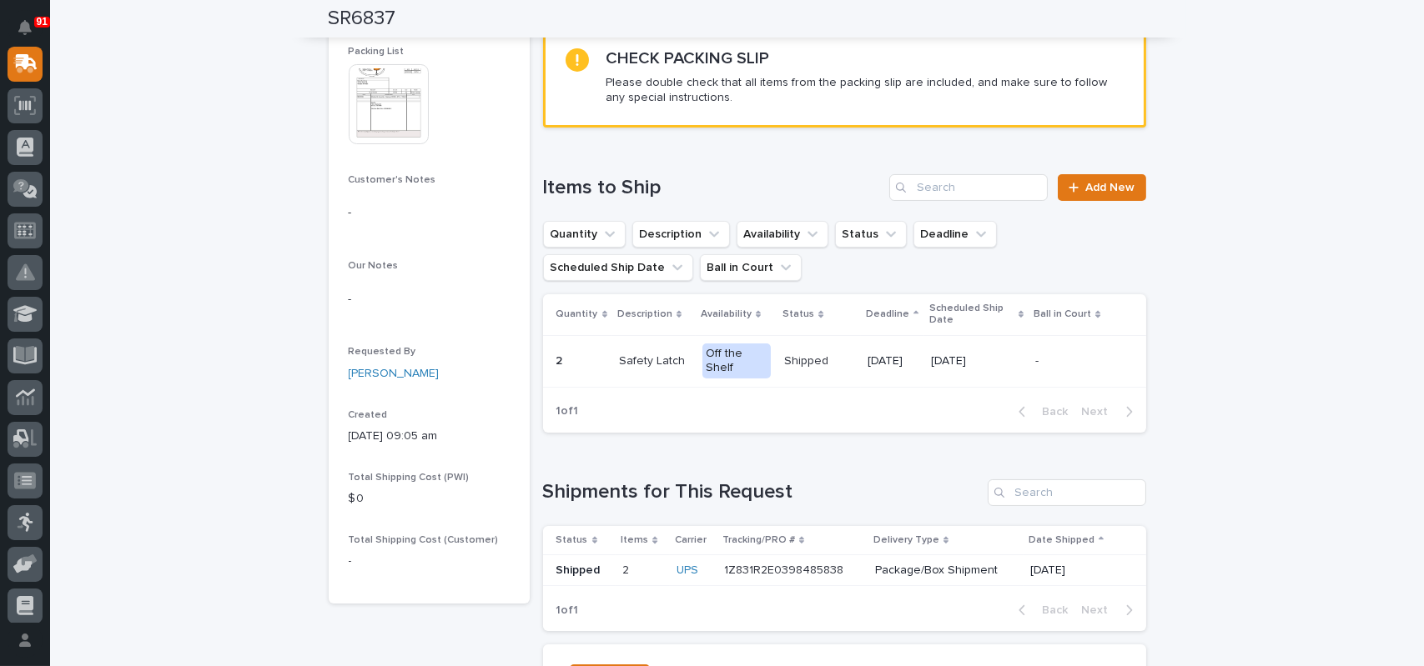
click at [775, 571] on p "1Z831R2E0398485838" at bounding box center [785, 570] width 123 height 18
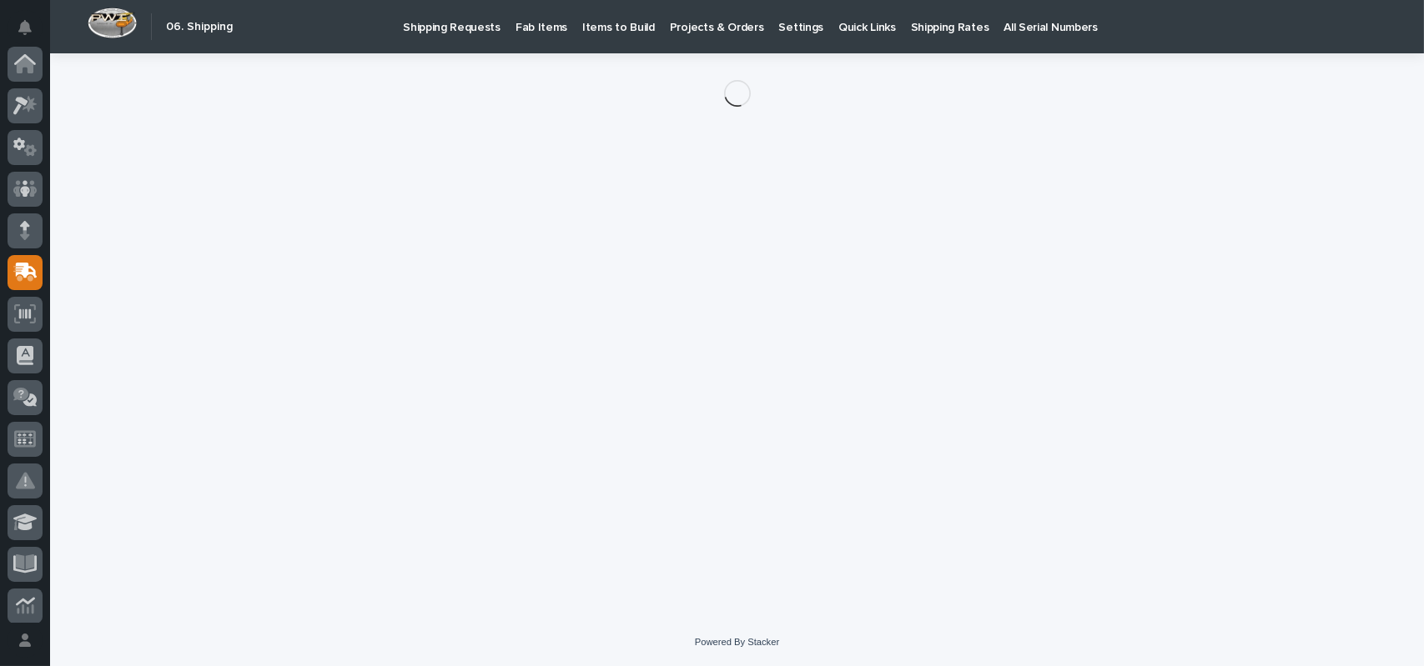
scroll to position [209, 0]
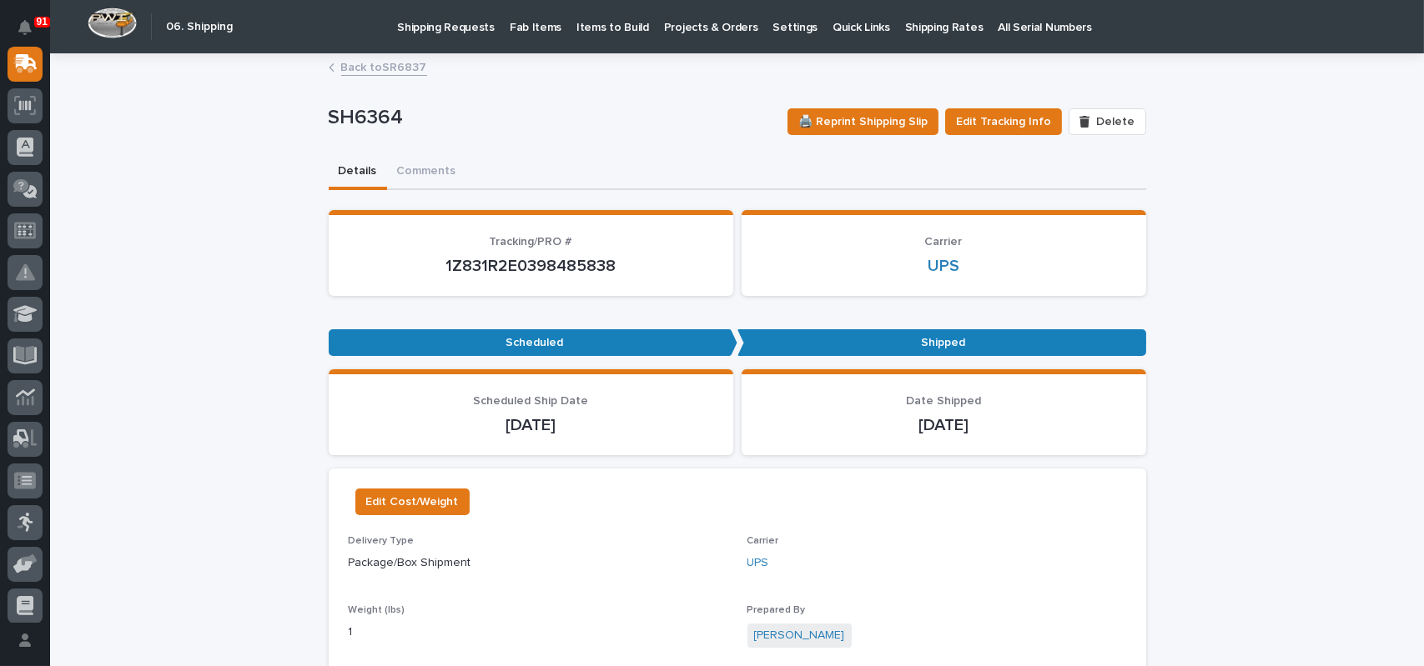
click at [561, 268] on p "1Z831R2E0398485838" at bounding box center [531, 266] width 365 height 20
copy p "1Z831R2E0398485838"
click at [365, 66] on link "Back to SR6837" at bounding box center [384, 66] width 86 height 19
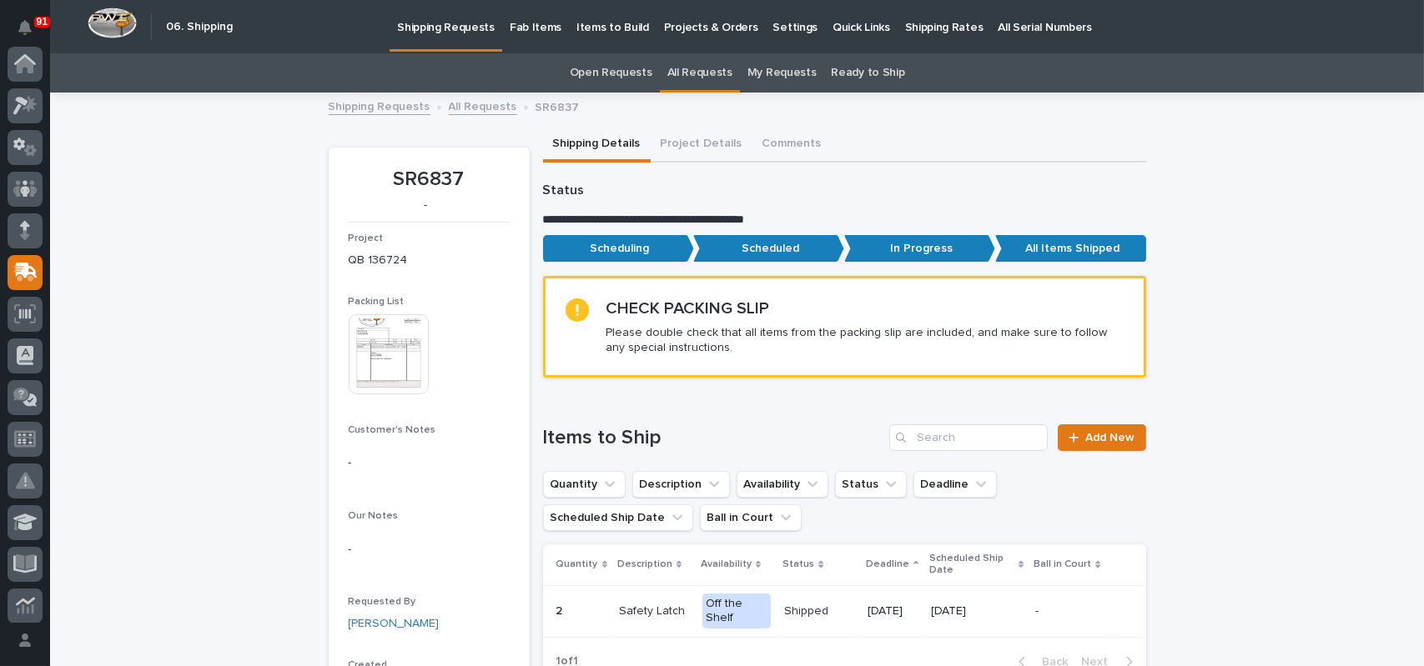
scroll to position [209, 0]
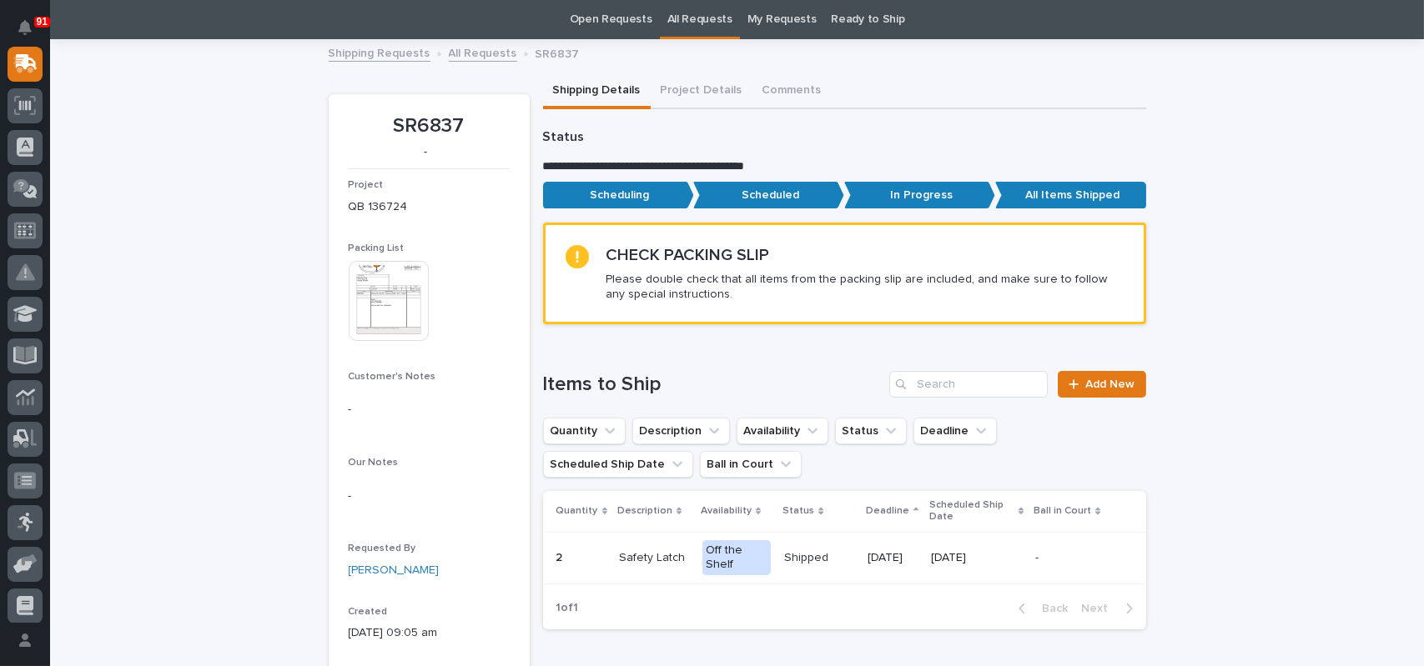
click at [688, 24] on link "All Requests" at bounding box center [699, 19] width 65 height 39
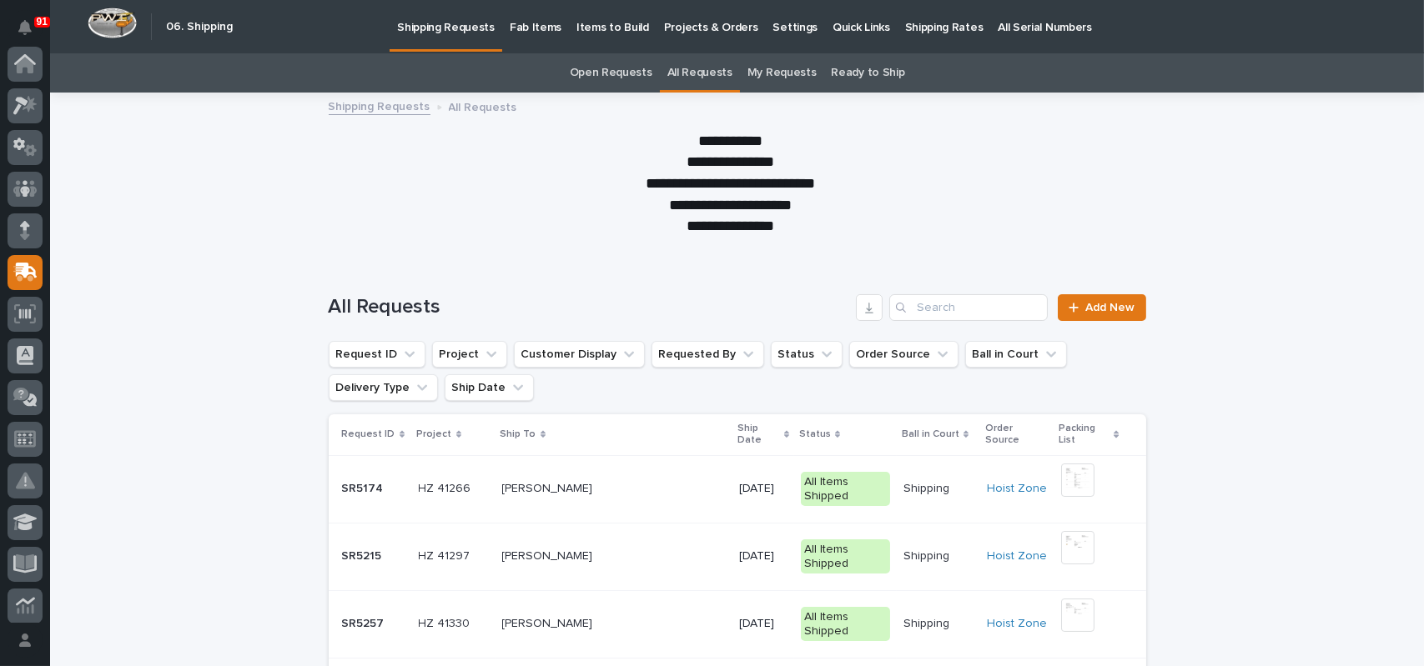
scroll to position [209, 0]
click at [933, 312] on input "Search" at bounding box center [968, 307] width 158 height 27
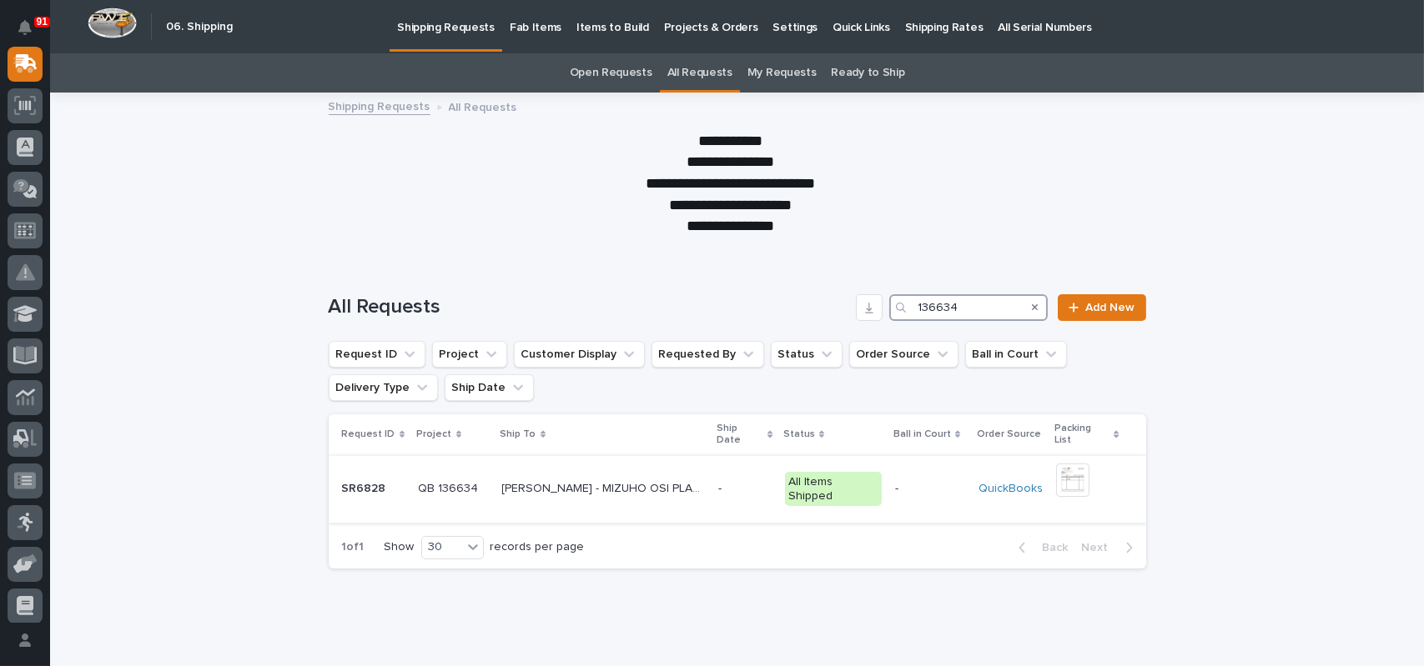
type input "136634"
click at [621, 479] on p "[PERSON_NAME] - MIZUHO OSI PLANT" at bounding box center [605, 488] width 207 height 18
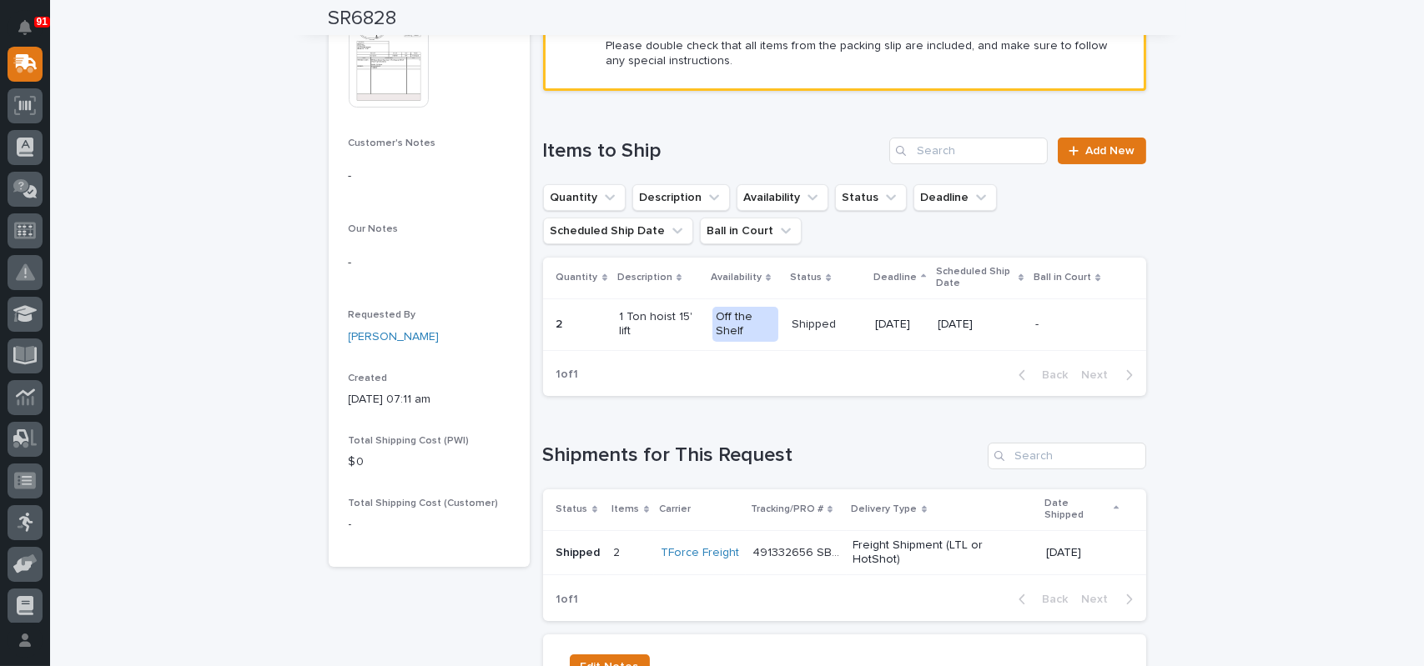
scroll to position [334, 0]
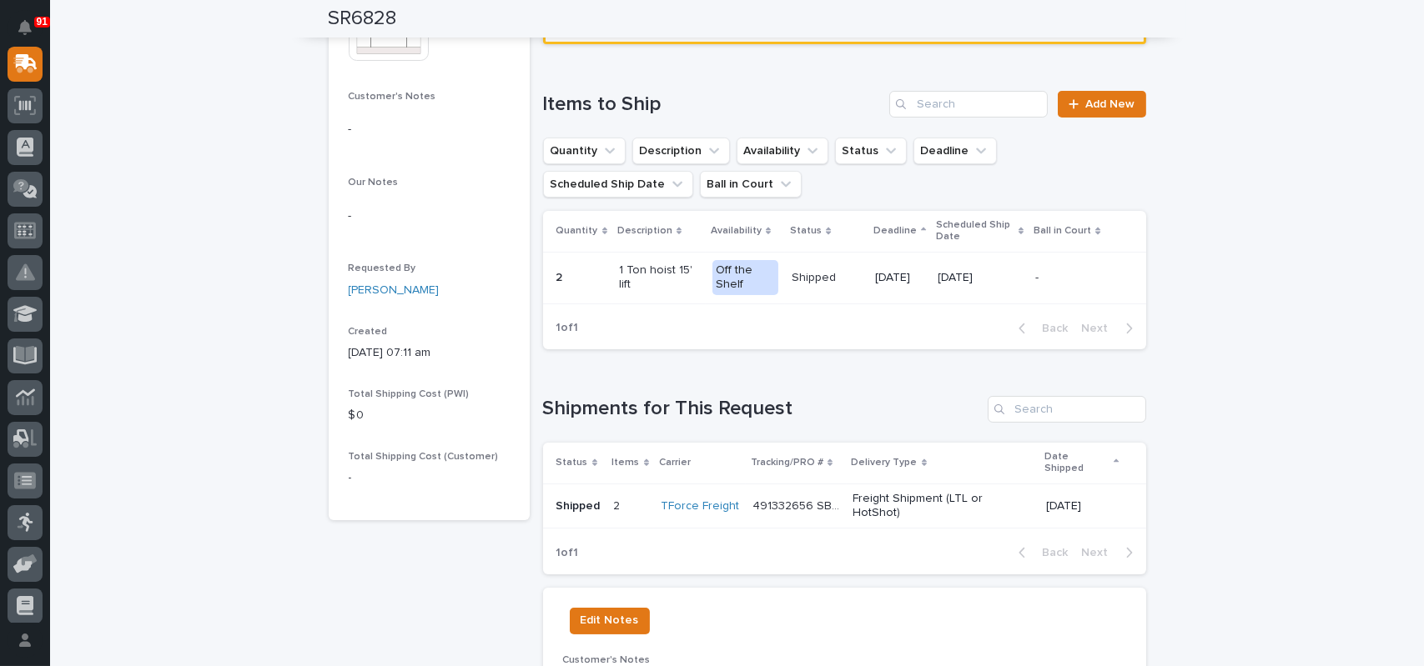
click at [631, 500] on p at bounding box center [630, 507] width 33 height 14
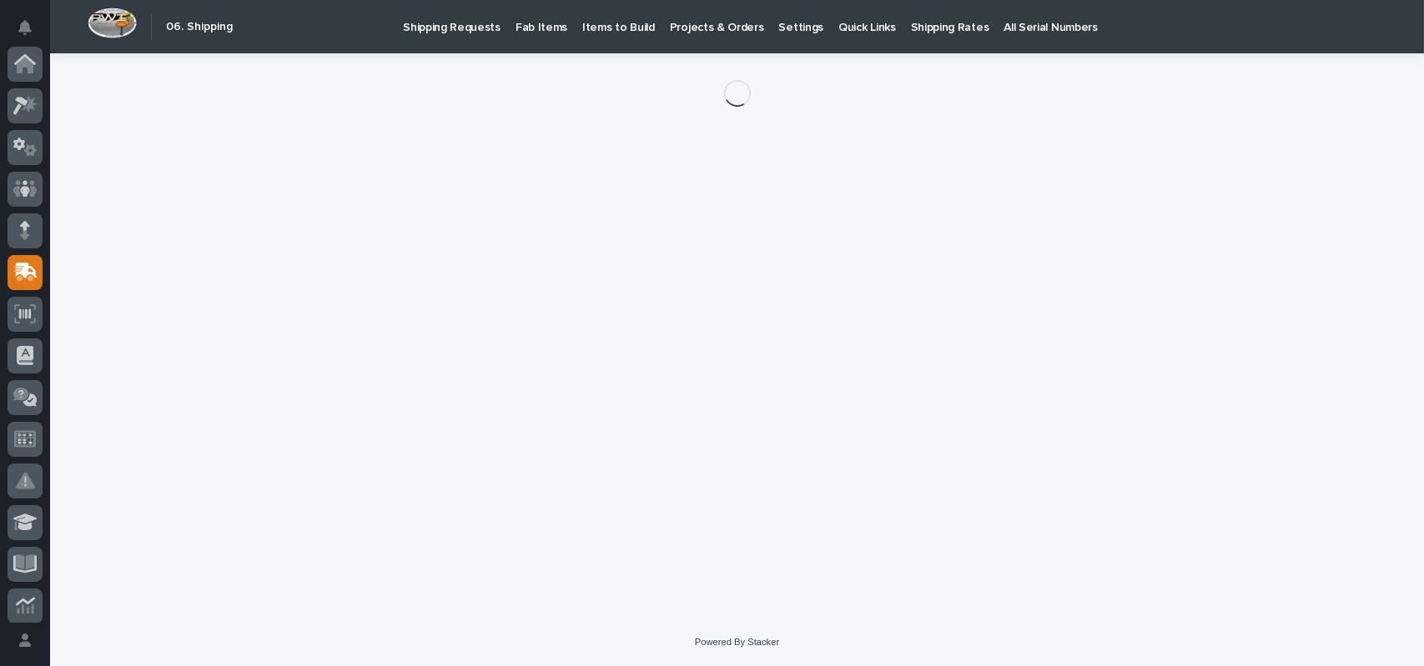
scroll to position [209, 0]
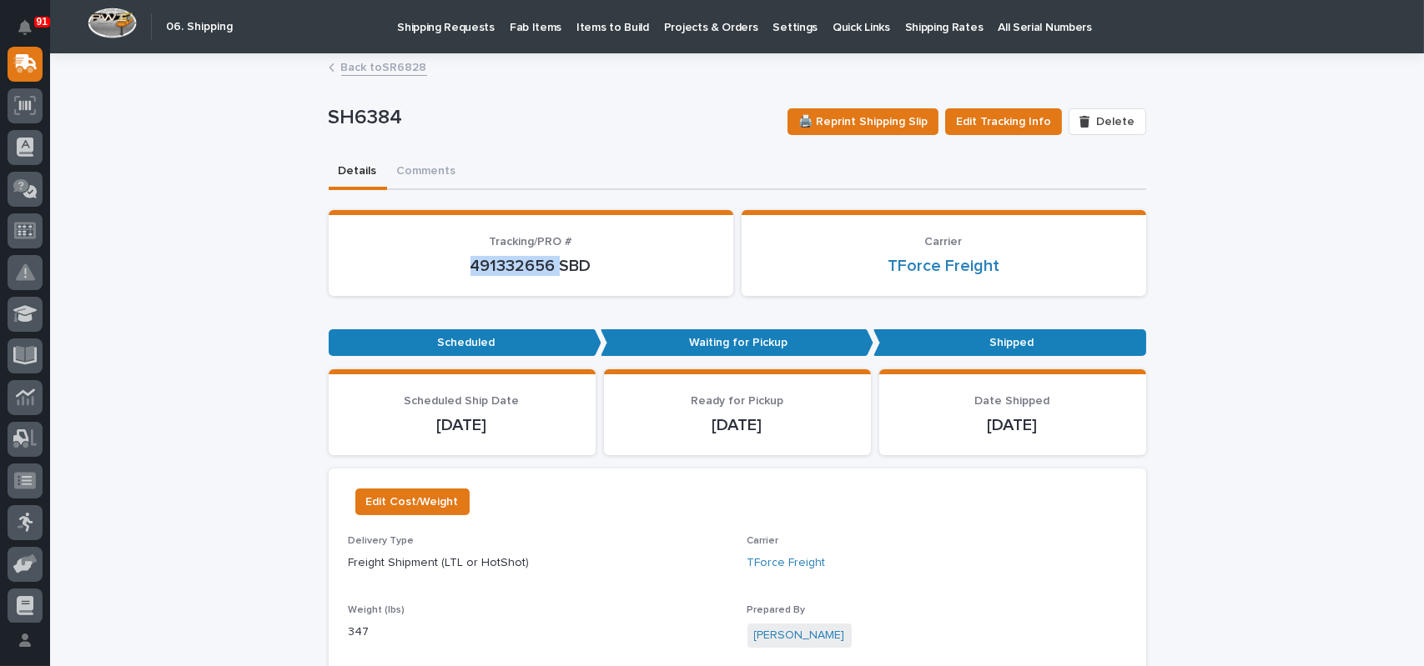
drag, startPoint x: 464, startPoint y: 265, endPoint x: 551, endPoint y: 272, distance: 87.0
click at [551, 272] on p "491332656 SBD" at bounding box center [531, 266] width 365 height 20
copy p "491332656"
click at [447, 25] on p "Shipping Requests" at bounding box center [446, 17] width 98 height 35
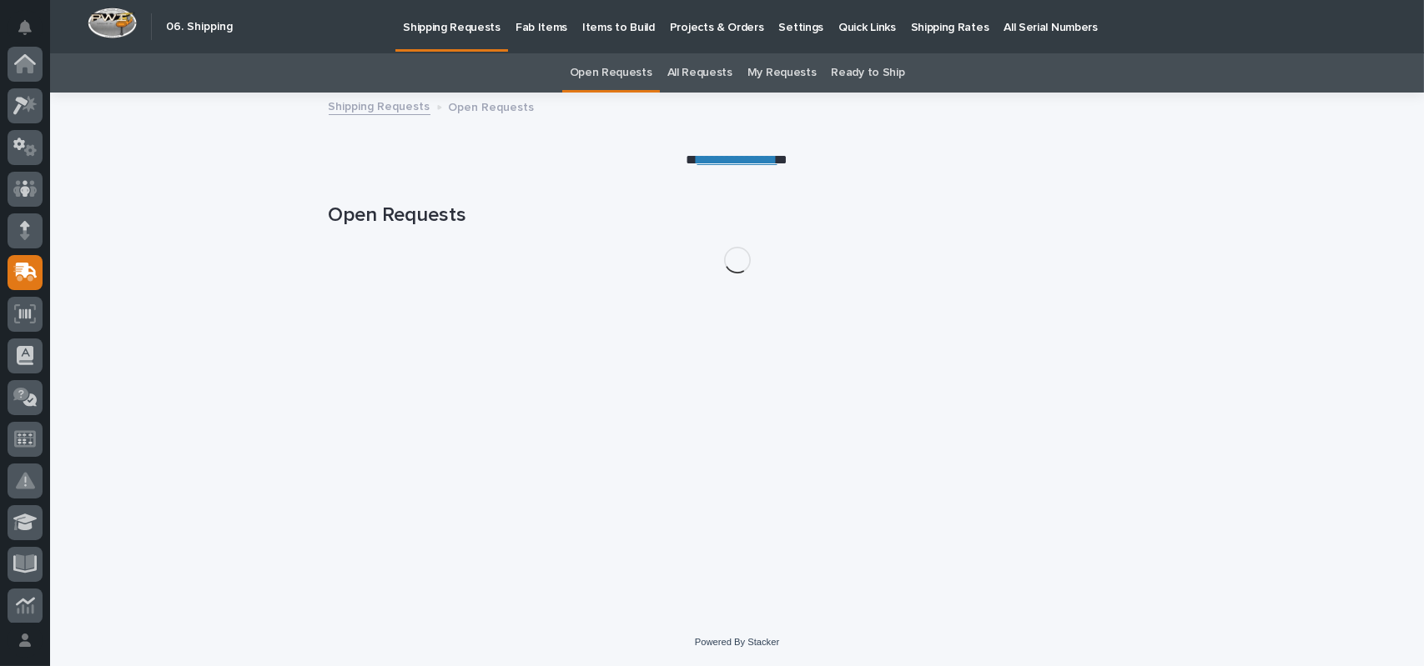
scroll to position [209, 0]
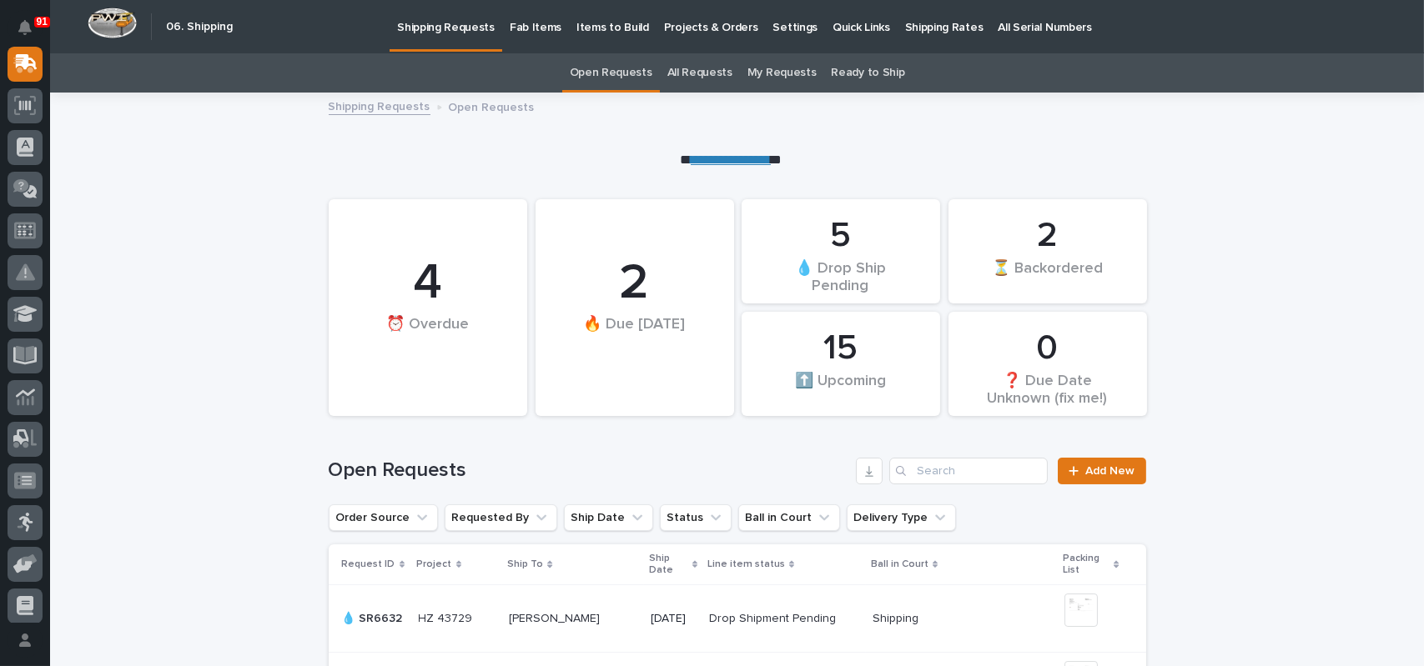
click at [704, 68] on link "All Requests" at bounding box center [699, 72] width 65 height 39
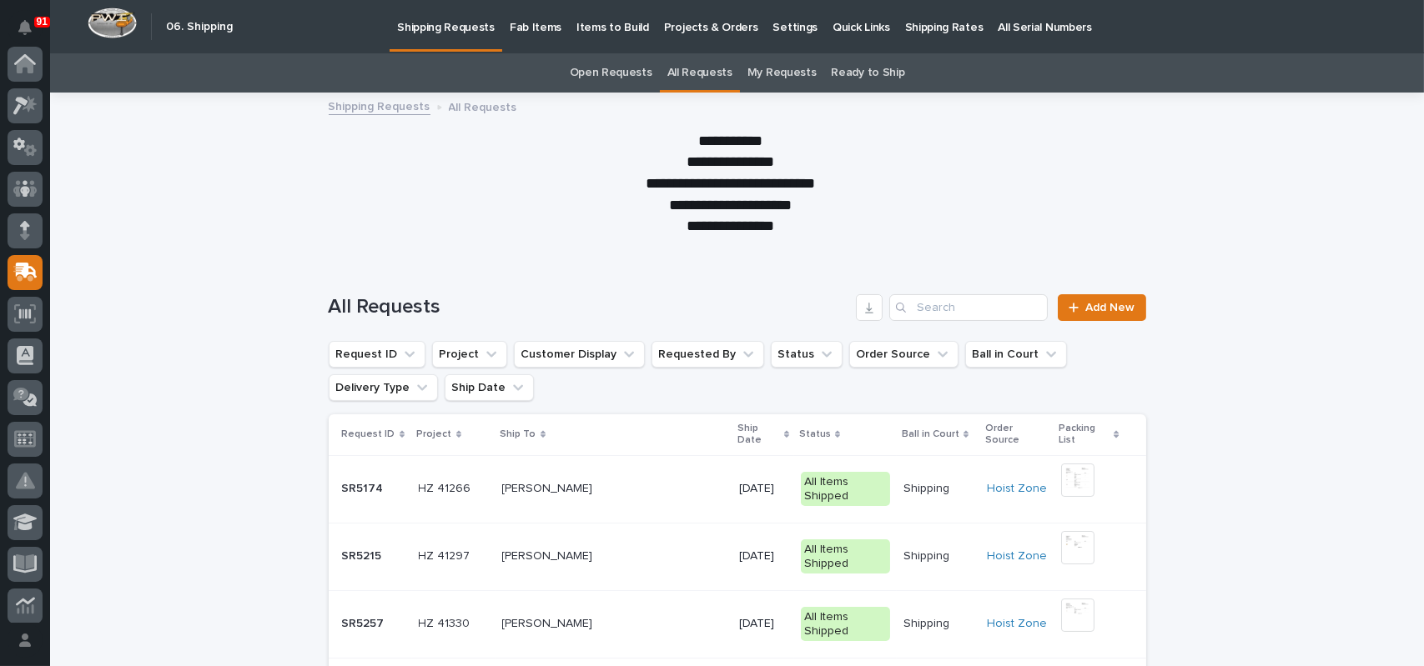
scroll to position [209, 0]
click at [926, 297] on input "Search" at bounding box center [968, 307] width 158 height 27
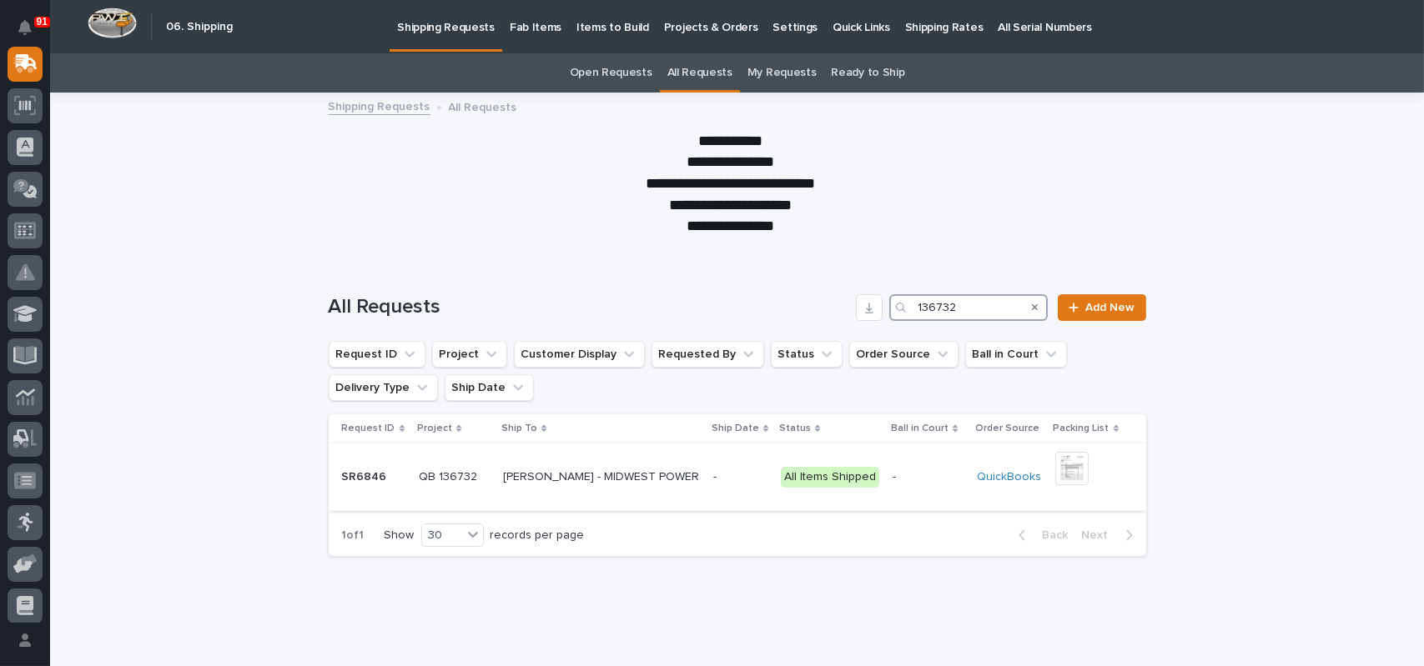
type input "136732"
click at [647, 472] on p "[PERSON_NAME] - MIDWEST POWER" at bounding box center [602, 476] width 199 height 18
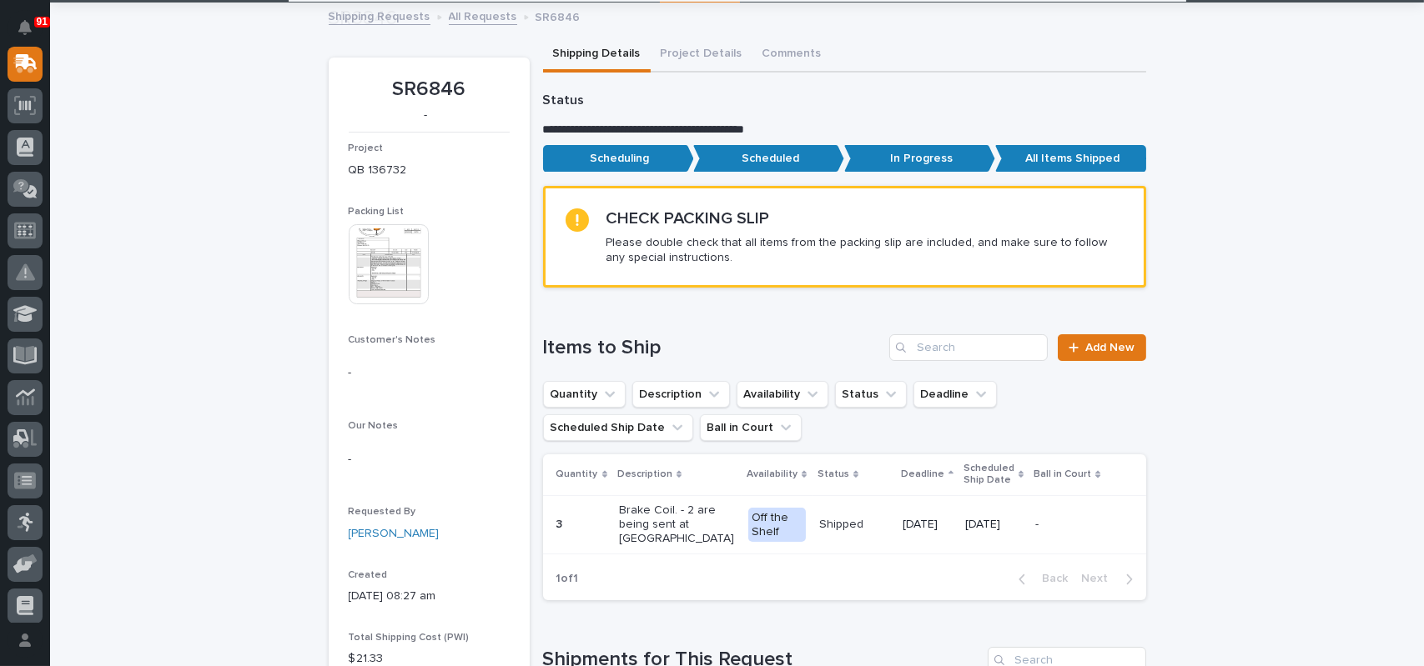
scroll to position [334, 0]
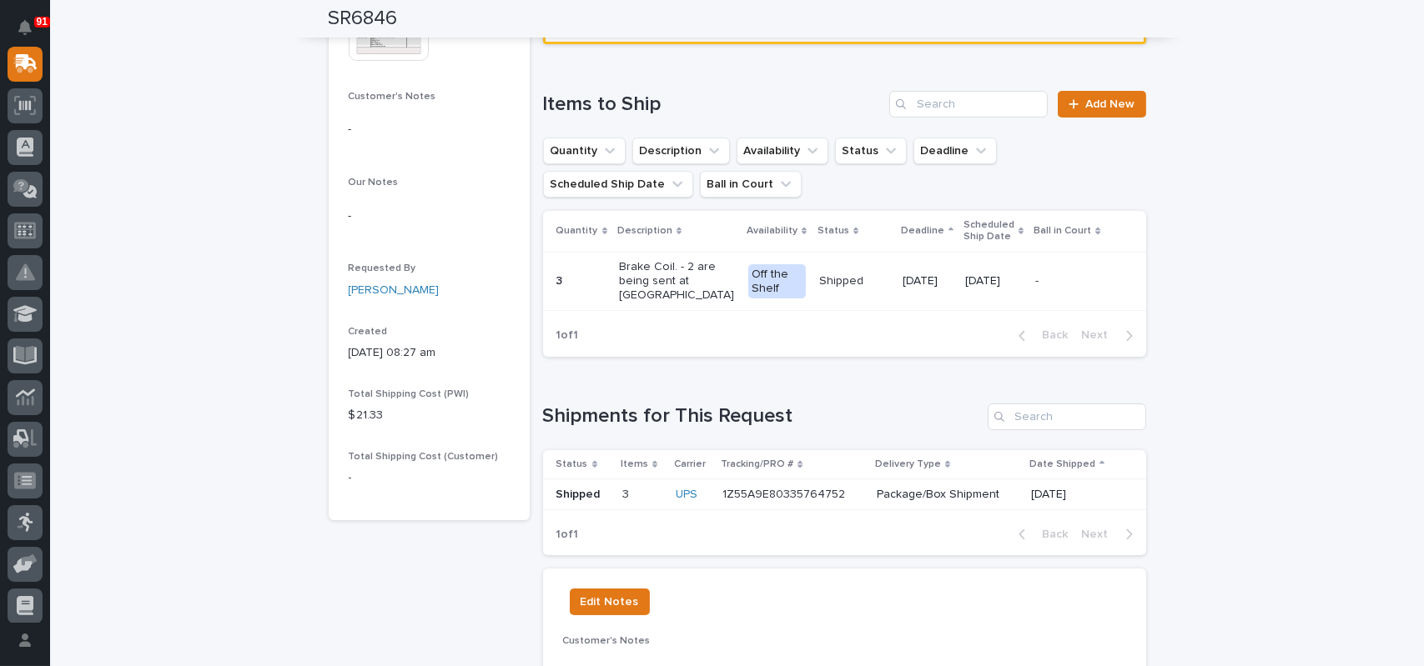
click at [787, 490] on p "1Z55A9E80335764752" at bounding box center [785, 494] width 126 height 18
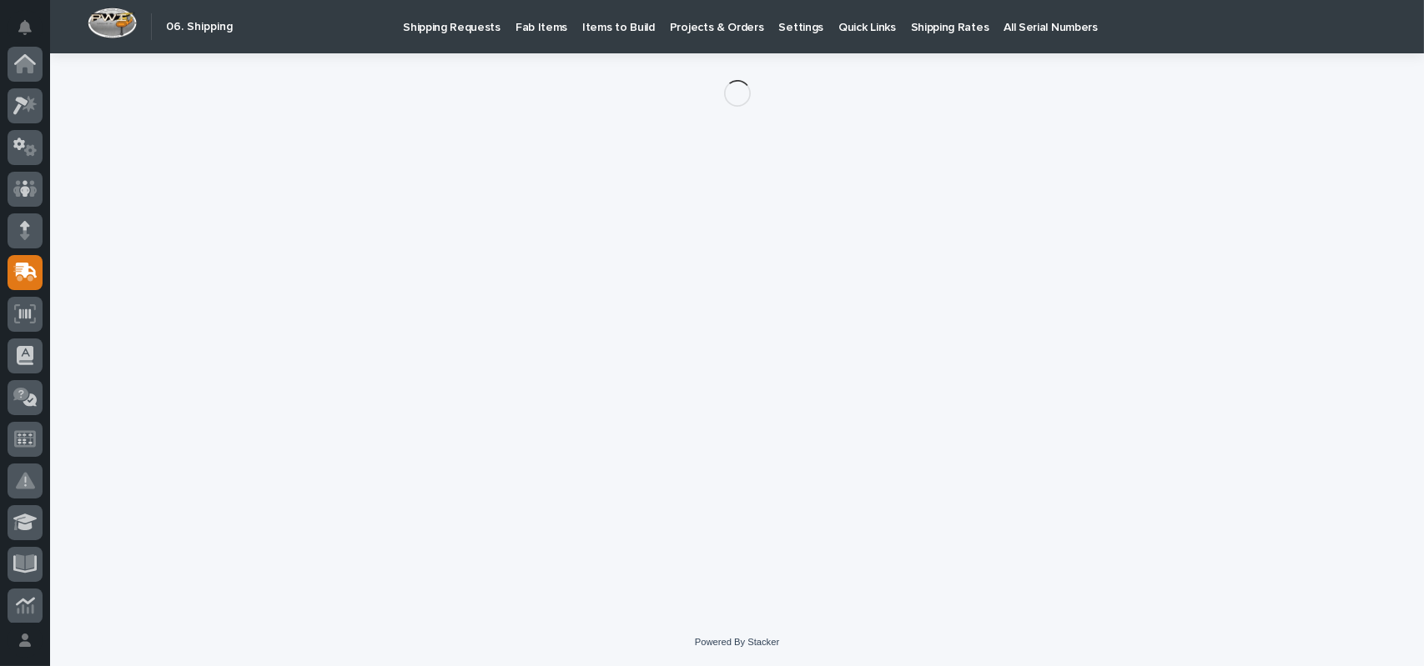
scroll to position [209, 0]
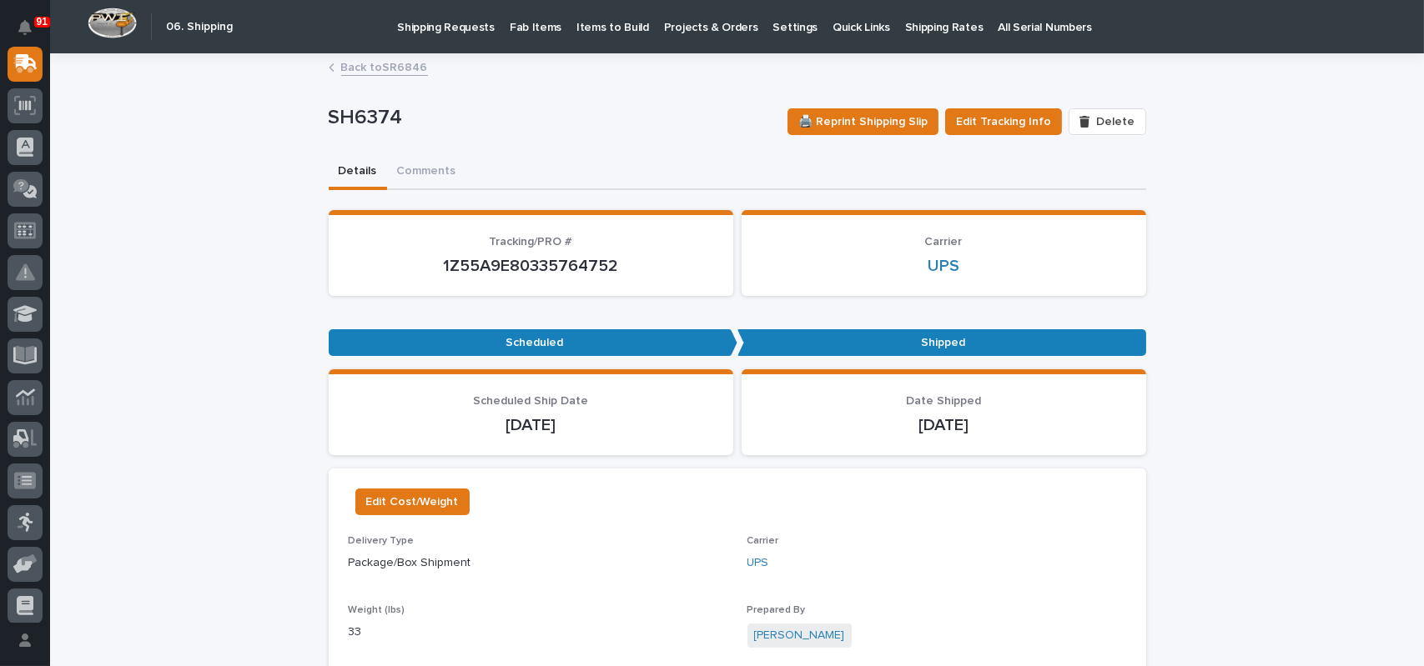
click at [533, 264] on p "1Z55A9E80335764752" at bounding box center [531, 266] width 365 height 20
copy p "1Z55A9E80335764752"
click at [438, 23] on p "Shipping Requests" at bounding box center [446, 17] width 98 height 35
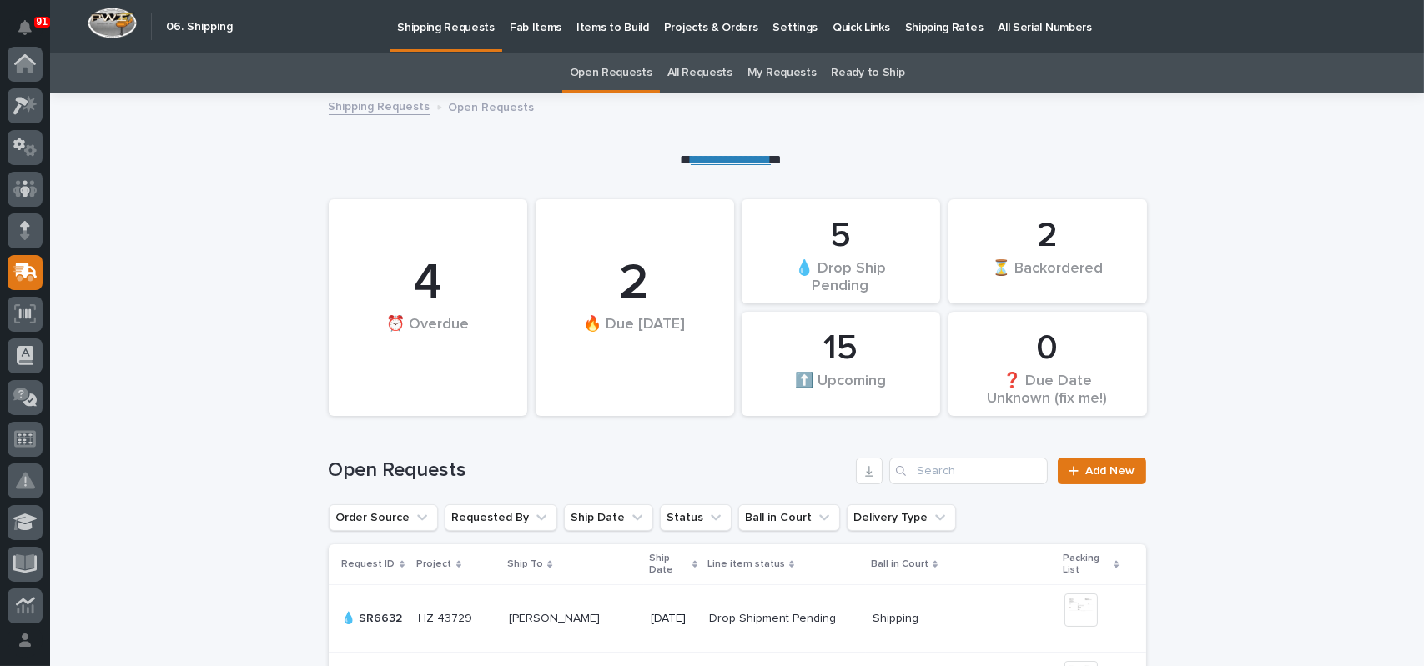
scroll to position [209, 0]
click at [986, 463] on input "Search" at bounding box center [968, 471] width 158 height 27
click at [698, 77] on link "All Requests" at bounding box center [699, 72] width 65 height 39
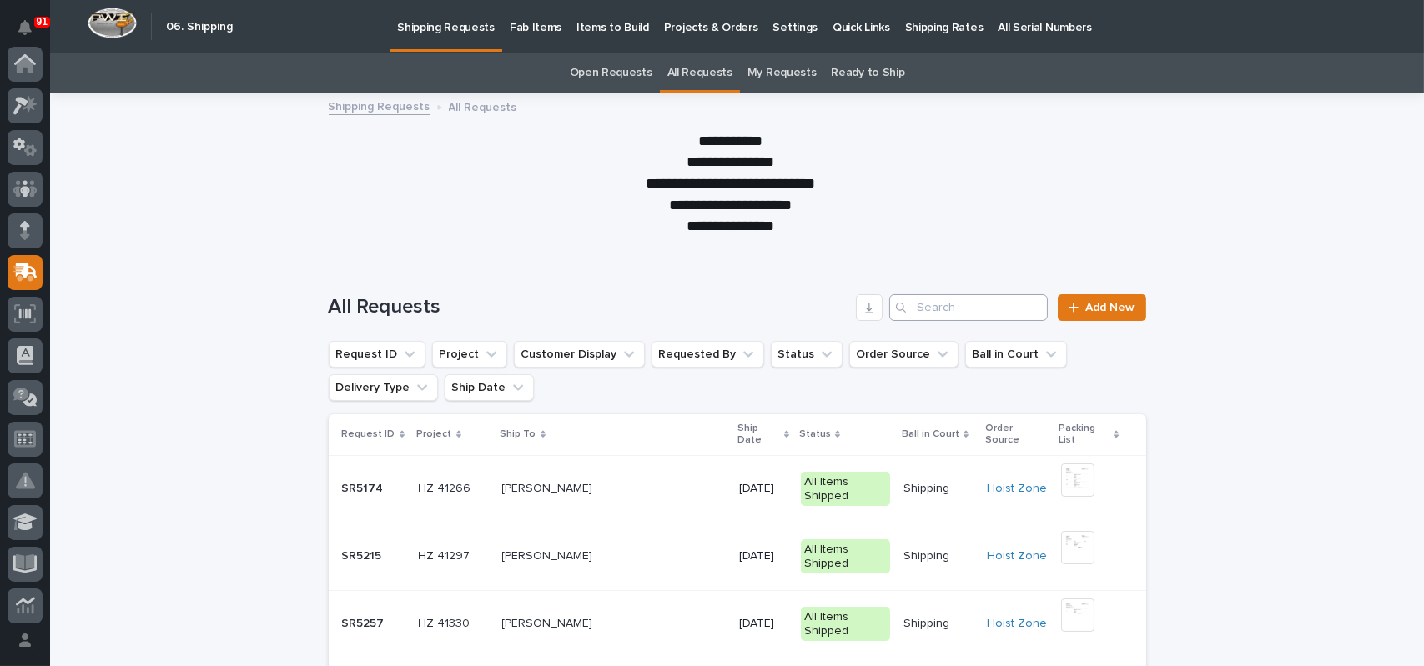
scroll to position [209, 0]
click at [964, 309] on input "Search" at bounding box center [968, 307] width 158 height 27
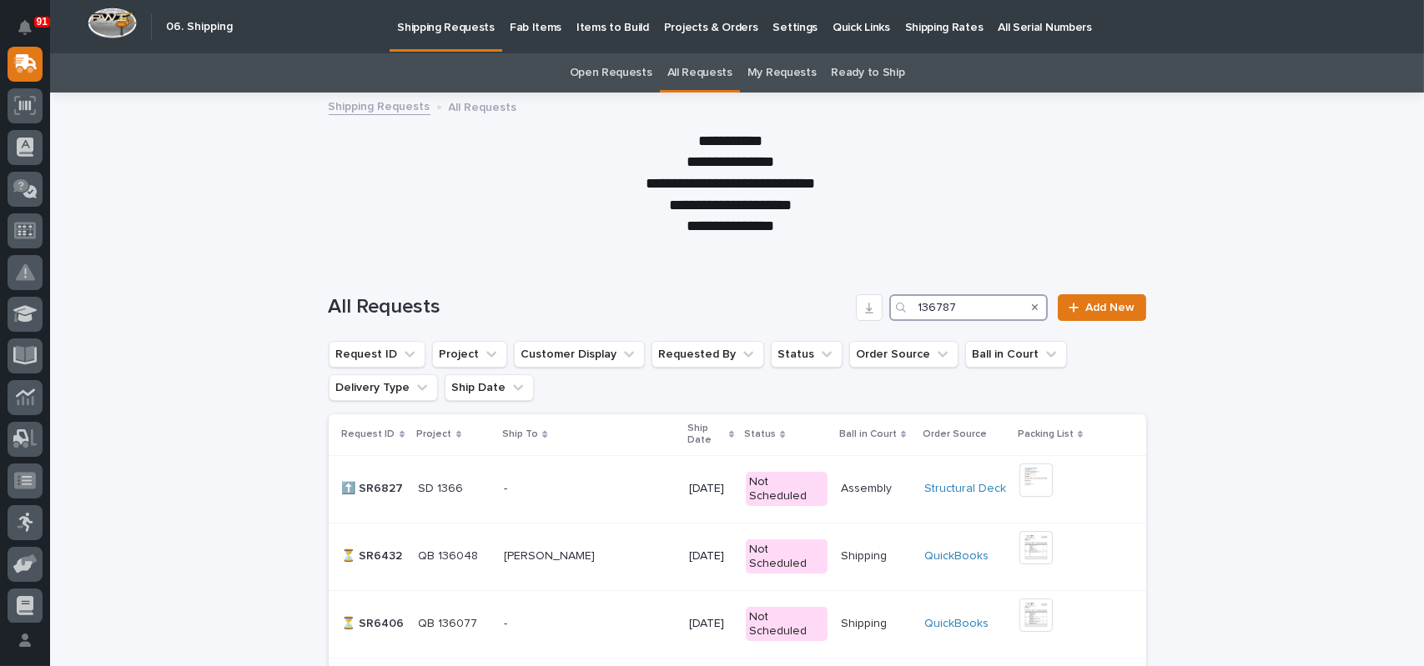
type input "136787"
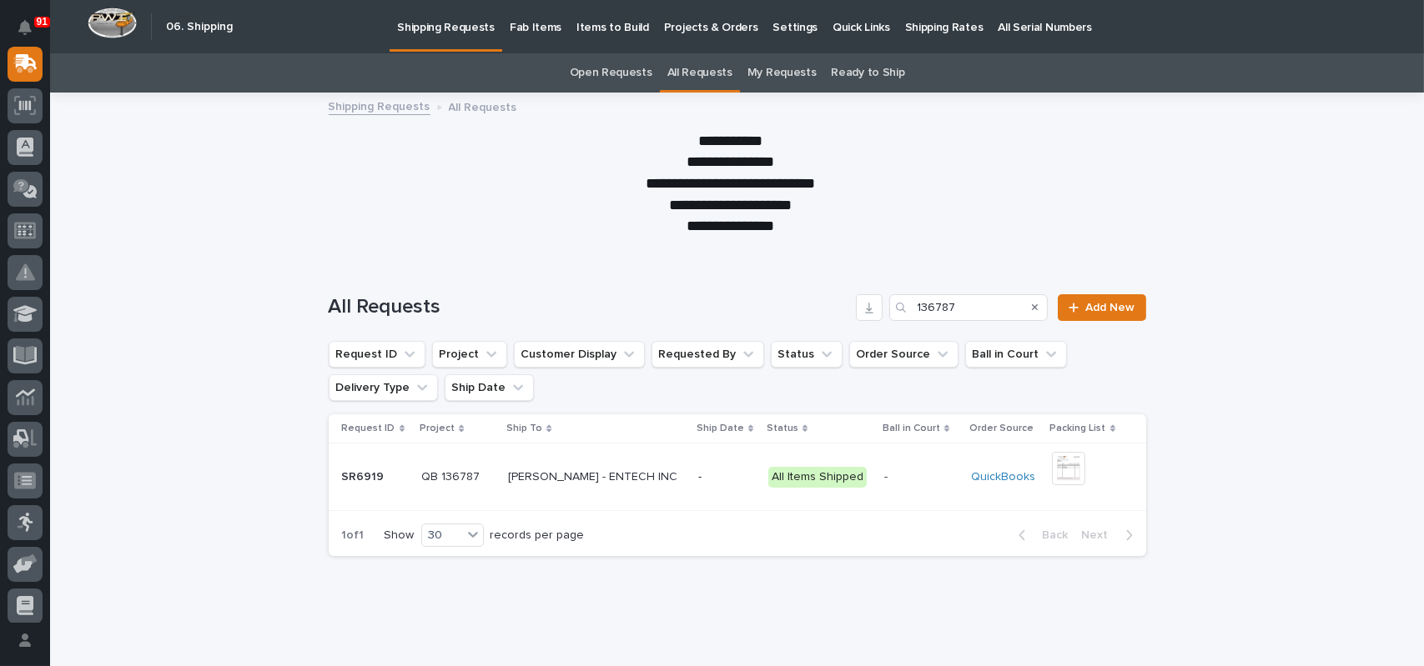
click at [605, 474] on p "[PERSON_NAME] - ENTECH INC" at bounding box center [594, 476] width 173 height 18
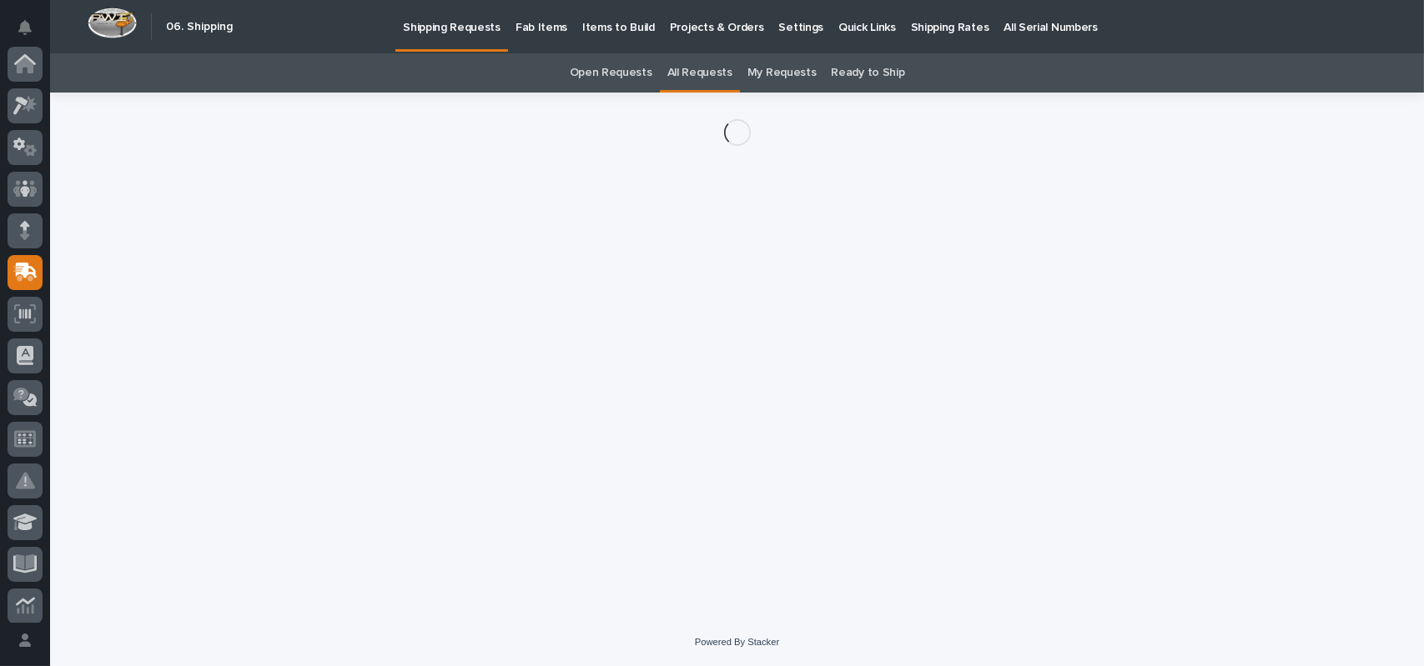
scroll to position [209, 0]
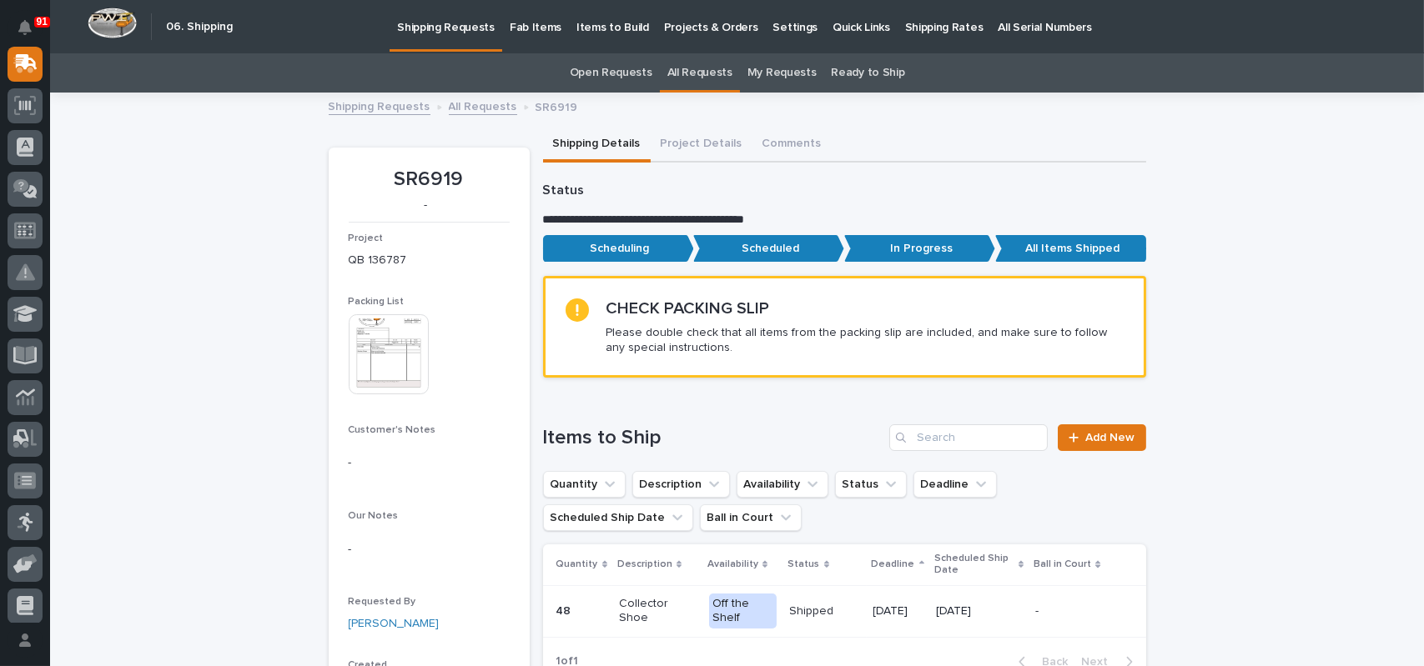
click at [920, 613] on td "[DATE]" at bounding box center [898, 612] width 63 height 52
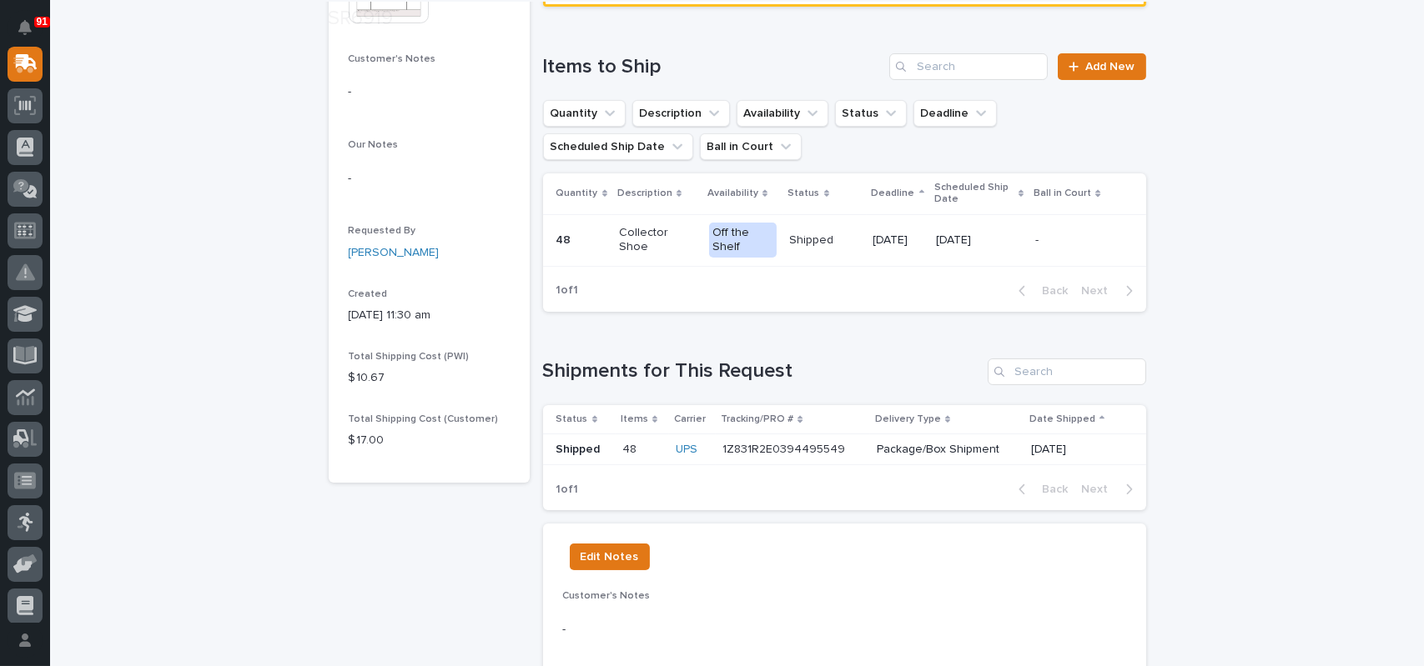
scroll to position [387, 0]
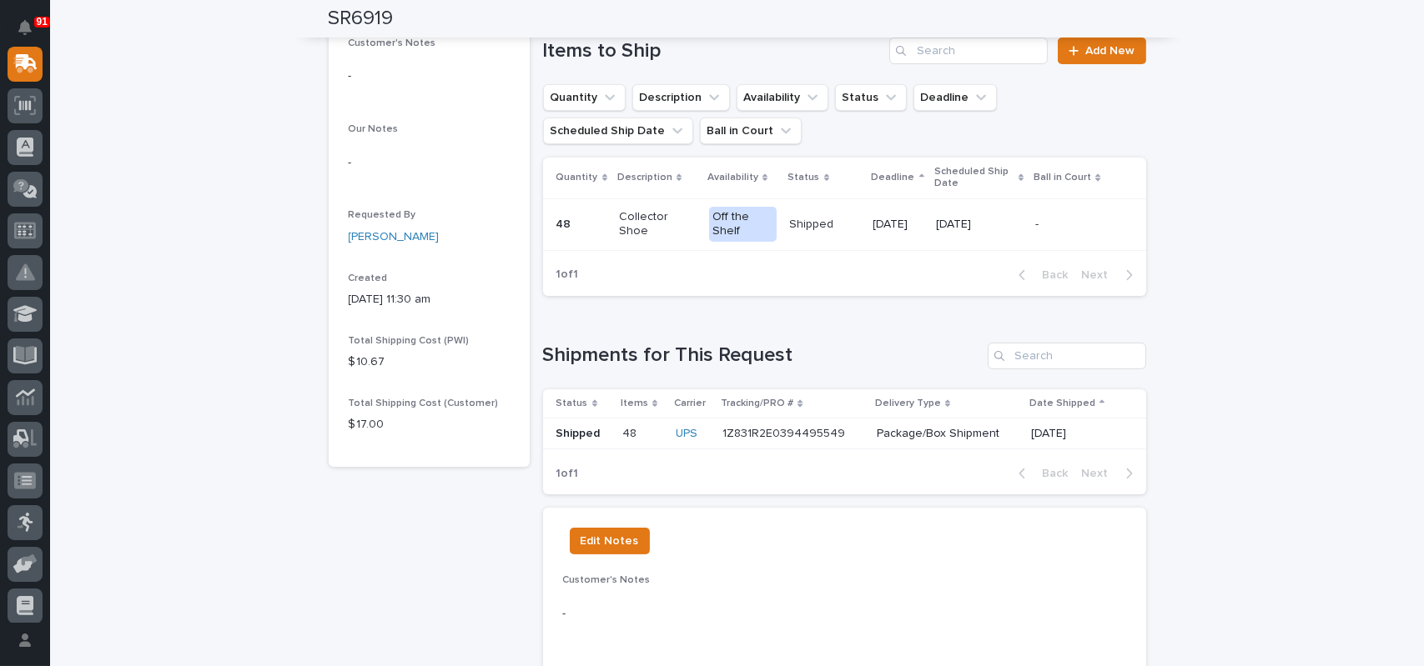
click at [787, 442] on div "1Z831R2E0394495549 1Z831R2E0394495549" at bounding box center [792, 434] width 141 height 28
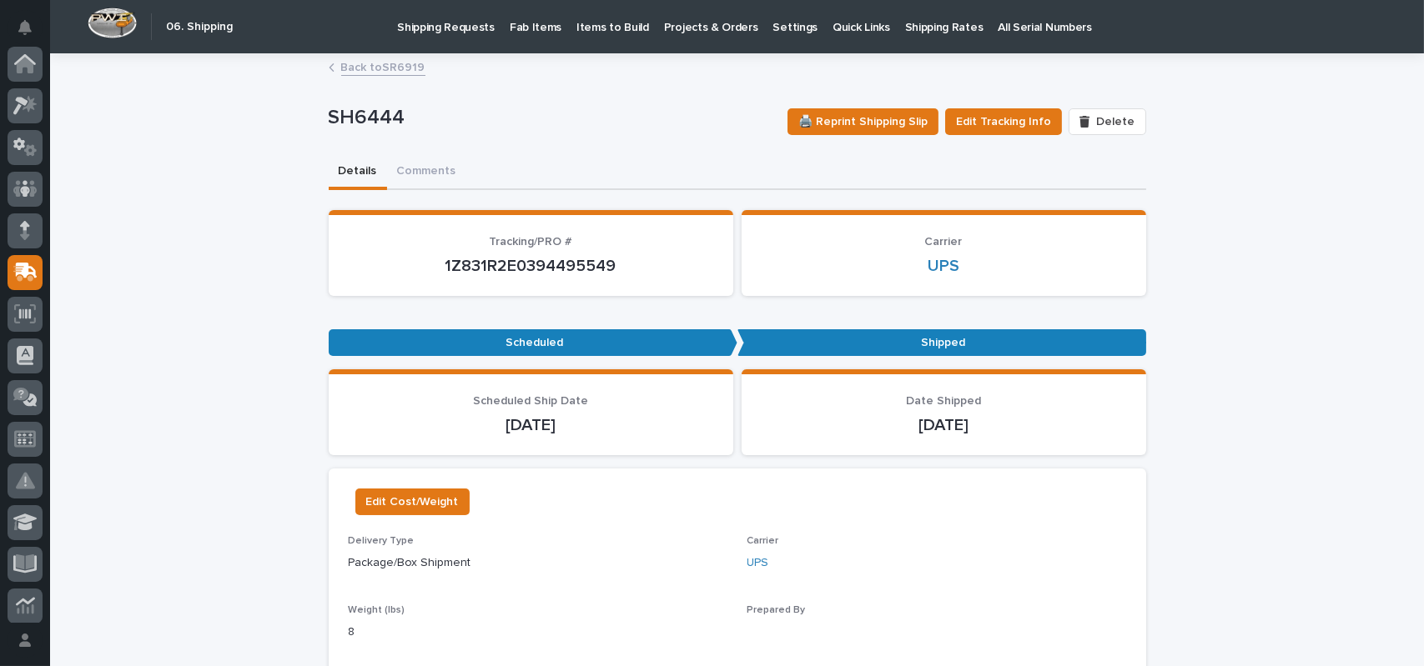
scroll to position [209, 0]
click at [535, 266] on p "1Z831R2E0394495549" at bounding box center [531, 266] width 365 height 20
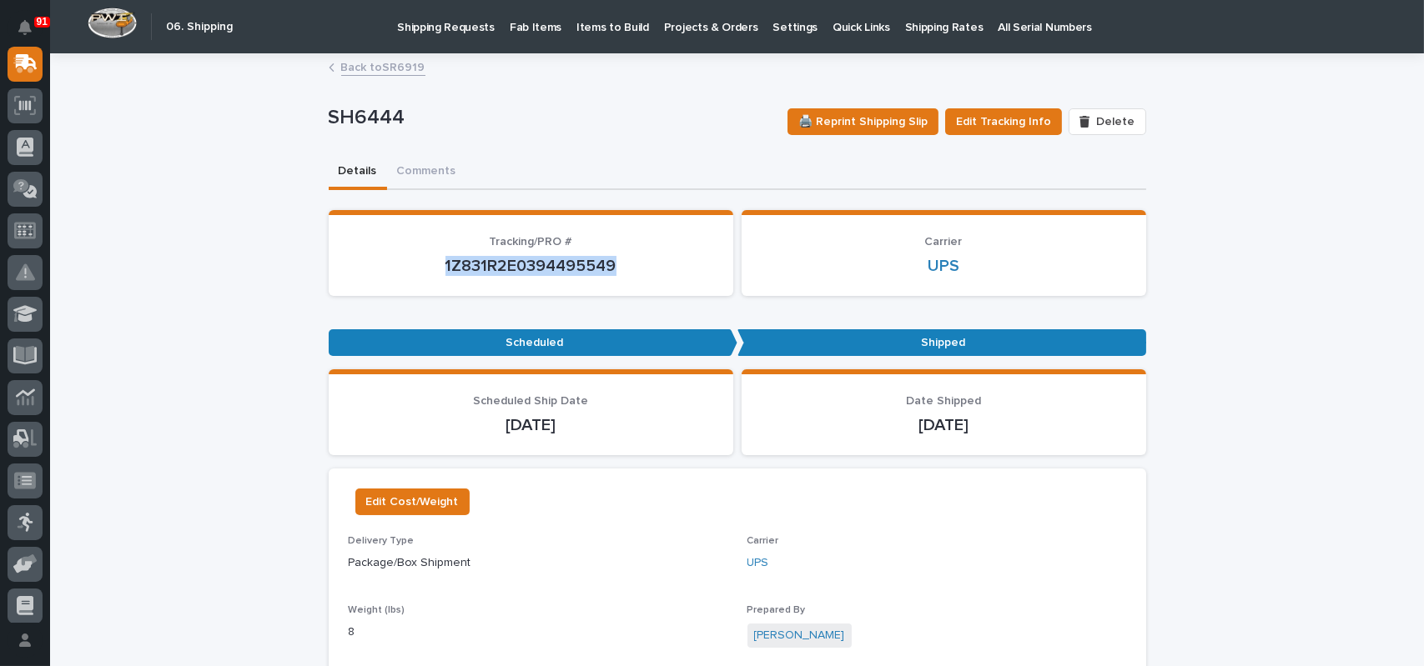
click at [535, 266] on p "1Z831R2E0394495549" at bounding box center [531, 266] width 365 height 20
copy p "1Z831R2E0394495549"
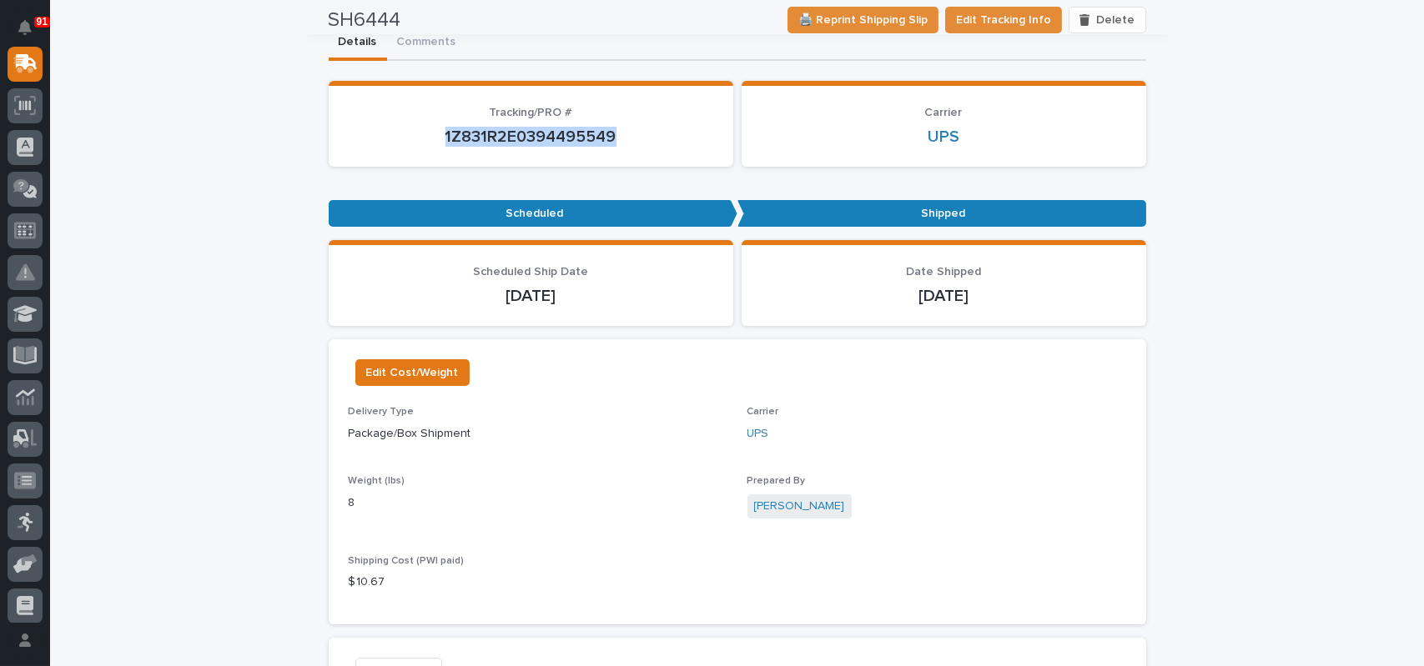
scroll to position [0, 0]
